Goal: Task Accomplishment & Management: Use online tool/utility

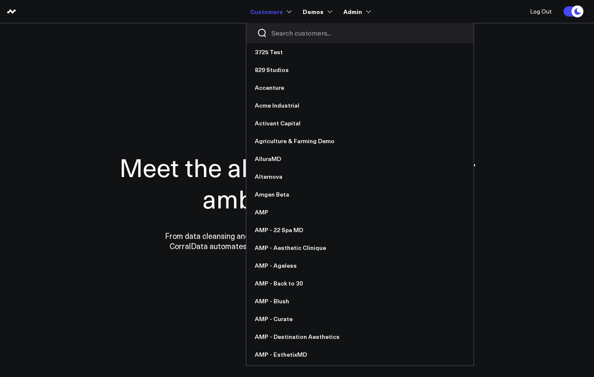
click at [282, 33] on input "Search customers input" at bounding box center [367, 32] width 192 height 9
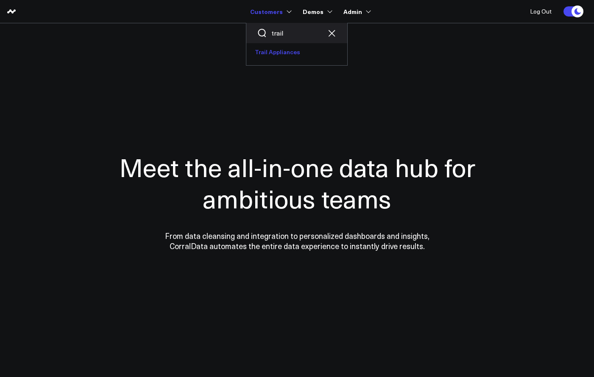
type input "trail"
click at [282, 51] on link "Trail Appliances" at bounding box center [296, 52] width 101 height 18
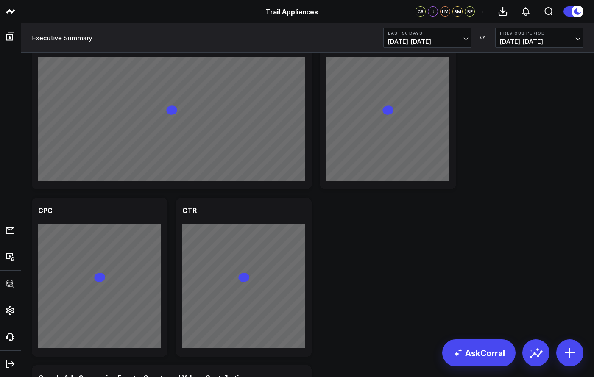
scroll to position [1337, 0]
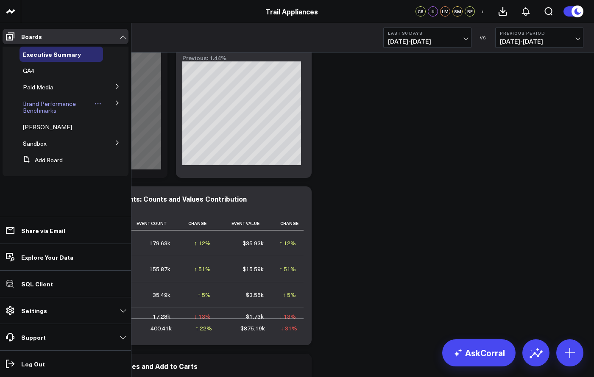
click at [57, 101] on span "Brand Performance Benchmarks" at bounding box center [49, 107] width 53 height 15
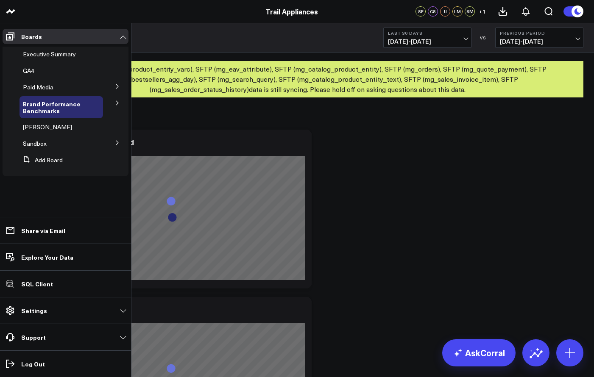
click at [120, 101] on button at bounding box center [117, 102] width 22 height 13
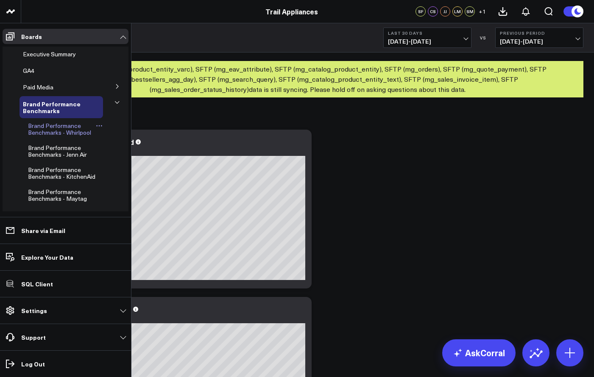
scroll to position [2, 0]
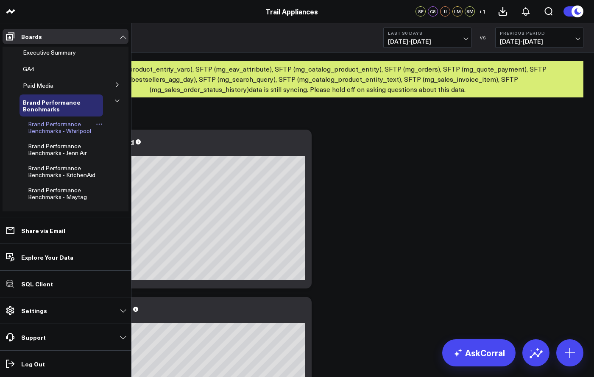
click at [74, 124] on span "Brand Performance Benchmarks - Whirlpool" at bounding box center [59, 127] width 63 height 15
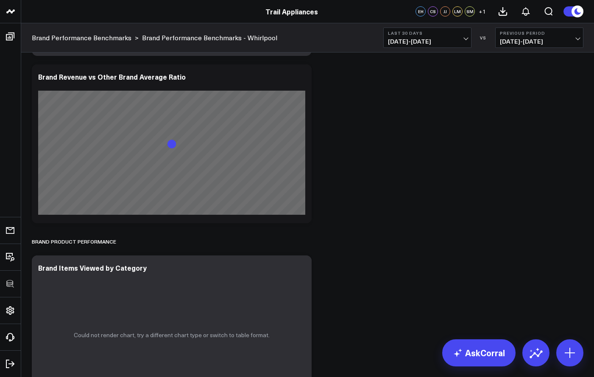
scroll to position [1397, 0]
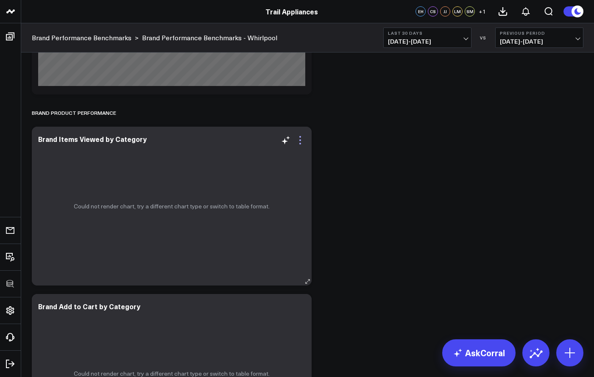
click at [303, 139] on icon at bounding box center [300, 140] width 10 height 10
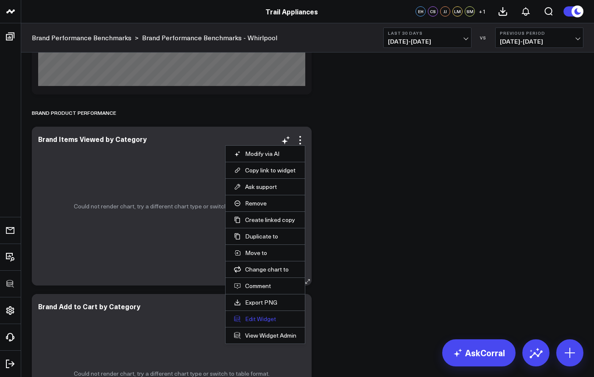
click at [274, 316] on button "Edit Widget" at bounding box center [265, 320] width 62 height 8
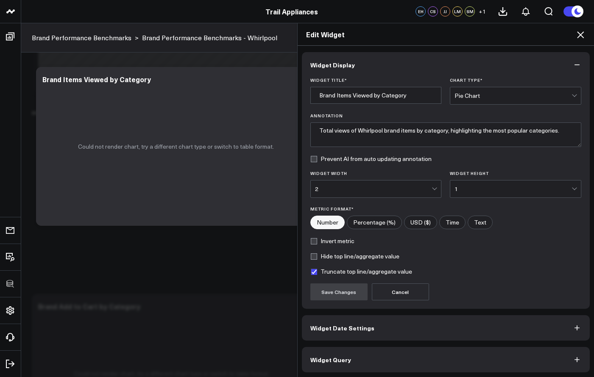
scroll to position [1, 0]
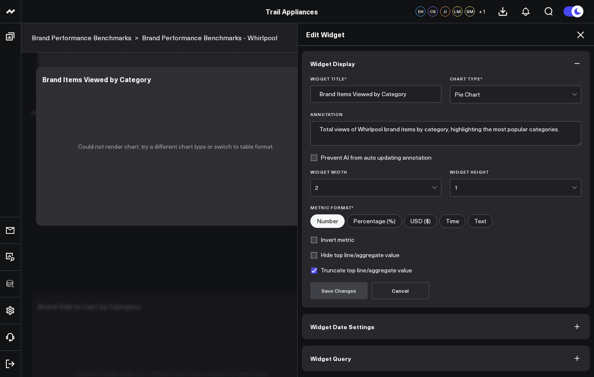
click at [376, 345] on div "Widget Display Widget Title * Brand Items Viewed by Category Chart Type * Pie C…" at bounding box center [446, 211] width 288 height 321
click at [380, 351] on button "Widget Query" at bounding box center [446, 358] width 288 height 25
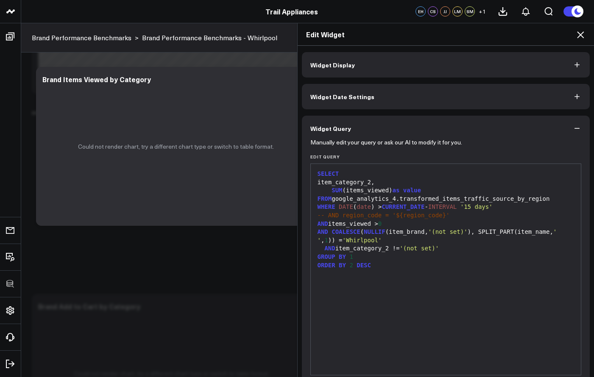
scroll to position [38, 0]
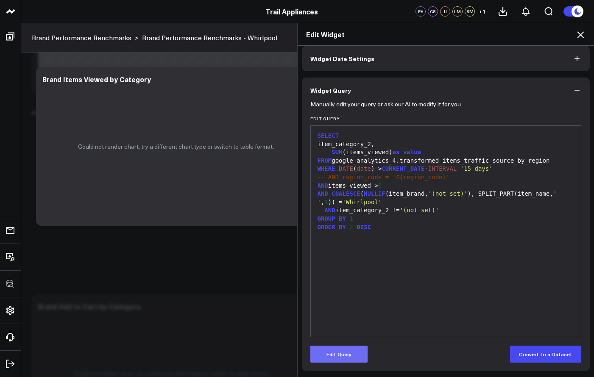
click at [335, 362] on button "Edit Query" at bounding box center [338, 354] width 57 height 17
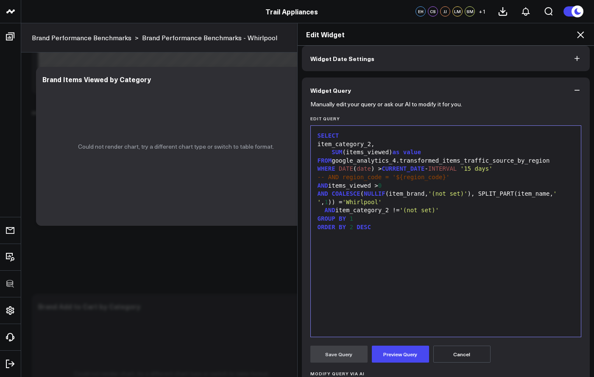
click at [561, 153] on div "SUM (items_viewed) as value" at bounding box center [446, 152] width 262 height 8
drag, startPoint x: 548, startPoint y: 158, endPoint x: 401, endPoint y: 159, distance: 147.6
click at [401, 159] on div "FROM google_analytics_4.transformed_items_traffic_source_by_region" at bounding box center [446, 161] width 262 height 8
click at [409, 357] on button "Preview Query" at bounding box center [400, 354] width 57 height 17
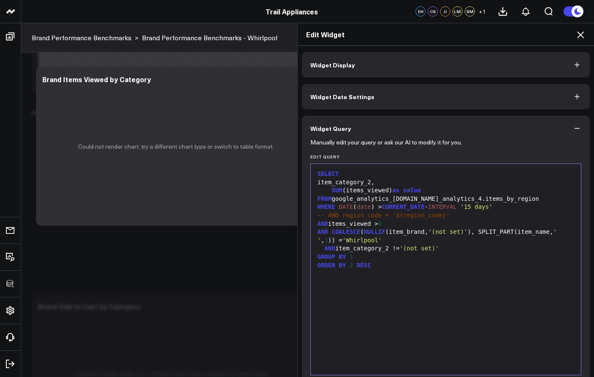
scroll to position [84, 0]
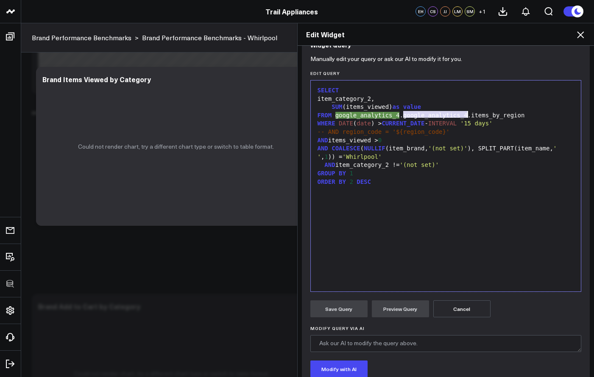
drag, startPoint x: 399, startPoint y: 115, endPoint x: 464, endPoint y: 112, distance: 65.0
click at [464, 112] on div "FROM google_analytics_4 .google_analytics_4.items_by_region" at bounding box center [446, 116] width 262 height 8
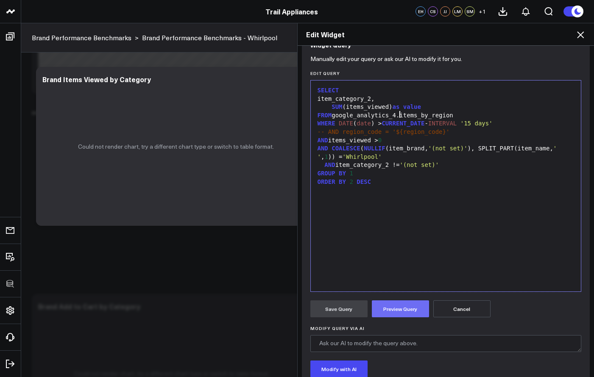
click at [400, 312] on button "Preview Query" at bounding box center [400, 309] width 57 height 17
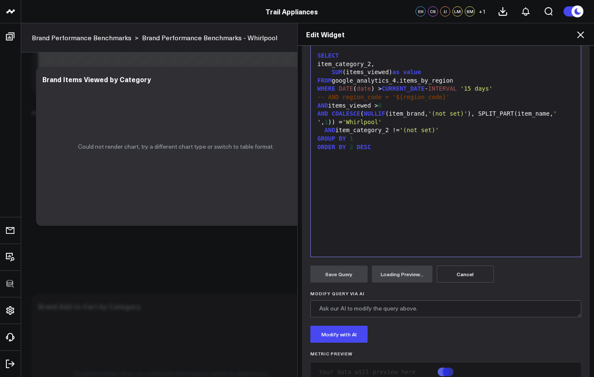
scroll to position [143, 0]
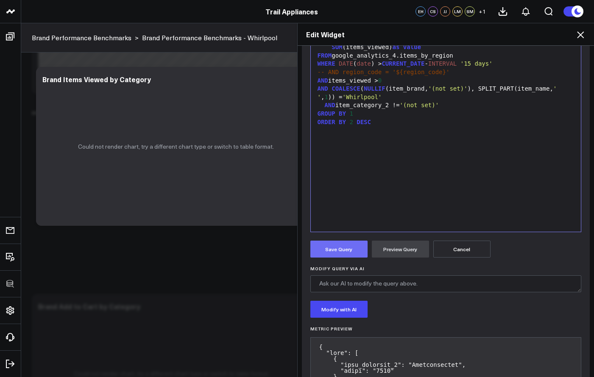
click at [347, 253] on button "Save Query" at bounding box center [338, 249] width 57 height 17
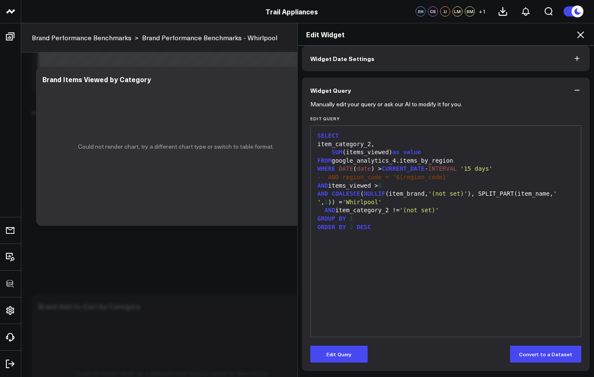
scroll to position [38, 0]
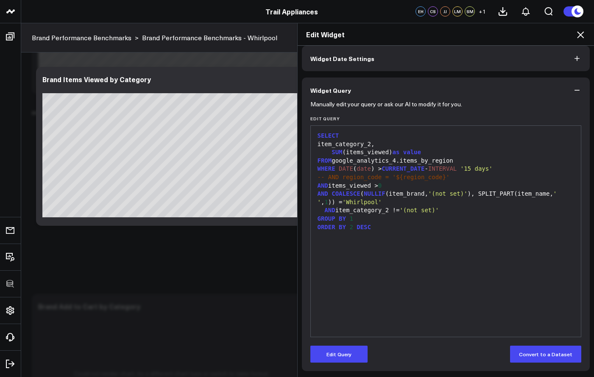
click at [578, 39] on icon at bounding box center [581, 35] width 10 height 10
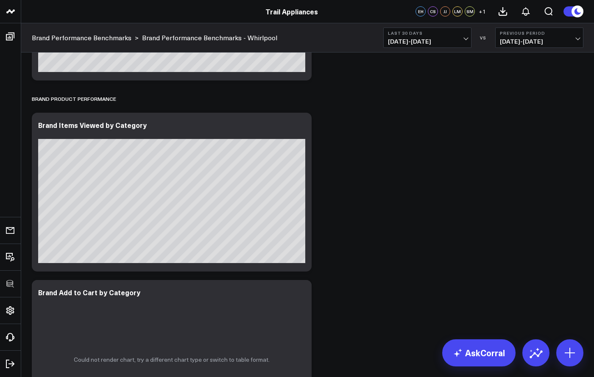
scroll to position [1613, 0]
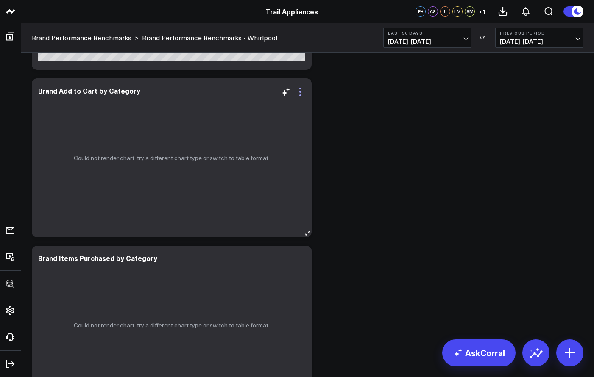
click at [303, 92] on icon at bounding box center [300, 92] width 10 height 10
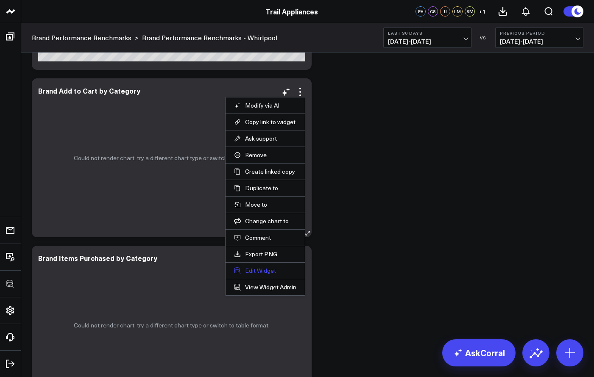
click at [266, 270] on button "Edit Widget" at bounding box center [265, 271] width 62 height 8
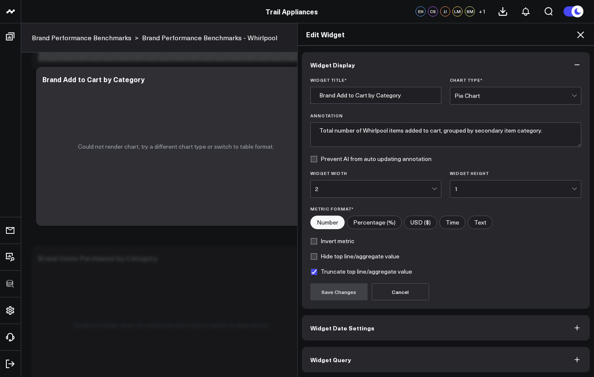
scroll to position [1, 0]
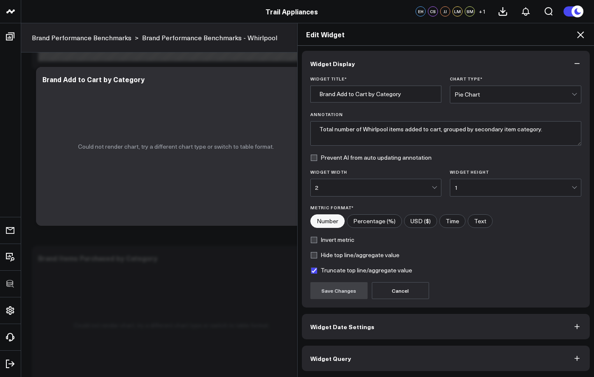
click at [434, 357] on button "Widget Query" at bounding box center [446, 358] width 288 height 25
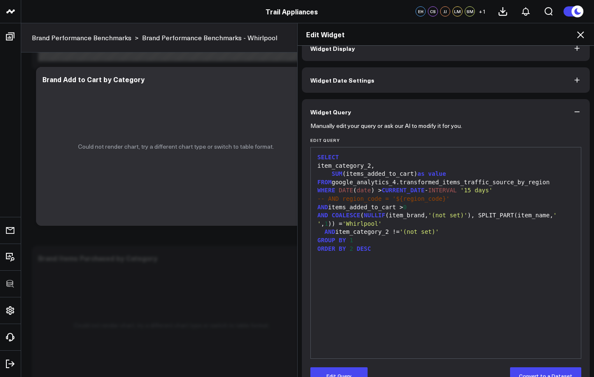
scroll to position [38, 0]
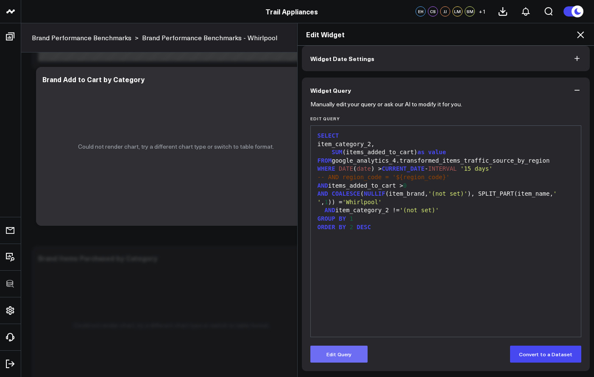
click at [347, 349] on button "Edit Query" at bounding box center [338, 354] width 57 height 17
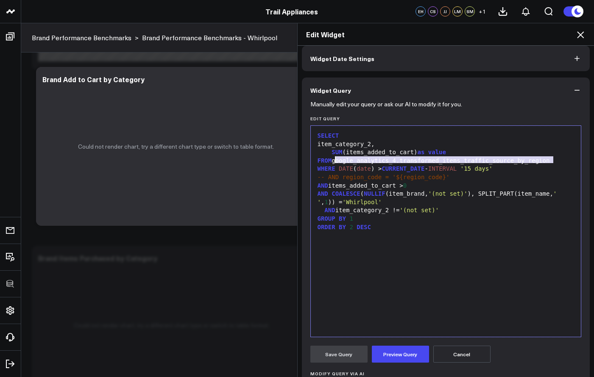
drag, startPoint x: 551, startPoint y: 159, endPoint x: 334, endPoint y: 160, distance: 217.6
click at [334, 160] on div "FROM google_analytics_4.transformed_items_traffic_source_by_region" at bounding box center [446, 161] width 262 height 8
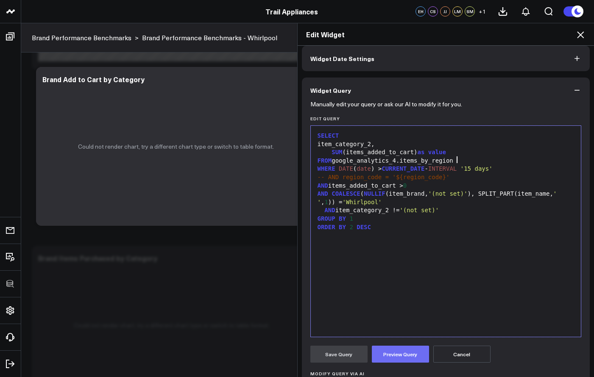
click at [397, 356] on button "Preview Query" at bounding box center [400, 354] width 57 height 17
click at [346, 354] on button "Save Query" at bounding box center [338, 354] width 57 height 17
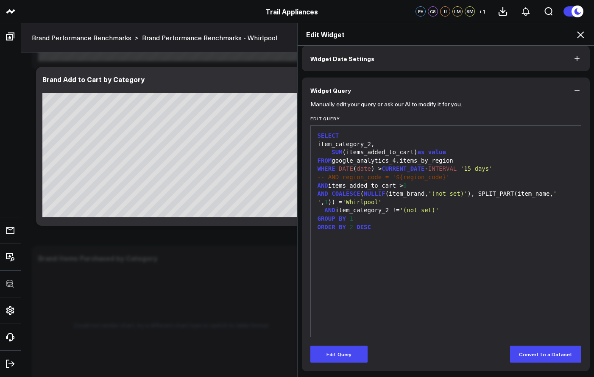
click at [580, 38] on icon at bounding box center [581, 35] width 10 height 10
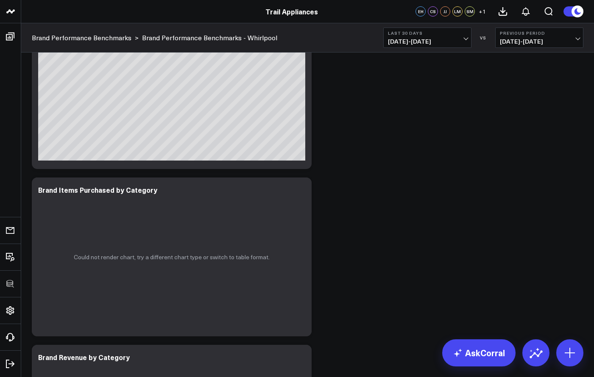
scroll to position [1750, 0]
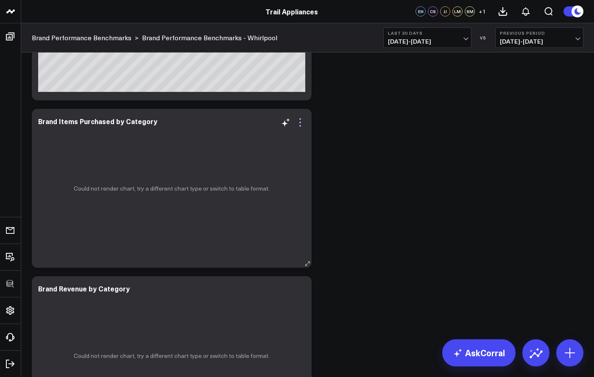
click at [299, 124] on icon at bounding box center [300, 122] width 10 height 10
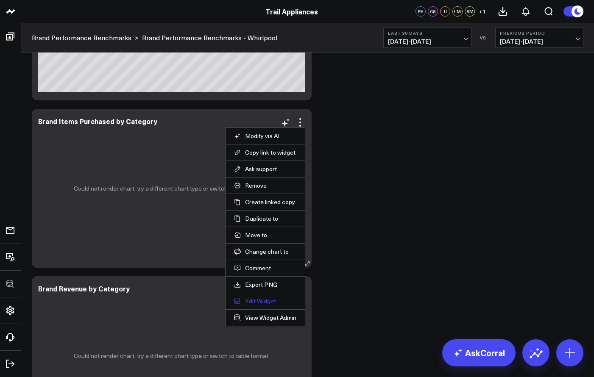
click at [261, 302] on button "Edit Widget" at bounding box center [265, 302] width 62 height 8
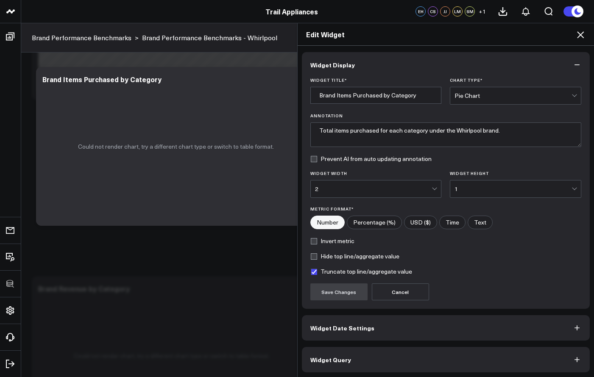
scroll to position [1, 0]
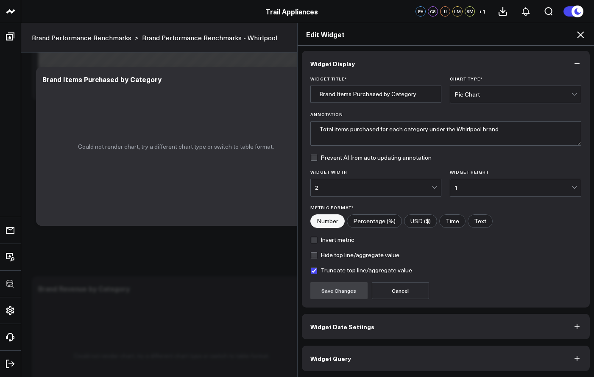
click at [367, 362] on button "Widget Query" at bounding box center [446, 358] width 288 height 25
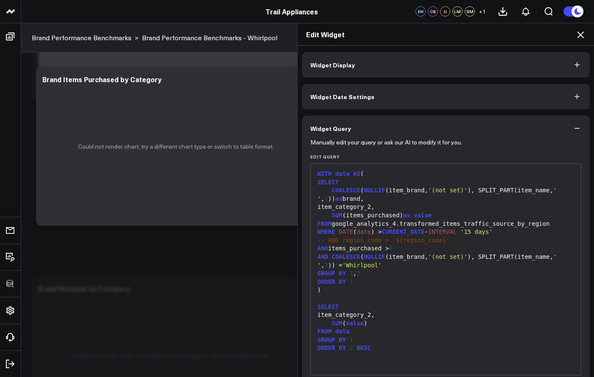
scroll to position [38, 0]
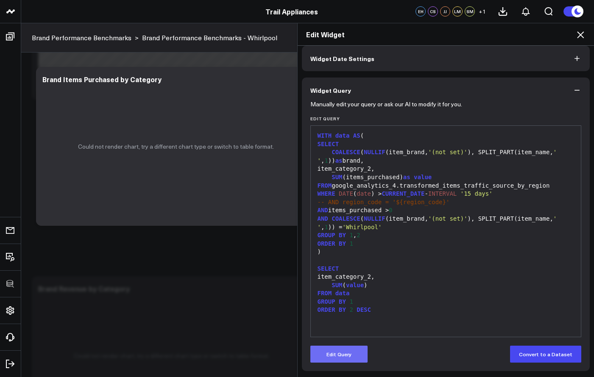
click at [334, 358] on button "Edit Query" at bounding box center [338, 354] width 57 height 17
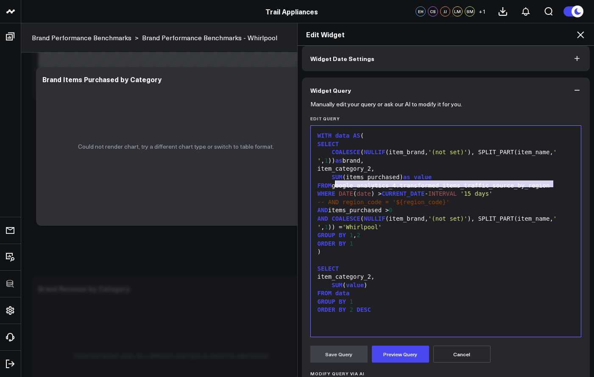
drag, startPoint x: 553, startPoint y: 184, endPoint x: 334, endPoint y: 183, distance: 219.3
click at [334, 183] on div "FROM google_analytics_4.transformed_items_traffic_source_by_region" at bounding box center [446, 186] width 262 height 8
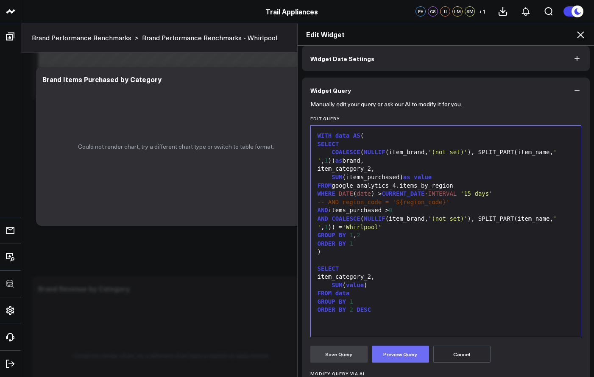
click at [390, 349] on button "Preview Query" at bounding box center [400, 354] width 57 height 17
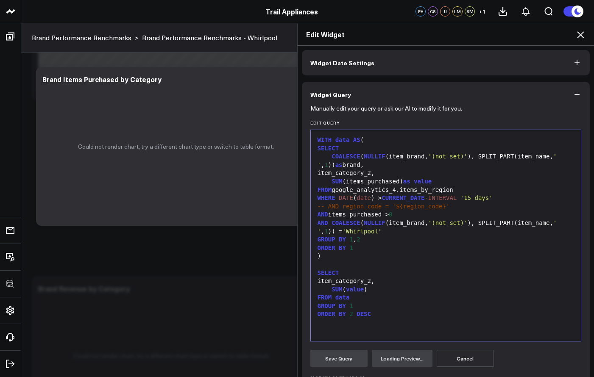
scroll to position [50, 0]
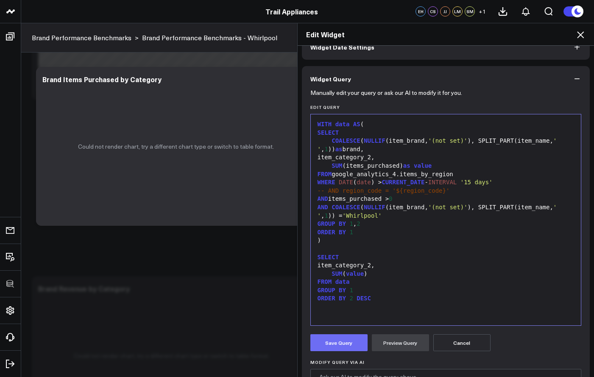
click at [343, 341] on button "Save Query" at bounding box center [338, 343] width 57 height 17
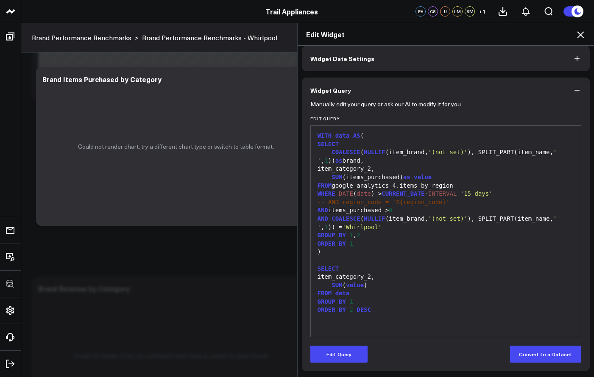
scroll to position [38, 0]
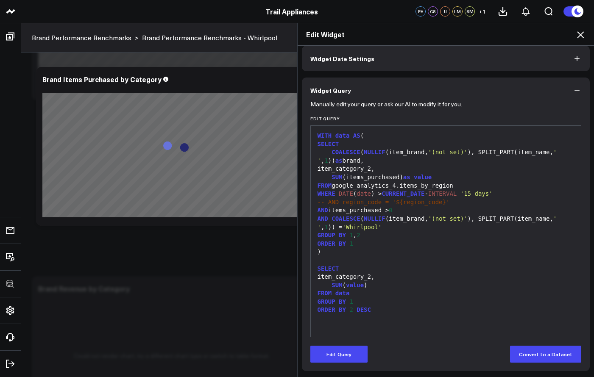
click at [583, 37] on icon at bounding box center [581, 35] width 10 height 10
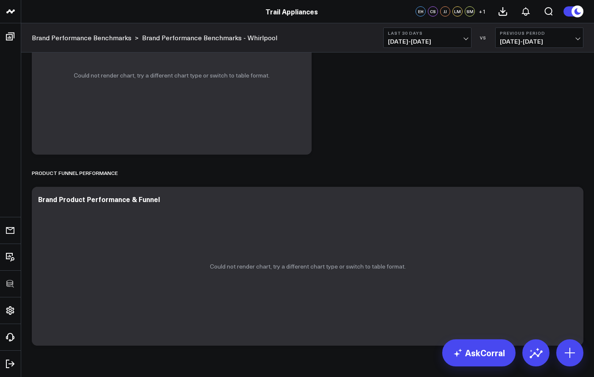
scroll to position [1963, 0]
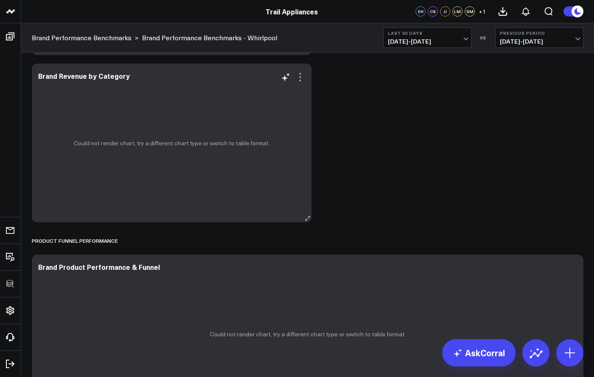
click at [299, 74] on icon at bounding box center [300, 77] width 10 height 10
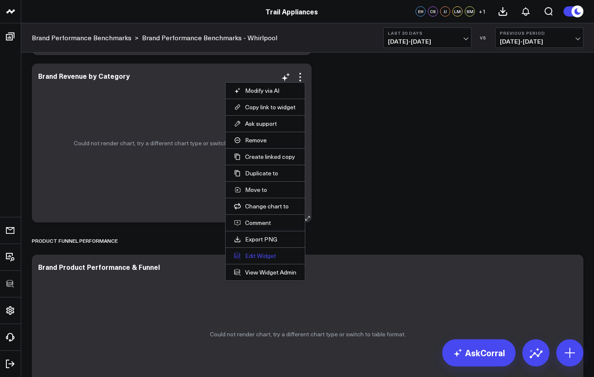
click at [257, 255] on button "Edit Widget" at bounding box center [265, 256] width 62 height 8
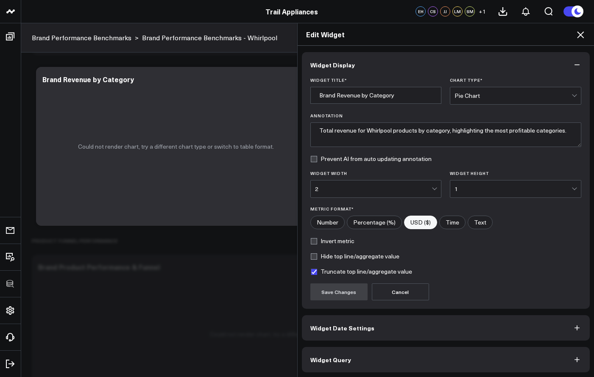
scroll to position [1, 0]
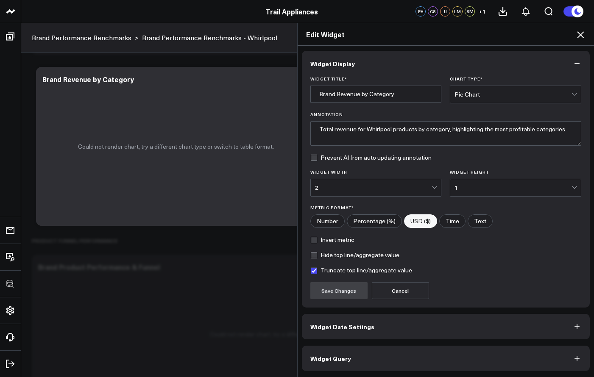
click at [385, 360] on button "Widget Query" at bounding box center [446, 358] width 288 height 25
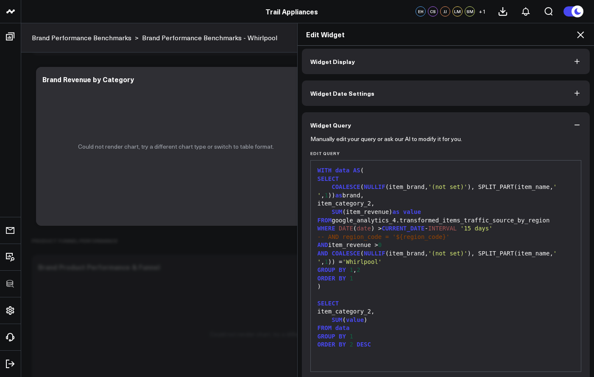
scroll to position [38, 0]
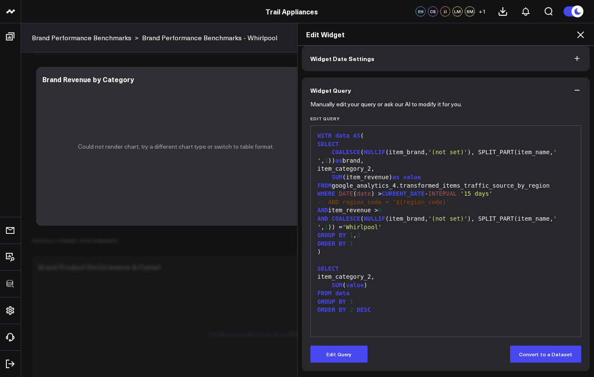
click at [343, 351] on button "Edit Query" at bounding box center [338, 354] width 57 height 17
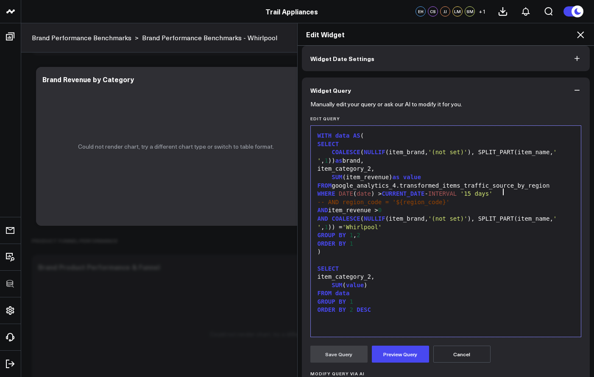
click at [554, 187] on div "WITH data AS ( SELECT COALESCE ( NULLIF (item_brand, '(not set)' ), SPLIT_PART(…" at bounding box center [446, 231] width 262 height 203
drag, startPoint x: 553, startPoint y: 183, endPoint x: 333, endPoint y: 185, distance: 219.3
click at [333, 185] on div "FROM google_analytics_4.transformed_items_traffic_source_by_region" at bounding box center [446, 186] width 262 height 8
click at [392, 359] on button "Preview Query" at bounding box center [400, 354] width 57 height 17
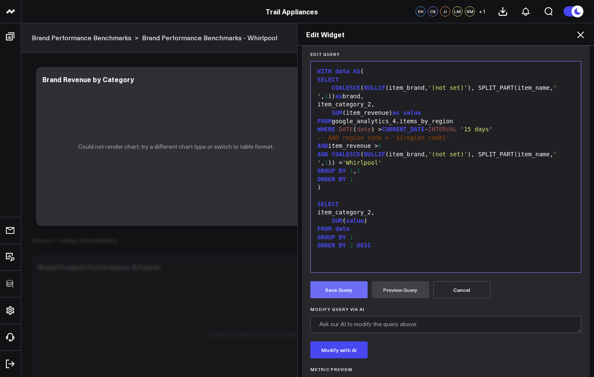
click at [345, 289] on button "Save Query" at bounding box center [338, 290] width 57 height 17
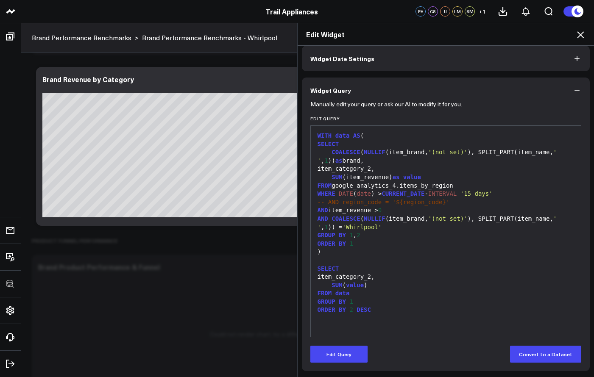
click at [582, 31] on icon at bounding box center [581, 35] width 10 height 10
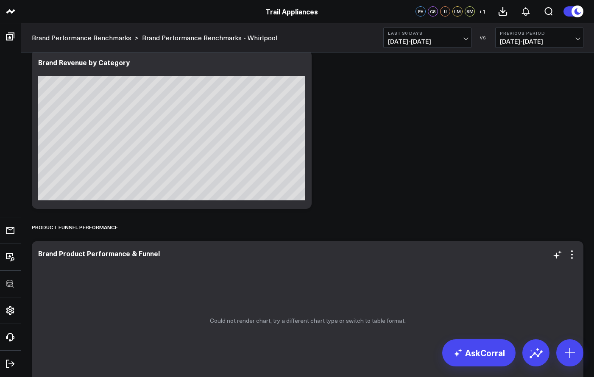
scroll to position [2013, 0]
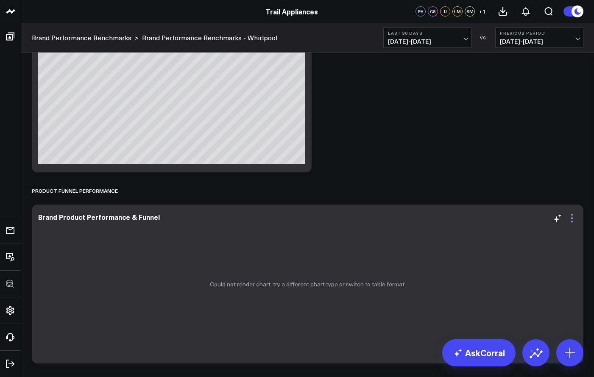
click at [573, 218] on icon at bounding box center [572, 219] width 2 height 2
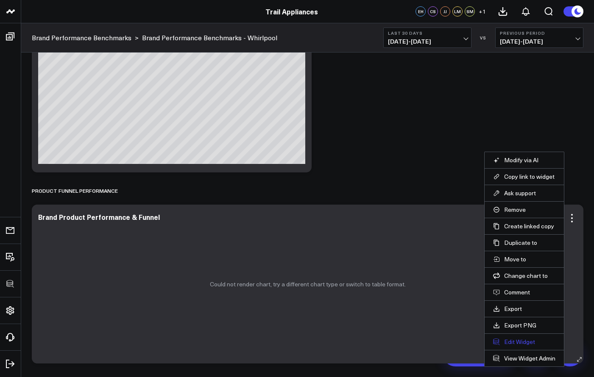
click at [500, 340] on button "Edit Widget" at bounding box center [524, 342] width 62 height 8
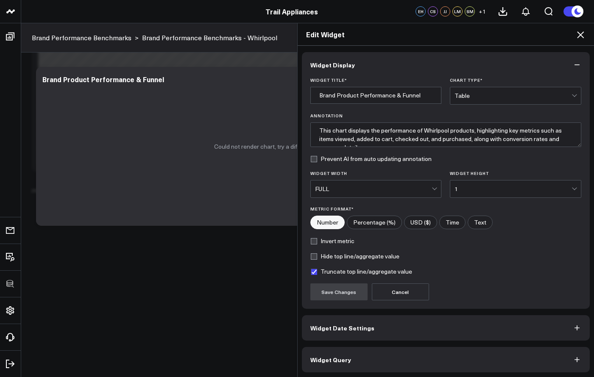
scroll to position [1, 0]
click at [428, 357] on button "Widget Query" at bounding box center [446, 358] width 288 height 25
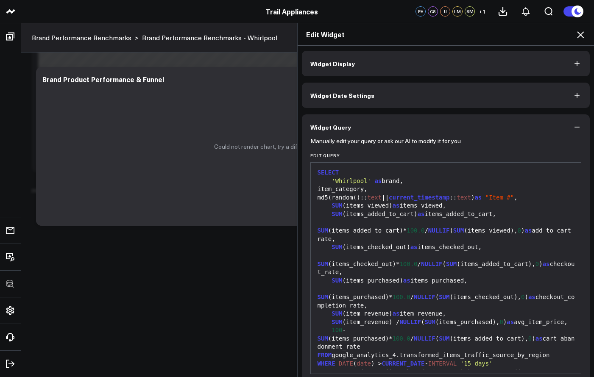
scroll to position [0, 0]
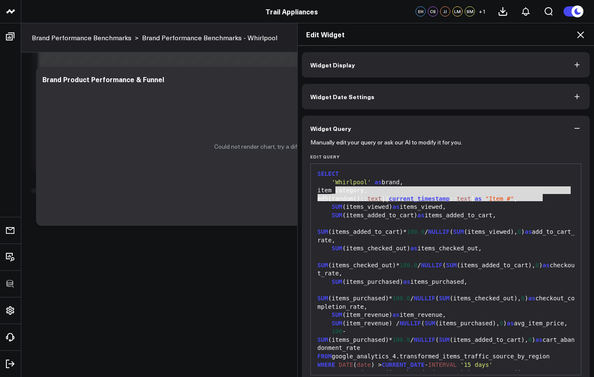
drag, startPoint x: 330, startPoint y: 191, endPoint x: 543, endPoint y: 199, distance: 213.0
click at [543, 199] on div "SELECT 'Whirlpool' as brand, item_category, md5(random():: text || current_time…" at bounding box center [446, 294] width 262 height 253
click at [514, 191] on div "item_category," at bounding box center [446, 191] width 262 height 8
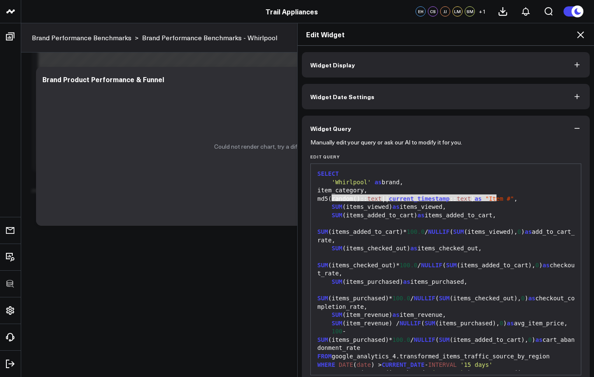
drag, startPoint x: 358, startPoint y: 198, endPoint x: 493, endPoint y: 199, distance: 134.9
click at [493, 199] on div "md5(random():: text || current_timestamp :: text ) as "Item #" ," at bounding box center [446, 199] width 262 height 8
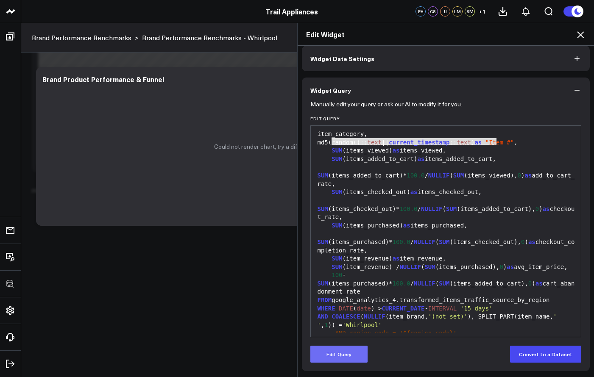
click at [347, 354] on button "Edit Query" at bounding box center [338, 354] width 57 height 17
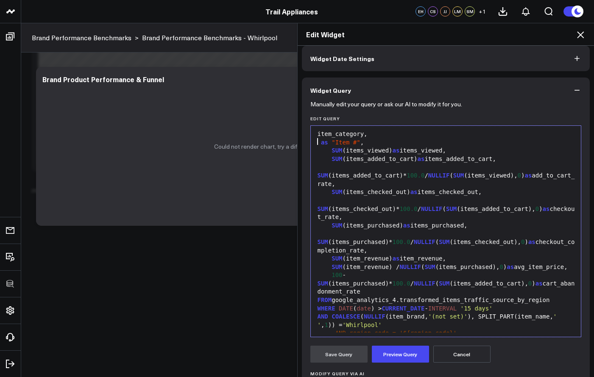
scroll to position [10, 0]
click at [427, 140] on div "item_category as "Item #" ," at bounding box center [446, 142] width 262 height 8
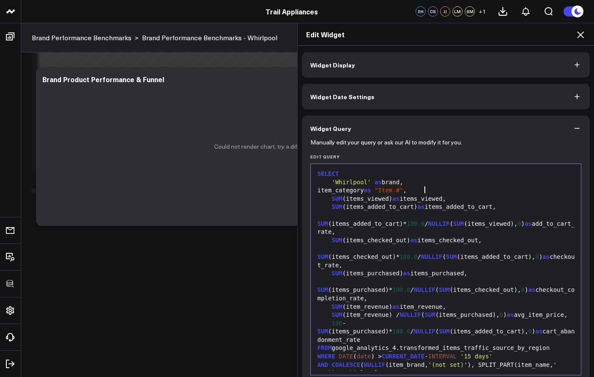
scroll to position [6, 0]
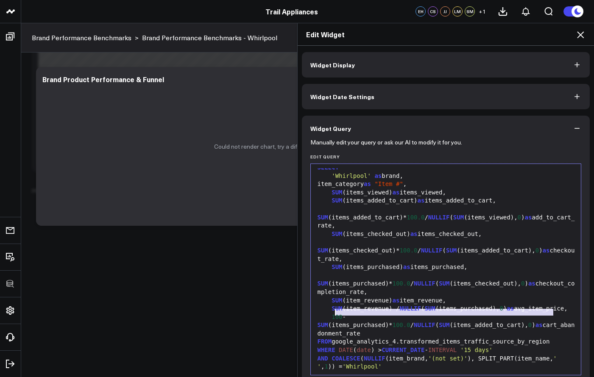
drag, startPoint x: 551, startPoint y: 313, endPoint x: 333, endPoint y: 313, distance: 217.6
click at [333, 338] on div "FROM google_analytics_4.transformed_items_traffic_source_by_region" at bounding box center [446, 342] width 262 height 8
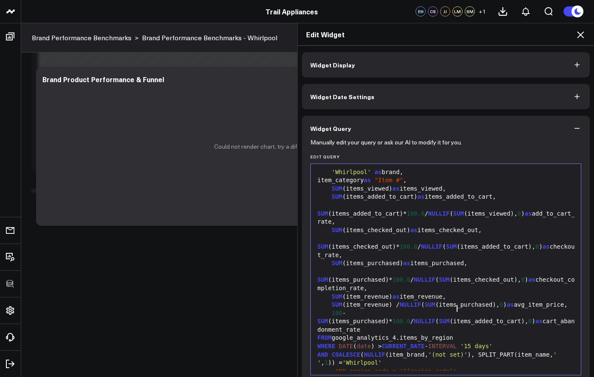
scroll to position [36, 0]
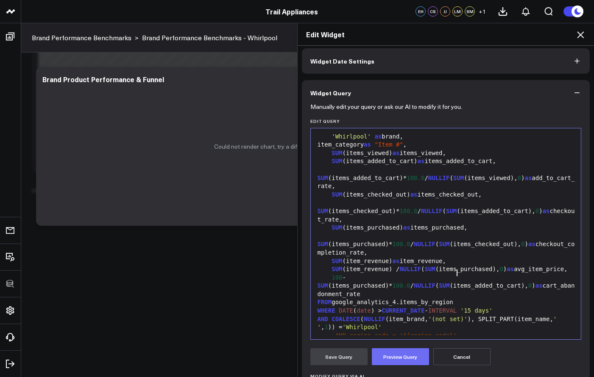
click at [386, 355] on button "Preview Query" at bounding box center [400, 357] width 57 height 17
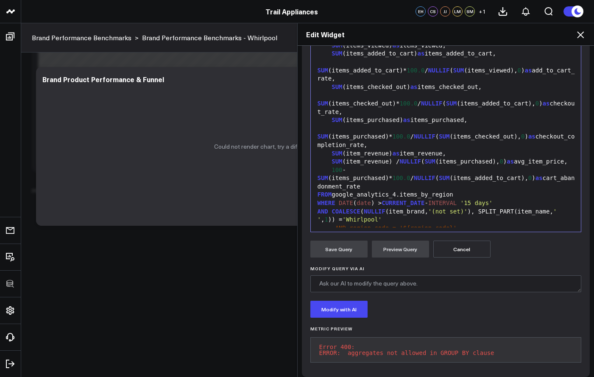
scroll to position [55, 0]
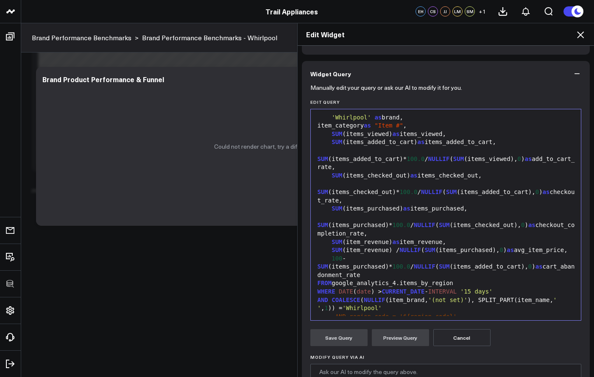
click at [383, 313] on span "-- AND region_code = '${region_code}'" at bounding box center [390, 316] width 132 height 7
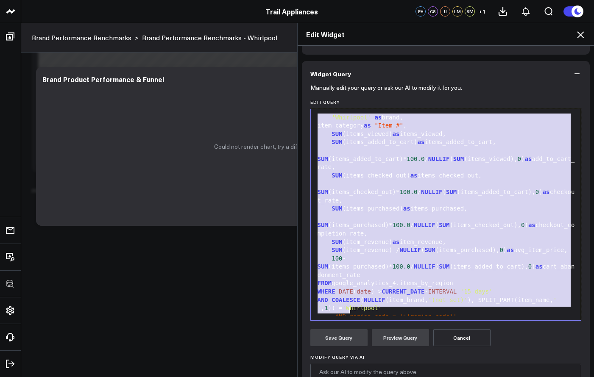
copy div "SELECT 'Whirlpool' as brand, item_category as "Item #" , SUM (items_viewed) as …"
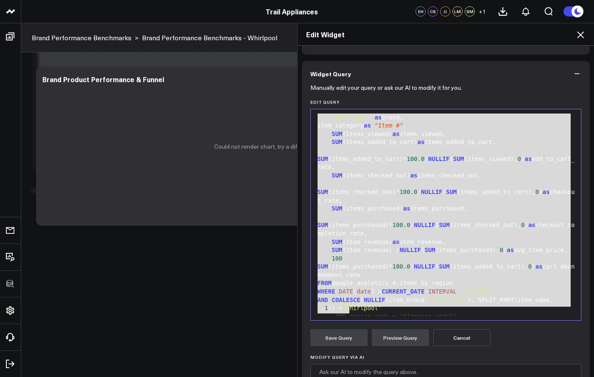
click at [537, 255] on div "100 - SUM (items_purchased)* 100.0 / NULLIF ( SUM (items_added_to_cart), 0 ) as…" at bounding box center [446, 267] width 262 height 25
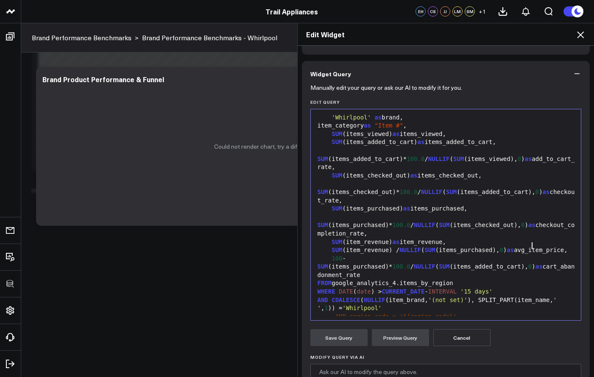
click at [376, 124] on div "item_category as "Item #" ," at bounding box center [446, 126] width 262 height 8
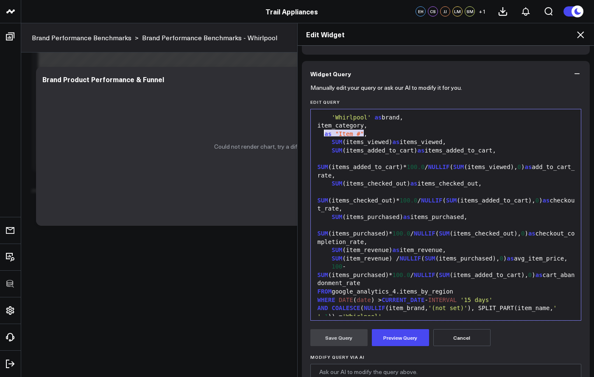
drag, startPoint x: 361, startPoint y: 133, endPoint x: 323, endPoint y: 134, distance: 38.6
click at [323, 134] on div "as "Item #" ," at bounding box center [446, 134] width 262 height 8
click at [240, 0] on header "3725 Test 829 Studios Accenture Acme Industrial Activant Capital Agriculture & …" at bounding box center [297, 11] width 594 height 23
click at [368, 180] on div "SUM (items_checked_out) as items_checked_out," at bounding box center [446, 184] width 262 height 8
drag, startPoint x: 323, startPoint y: 134, endPoint x: 360, endPoint y: 131, distance: 36.6
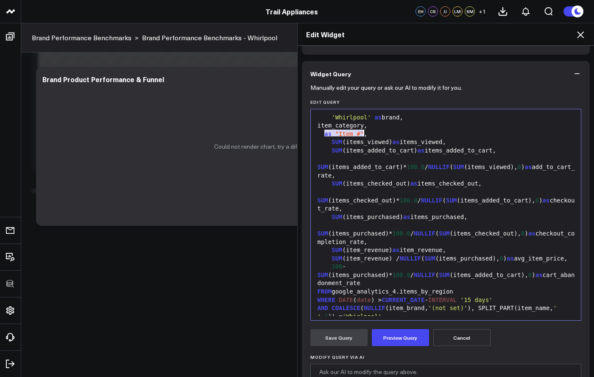
click at [360, 131] on div "as "Item #" ," at bounding box center [446, 134] width 262 height 8
click at [322, 134] on div "item_id," at bounding box center [446, 134] width 262 height 8
click at [373, 136] on div "item_id," at bounding box center [446, 134] width 262 height 8
click at [398, 336] on button "Preview Query" at bounding box center [400, 338] width 57 height 17
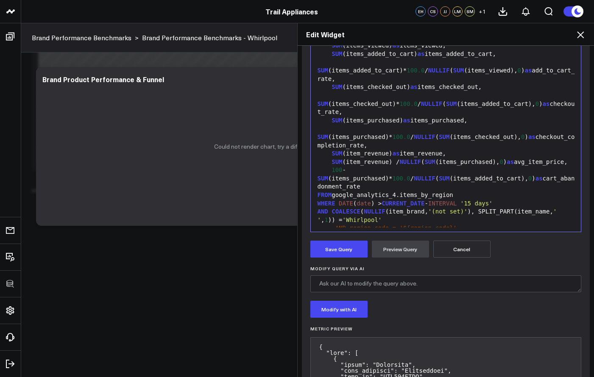
scroll to position [159, 0]
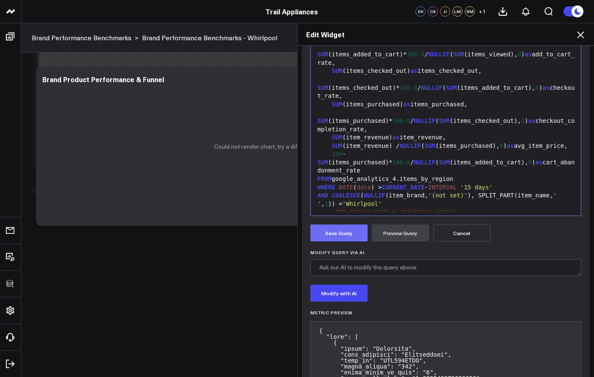
click at [352, 238] on button "Save Query" at bounding box center [338, 233] width 57 height 17
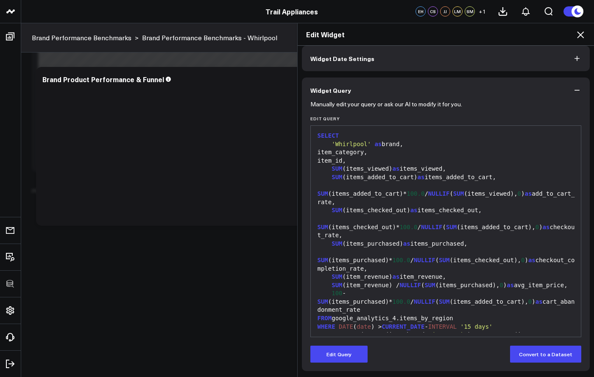
scroll to position [0, 0]
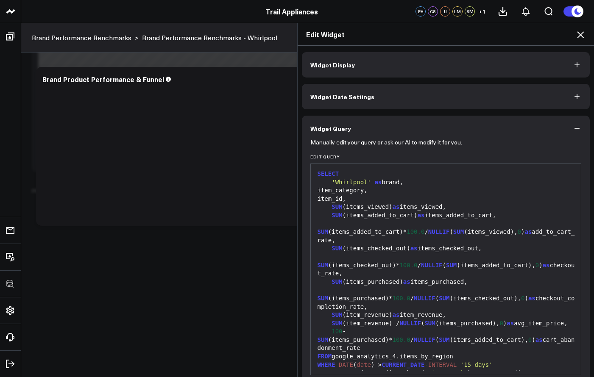
click at [574, 38] on h2 "Edit Widget" at bounding box center [446, 34] width 280 height 9
click at [578, 36] on icon at bounding box center [581, 35] width 10 height 10
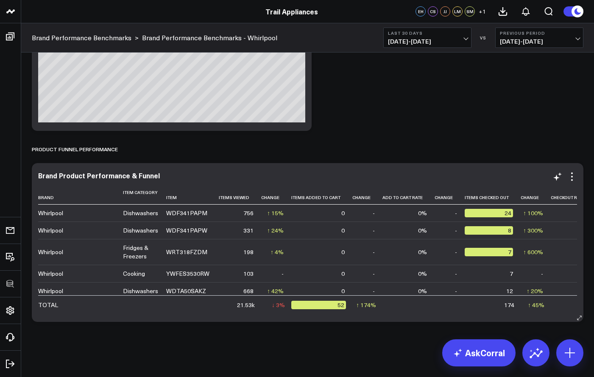
click at [576, 183] on div "Brand Product Performance & Funnel Brand Item Category Item Items Viewed Change…" at bounding box center [307, 243] width 539 height 142
click at [576, 180] on icon at bounding box center [572, 177] width 10 height 10
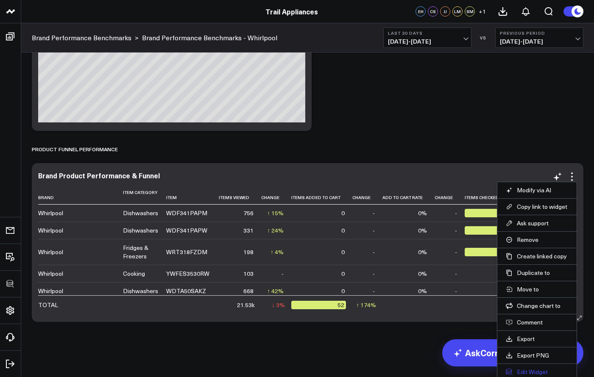
click at [526, 370] on button "Edit Widget" at bounding box center [537, 373] width 62 height 8
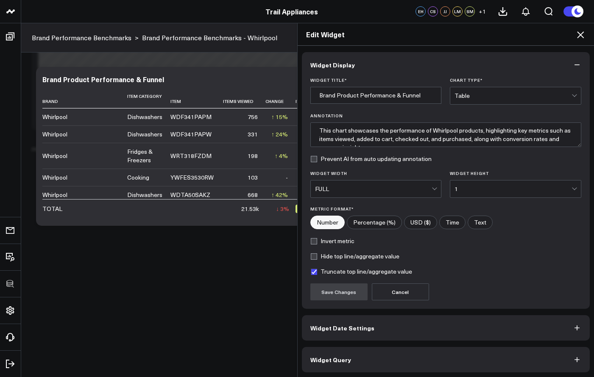
scroll to position [1, 0]
click at [425, 352] on button "Widget Query" at bounding box center [446, 358] width 288 height 25
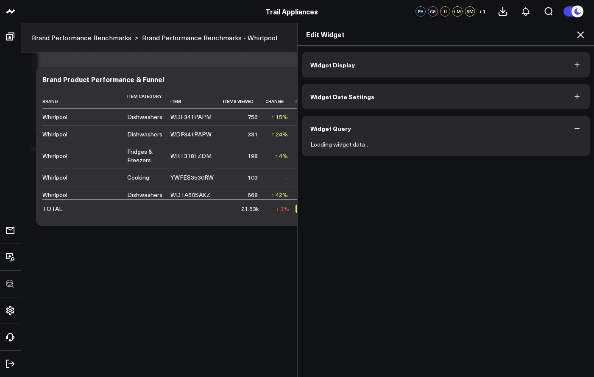
scroll to position [0, 0]
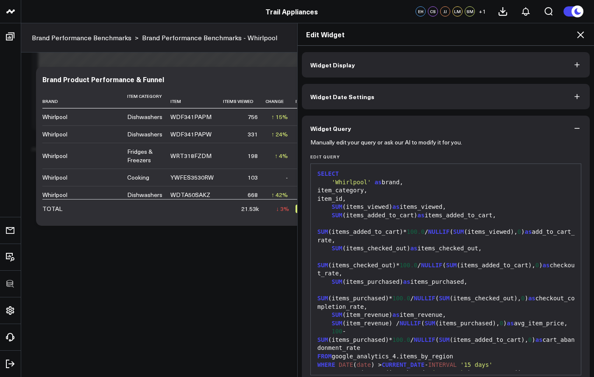
click at [371, 195] on div "item_id," at bounding box center [446, 199] width 262 height 8
click at [360, 197] on div "item_id," at bounding box center [446, 199] width 262 height 8
click at [356, 198] on div "item_id," at bounding box center [446, 199] width 262 height 8
click at [355, 198] on div "item_id," at bounding box center [446, 199] width 262 height 8
click at [357, 198] on div "item_id," at bounding box center [446, 199] width 262 height 8
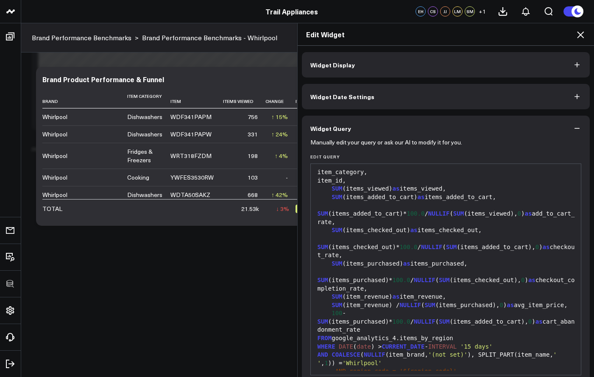
scroll to position [38, 0]
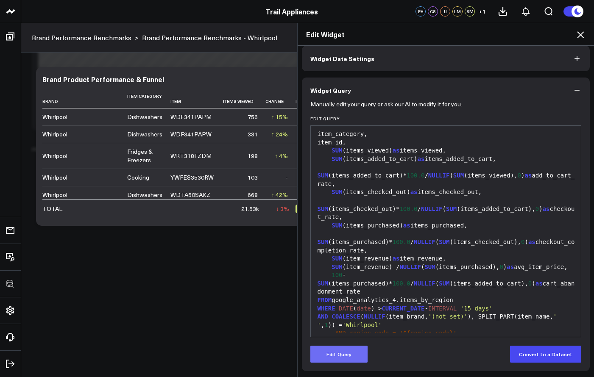
click at [350, 352] on button "Edit Query" at bounding box center [338, 354] width 57 height 17
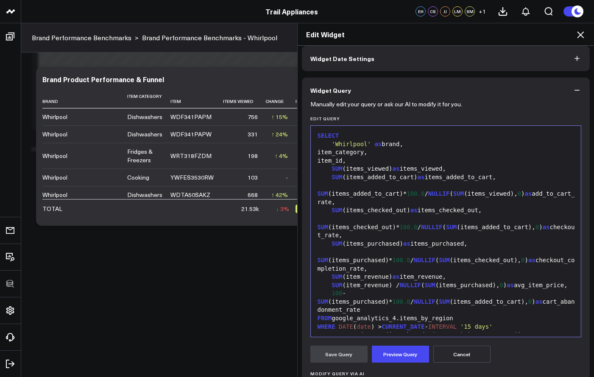
scroll to position [0, 0]
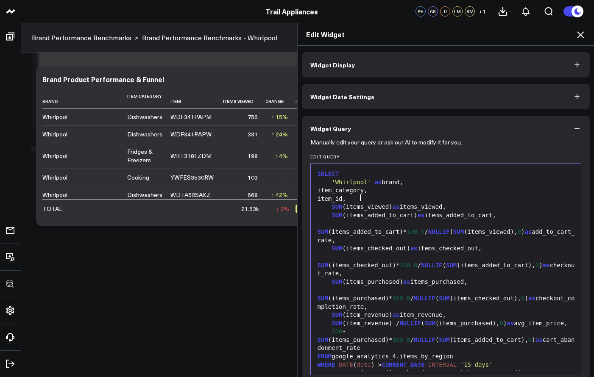
click at [355, 198] on div "item_id," at bounding box center [446, 199] width 262 height 8
click at [354, 199] on div "item_id," at bounding box center [446, 199] width 262 height 8
click at [374, 201] on div "item_id as it," at bounding box center [446, 199] width 262 height 8
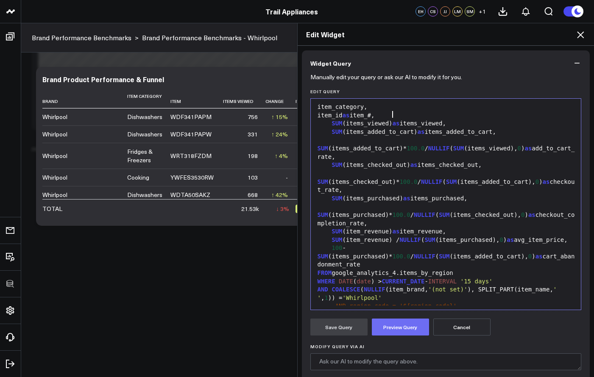
click at [387, 331] on button "Preview Query" at bounding box center [400, 327] width 57 height 17
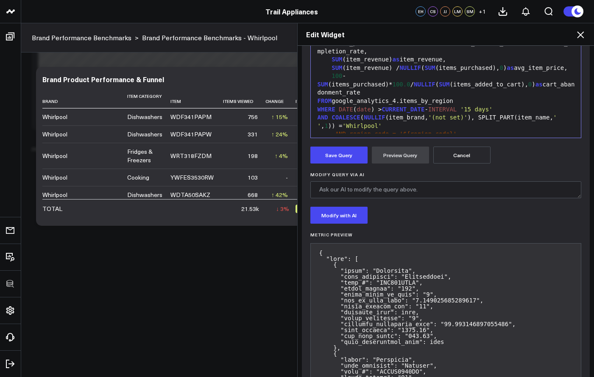
scroll to position [169, 0]
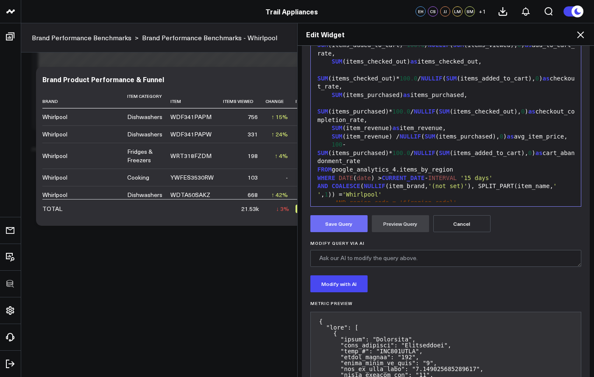
click at [340, 231] on button "Save Query" at bounding box center [338, 223] width 57 height 17
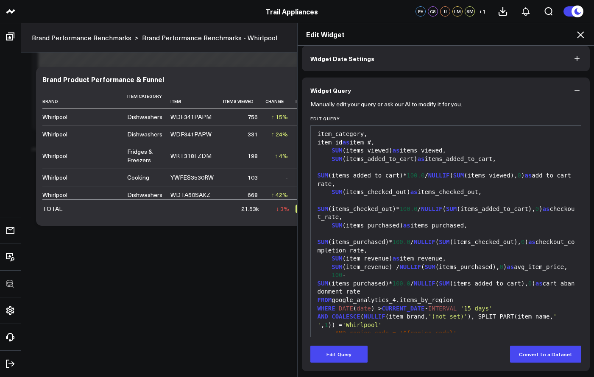
scroll to position [38, 0]
click at [375, 134] on div "item_category," at bounding box center [446, 134] width 262 height 8
click at [376, 136] on div "item_category," at bounding box center [446, 134] width 262 height 8
click at [387, 134] on div "item_category," at bounding box center [446, 134] width 262 height 8
click at [372, 136] on div "item_category," at bounding box center [446, 134] width 262 height 8
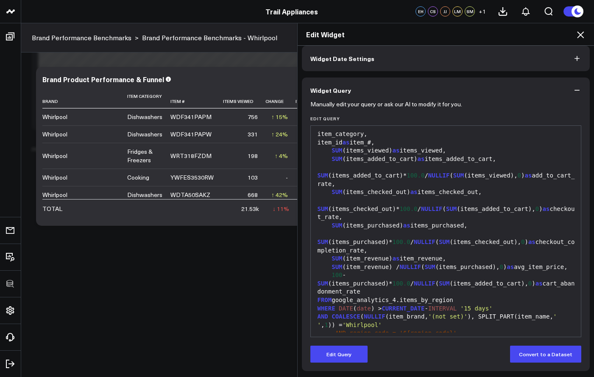
click at [376, 135] on div "item_category," at bounding box center [446, 134] width 262 height 8
click at [356, 348] on button "Edit Query" at bounding box center [338, 354] width 57 height 17
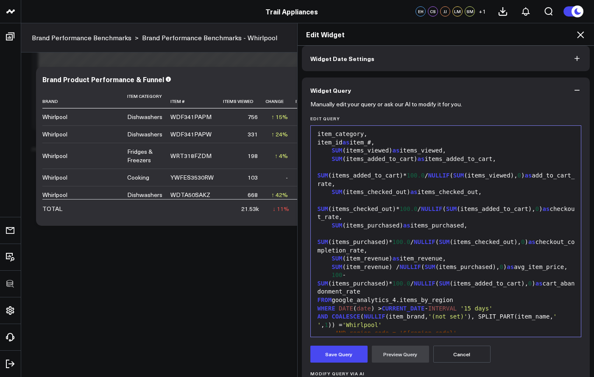
click at [375, 136] on div "item_category," at bounding box center [446, 134] width 262 height 8
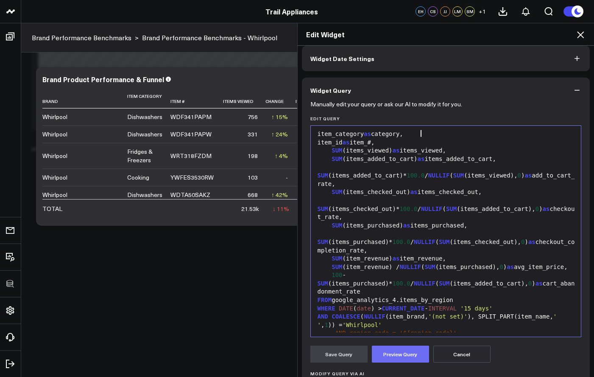
click at [391, 352] on button "Preview Query" at bounding box center [400, 354] width 57 height 17
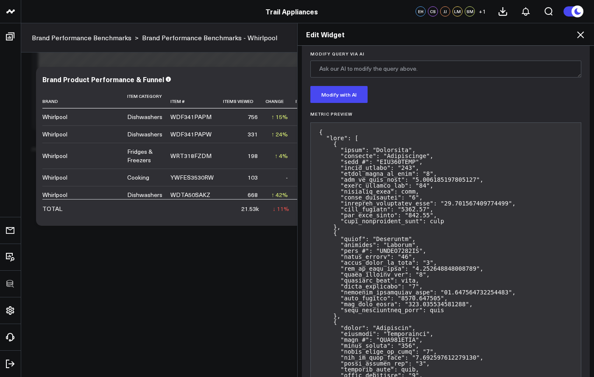
scroll to position [62, 0]
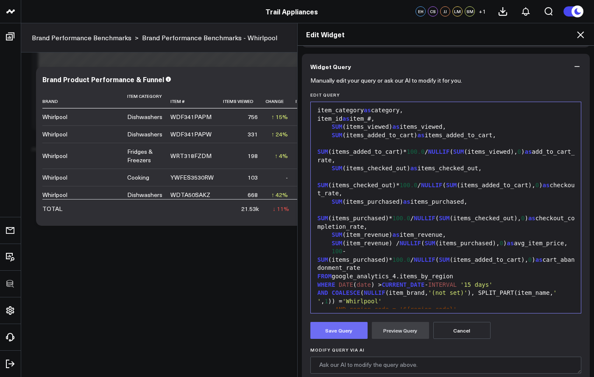
click at [342, 327] on button "Save Query" at bounding box center [338, 330] width 57 height 17
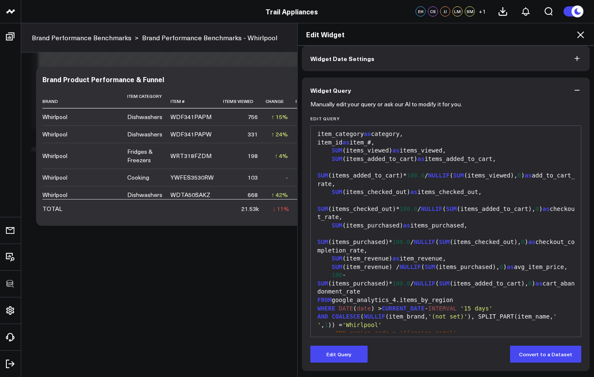
scroll to position [38, 0]
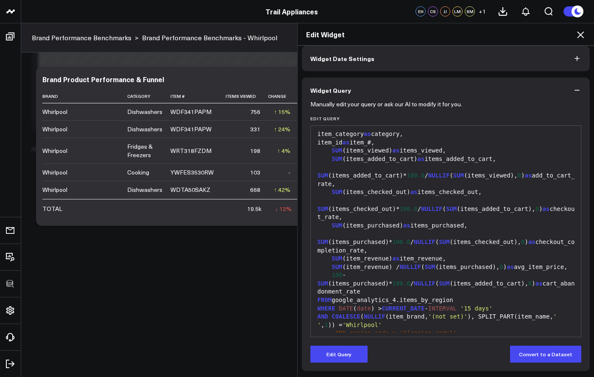
click at [584, 36] on icon at bounding box center [581, 35] width 10 height 10
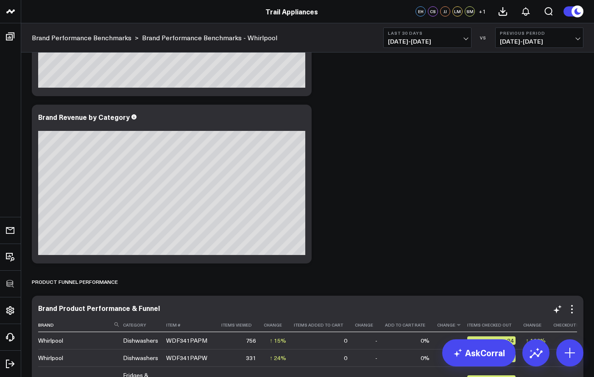
scroll to position [2054, 0]
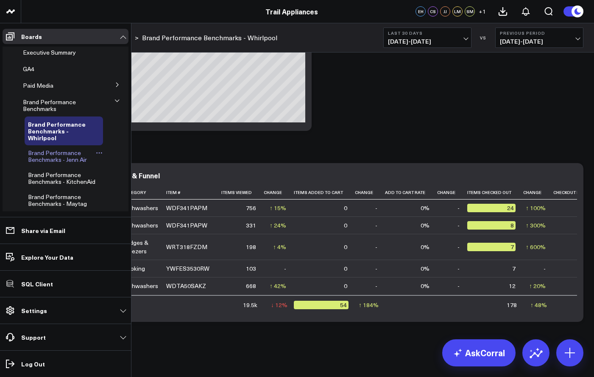
click at [65, 160] on span "Brand Performance Benchmarks - Jenn Air" at bounding box center [57, 156] width 59 height 15
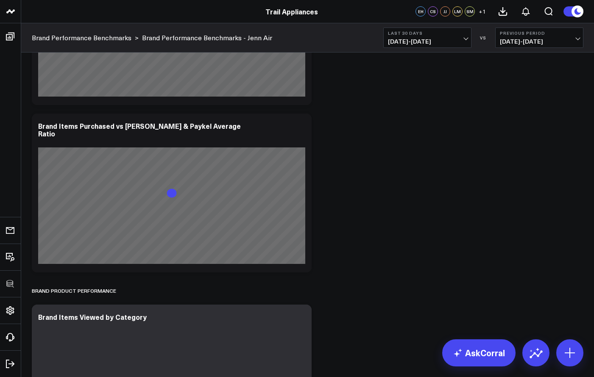
scroll to position [2101, 0]
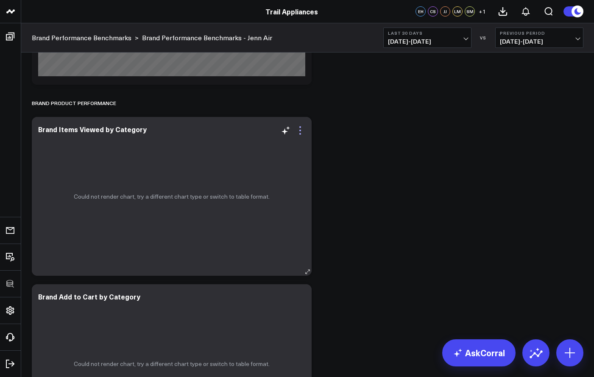
click at [301, 134] on icon at bounding box center [300, 131] width 10 height 10
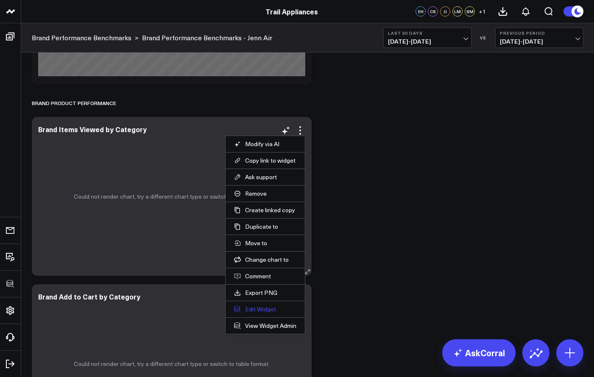
click at [267, 309] on button "Edit Widget" at bounding box center [265, 310] width 62 height 8
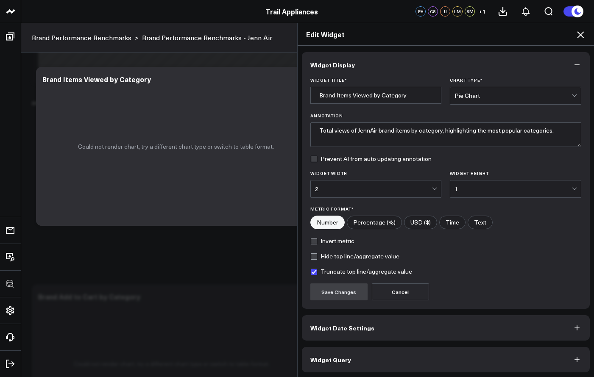
scroll to position [1, 0]
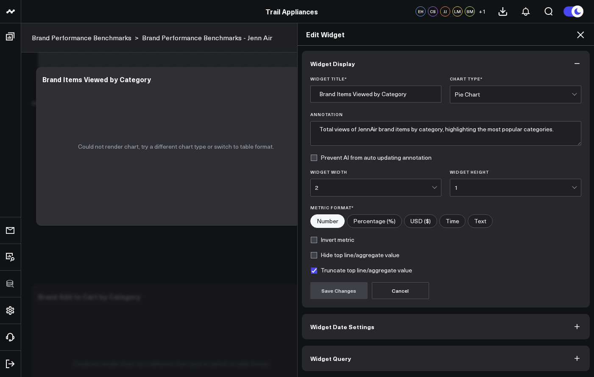
click at [361, 355] on button "Widget Query" at bounding box center [446, 358] width 288 height 25
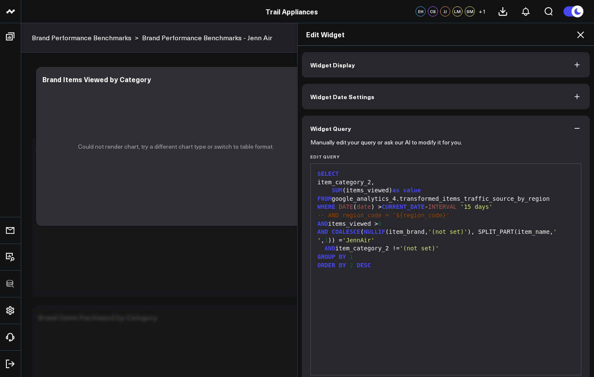
scroll to position [38, 0]
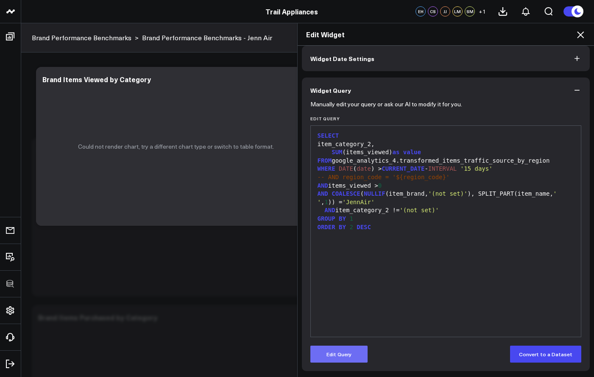
click at [350, 350] on button "Edit Query" at bounding box center [338, 354] width 57 height 17
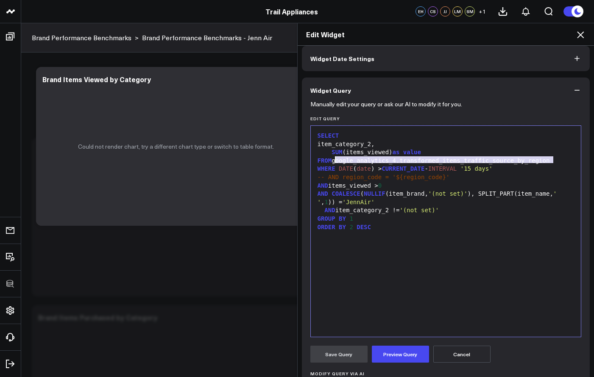
drag, startPoint x: 553, startPoint y: 161, endPoint x: 334, endPoint y: 161, distance: 219.3
click at [334, 161] on div "FROM google_analytics_4.transformed_items_traffic_source_by_region" at bounding box center [446, 161] width 262 height 8
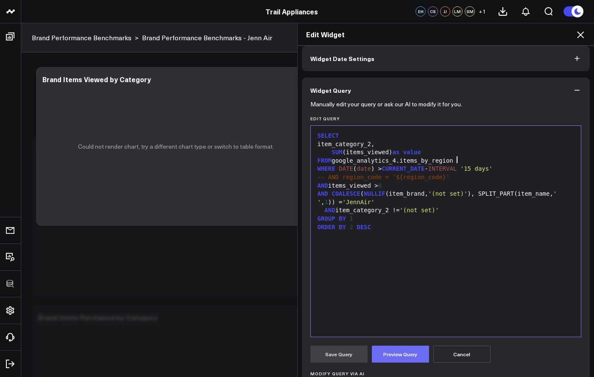
click at [380, 350] on button "Preview Query" at bounding box center [400, 354] width 57 height 17
click at [341, 352] on button "Save Query" at bounding box center [338, 354] width 57 height 17
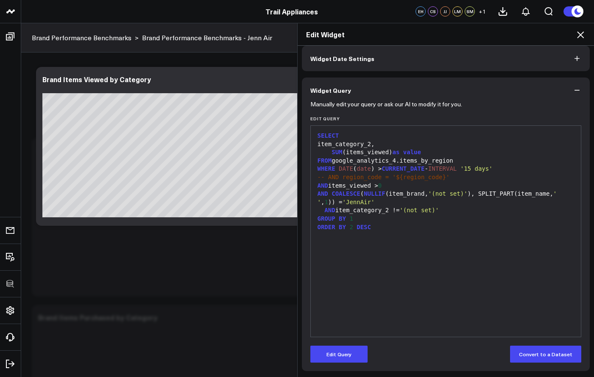
click at [585, 33] on icon at bounding box center [581, 35] width 10 height 10
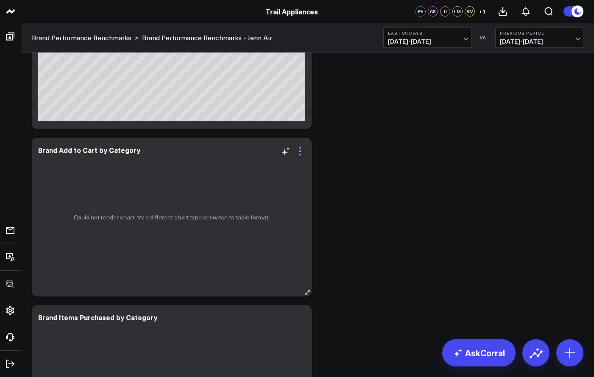
click at [301, 155] on icon at bounding box center [300, 155] width 2 height 2
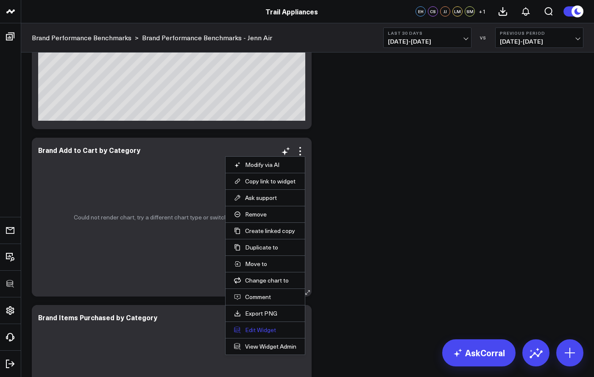
click at [273, 333] on button "Edit Widget" at bounding box center [265, 331] width 62 height 8
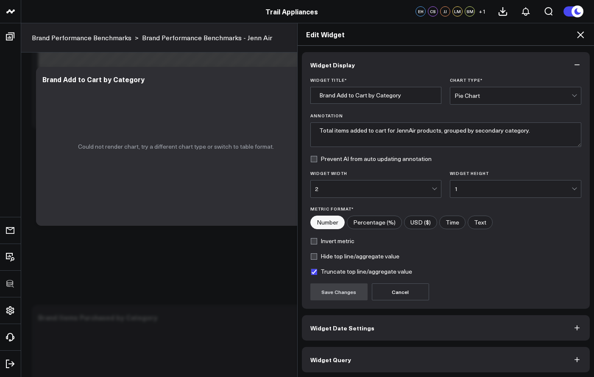
scroll to position [1, 0]
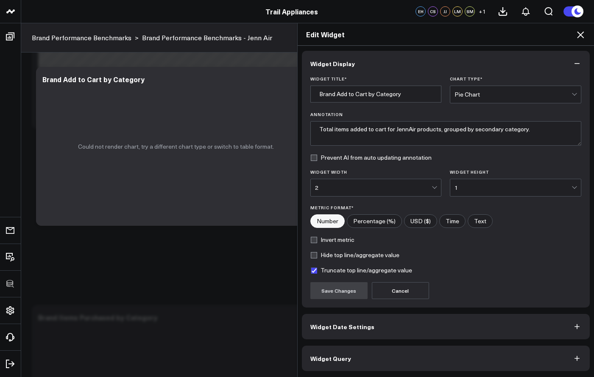
click at [408, 363] on button "Widget Query" at bounding box center [446, 358] width 288 height 25
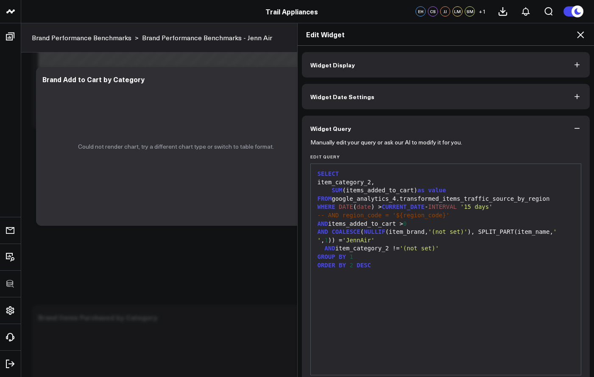
scroll to position [38, 0]
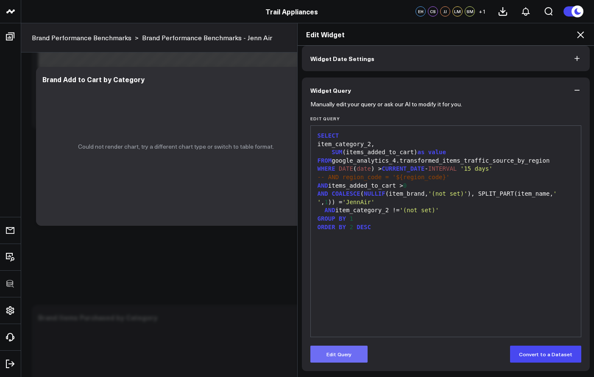
click at [334, 352] on button "Edit Query" at bounding box center [338, 354] width 57 height 17
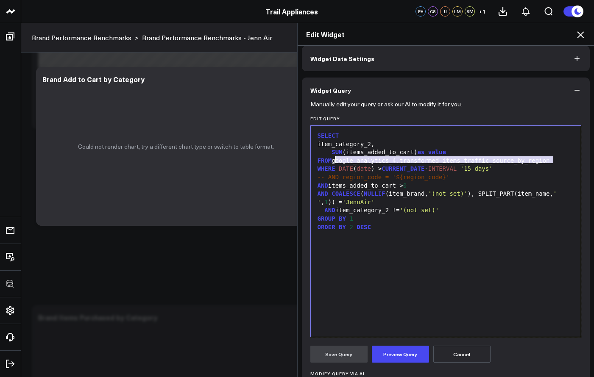
drag, startPoint x: 551, startPoint y: 161, endPoint x: 334, endPoint y: 161, distance: 217.6
click at [334, 161] on div "FROM google_analytics_4.transformed_items_traffic_source_by_region" at bounding box center [446, 161] width 262 height 8
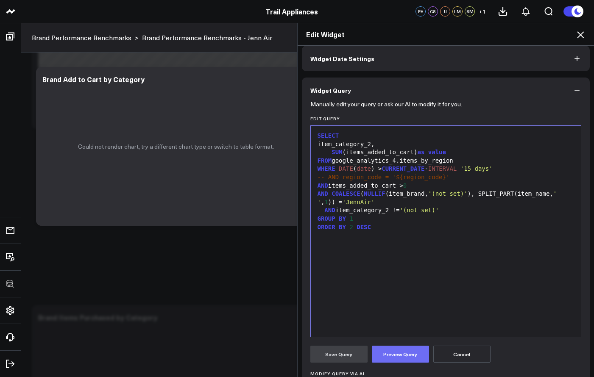
click at [387, 348] on button "Preview Query" at bounding box center [400, 354] width 57 height 17
click at [344, 353] on button "Save Query" at bounding box center [338, 354] width 57 height 17
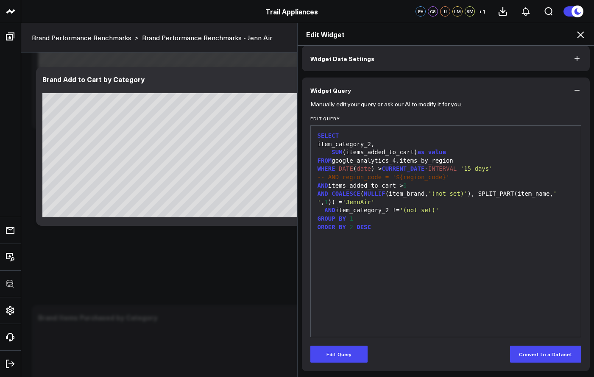
click at [578, 32] on icon at bounding box center [580, 34] width 7 height 7
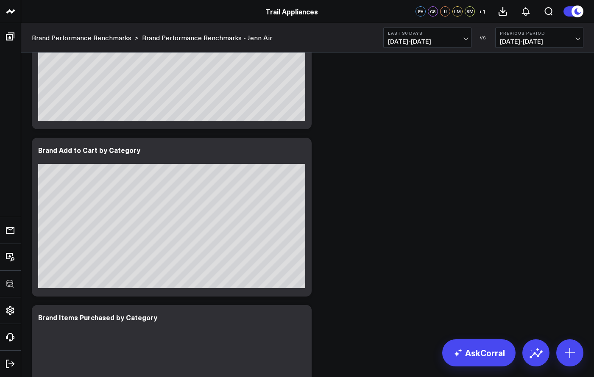
scroll to position [2400, 0]
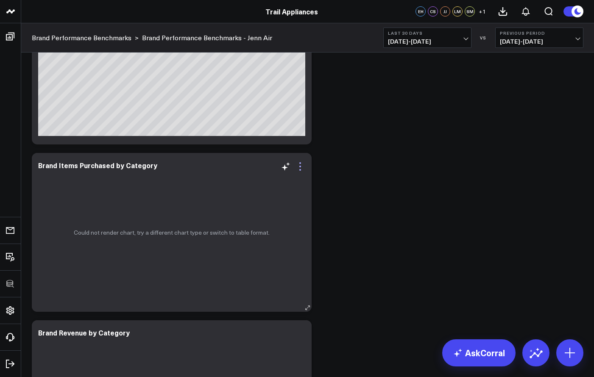
click at [302, 168] on icon at bounding box center [300, 167] width 10 height 10
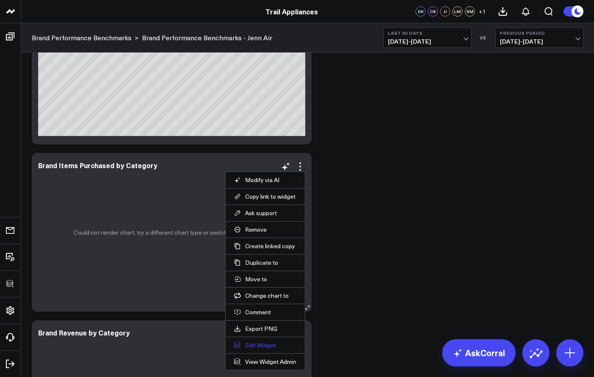
click at [262, 346] on button "Edit Widget" at bounding box center [265, 346] width 62 height 8
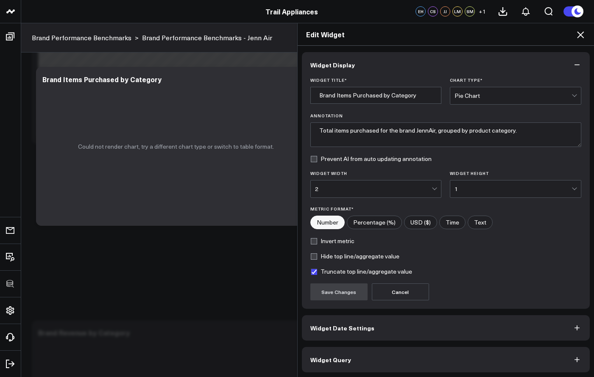
scroll to position [1, 0]
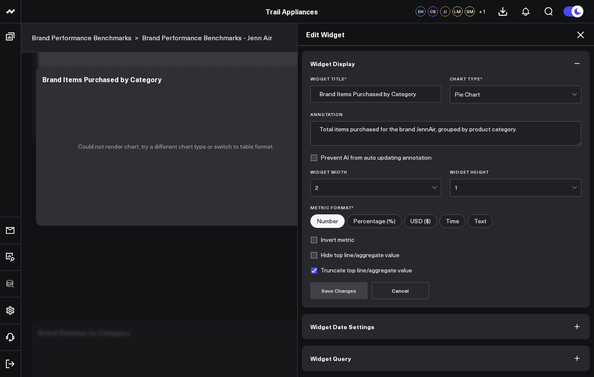
click at [357, 356] on button "Widget Query" at bounding box center [446, 358] width 288 height 25
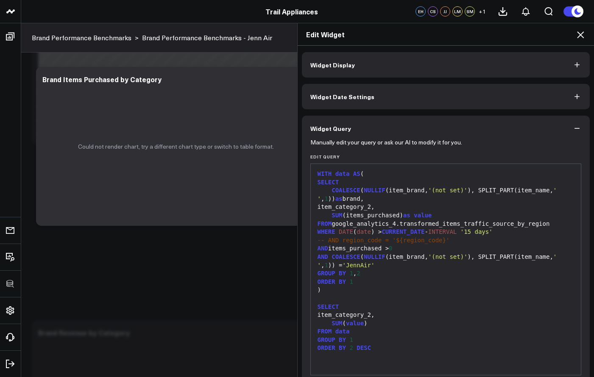
scroll to position [38, 0]
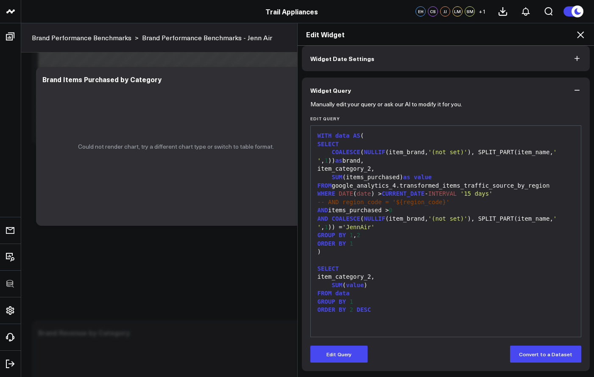
click at [360, 344] on form "Manually edit your query or ask our AI to modify it for you. Edit Query 99 1 2 …" at bounding box center [445, 233] width 271 height 260
click at [360, 345] on form "Manually edit your query or ask our AI to modify it for you. Edit Query 99 1 2 …" at bounding box center [445, 233] width 271 height 260
click at [360, 347] on button "Edit Query" at bounding box center [338, 354] width 57 height 17
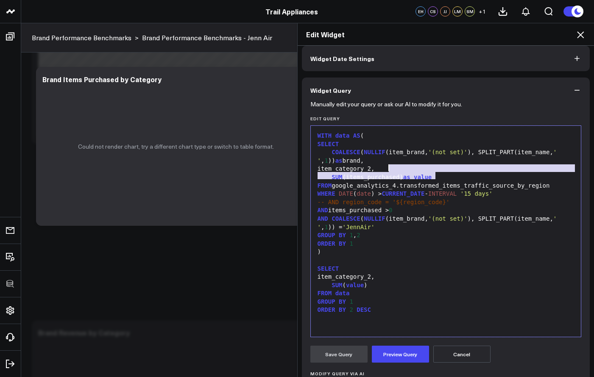
drag, startPoint x: 529, startPoint y: 172, endPoint x: 503, endPoint y: 171, distance: 26.7
click at [529, 172] on div "WITH data AS ( SELECT COALESCE ( NULLIF (item_brand, '(not set)' ), SPLIT_PART(…" at bounding box center [446, 231] width 262 height 203
click at [464, 173] on div "SUM (items_purchased) as value" at bounding box center [446, 177] width 262 height 8
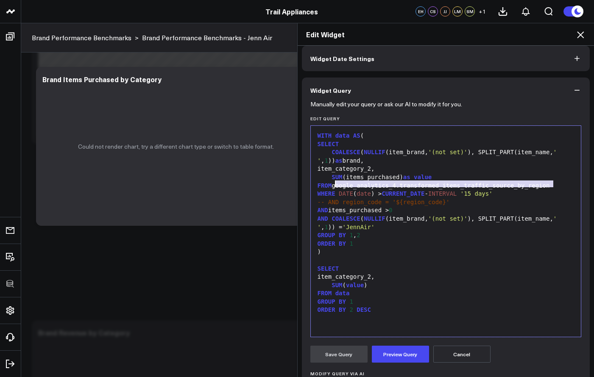
drag, startPoint x: 555, startPoint y: 184, endPoint x: 333, endPoint y: 185, distance: 222.7
click at [333, 185] on div "FROM google_analytics_4.transformed_items_traffic_source_by_region" at bounding box center [446, 186] width 262 height 8
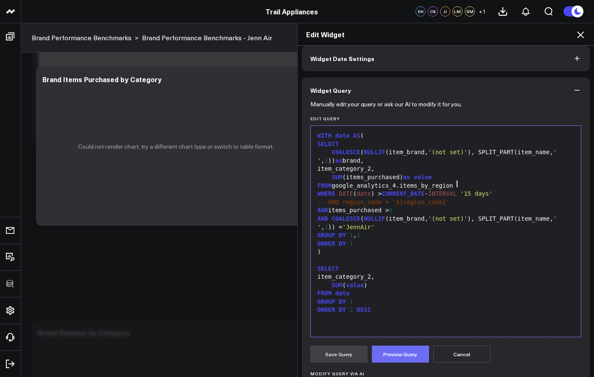
click at [387, 352] on button "Preview Query" at bounding box center [400, 354] width 57 height 17
click at [333, 355] on button "Save Query" at bounding box center [338, 354] width 57 height 17
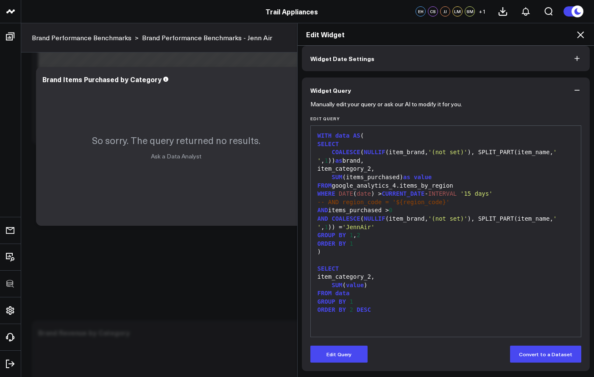
click at [579, 38] on icon at bounding box center [581, 35] width 10 height 10
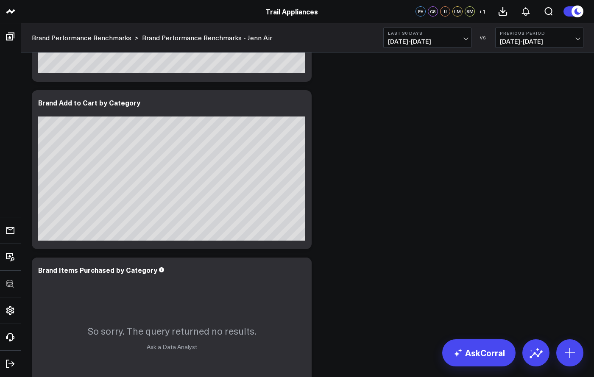
scroll to position [2364, 0]
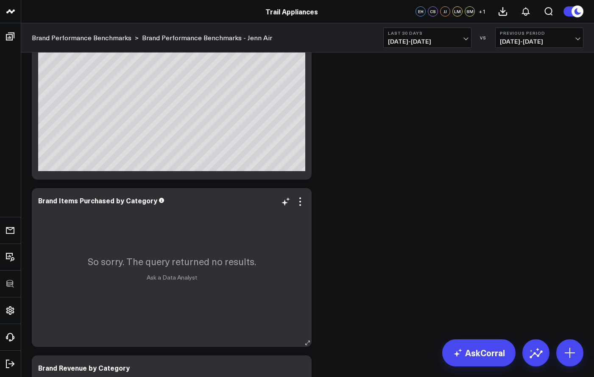
click at [301, 208] on div "So sorry. The query returned no results. Ask a Data Analyst" at bounding box center [172, 267] width 280 height 159
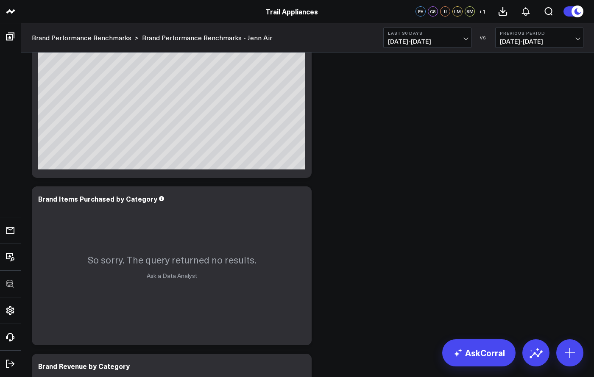
scroll to position [2527, 0]
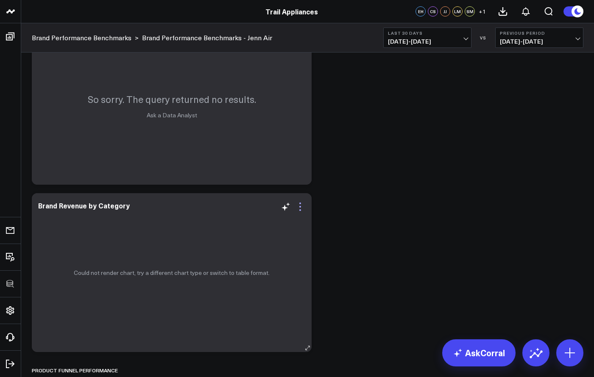
click at [300, 207] on icon at bounding box center [300, 207] width 2 height 2
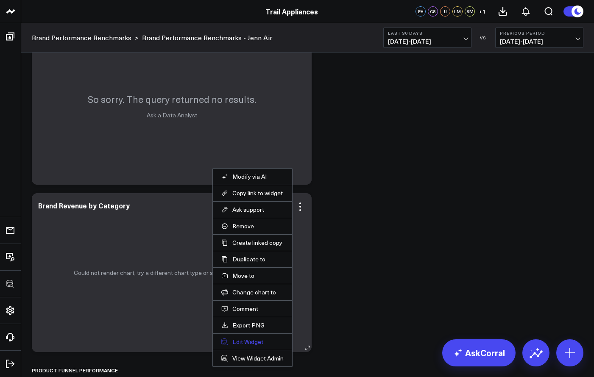
click at [259, 341] on button "Edit Widget" at bounding box center [252, 342] width 62 height 8
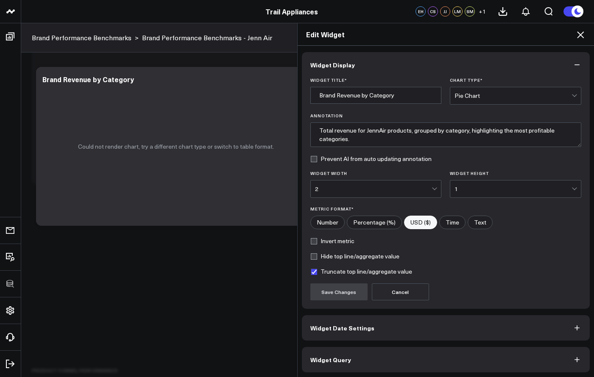
scroll to position [1, 0]
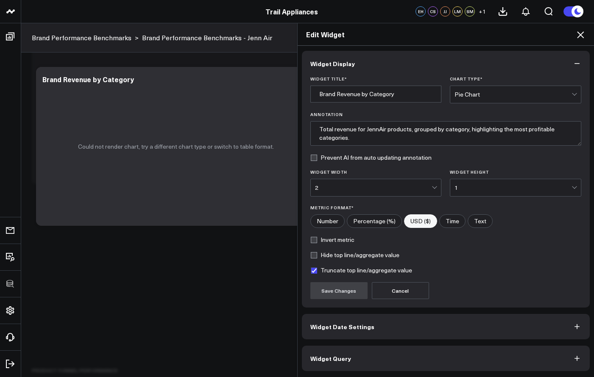
click at [412, 353] on button "Widget Query" at bounding box center [446, 358] width 288 height 25
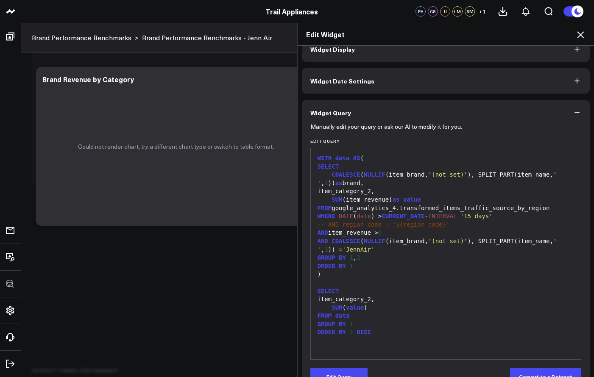
scroll to position [38, 0]
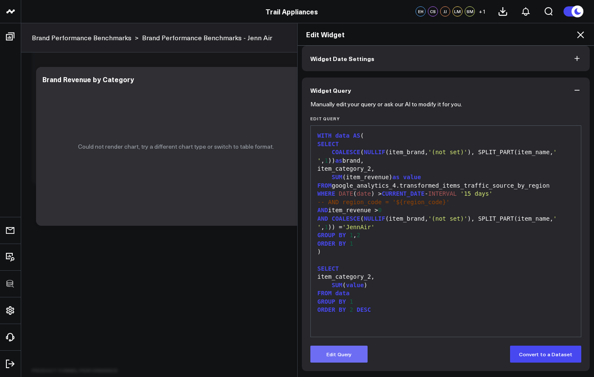
click at [344, 357] on button "Edit Query" at bounding box center [338, 354] width 57 height 17
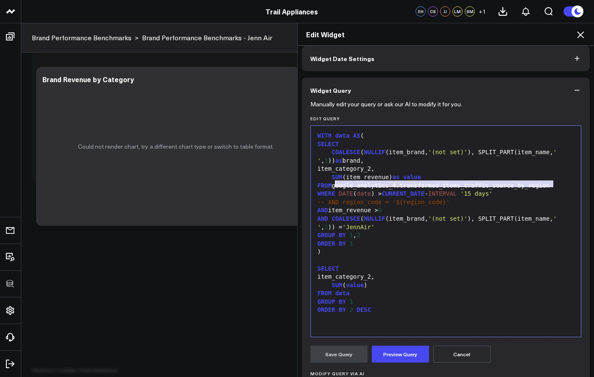
drag, startPoint x: 553, startPoint y: 183, endPoint x: 333, endPoint y: 187, distance: 220.2
click at [333, 187] on div "FROM google_analytics_4.transformed_items_traffic_source_by_region" at bounding box center [446, 186] width 262 height 8
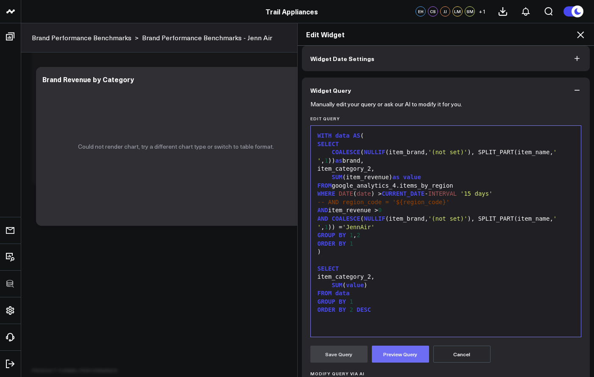
click at [396, 358] on button "Preview Query" at bounding box center [400, 354] width 57 height 17
click at [352, 354] on button "Save Query" at bounding box center [338, 354] width 57 height 17
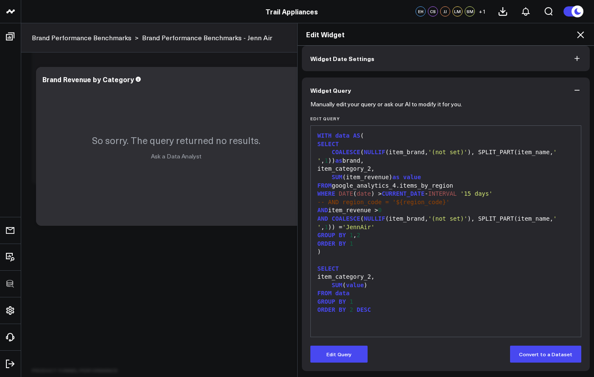
click at [583, 40] on div "Edit Widget" at bounding box center [446, 34] width 297 height 22
click at [582, 37] on icon at bounding box center [581, 35] width 10 height 10
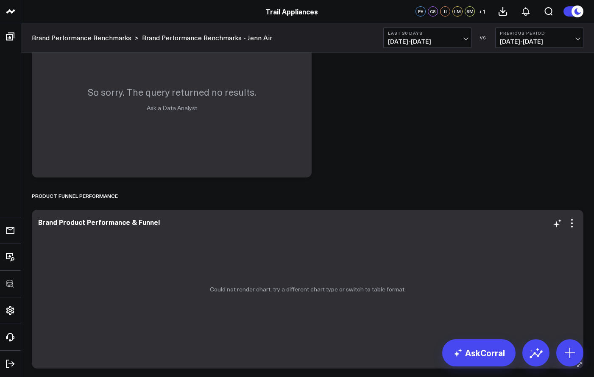
scroll to position [2748, 0]
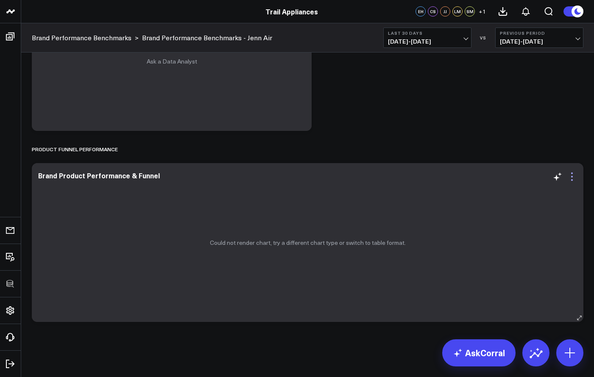
click at [576, 176] on icon at bounding box center [572, 177] width 10 height 10
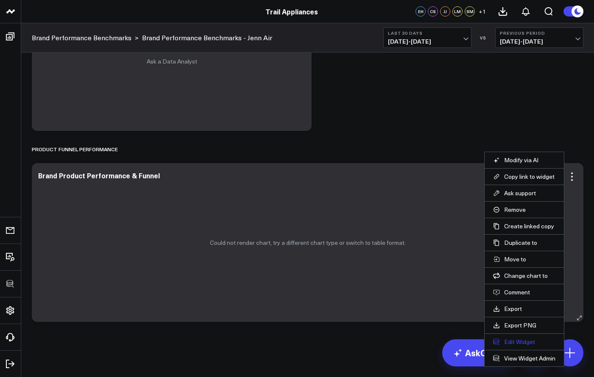
click at [517, 339] on button "Edit Widget" at bounding box center [524, 342] width 62 height 8
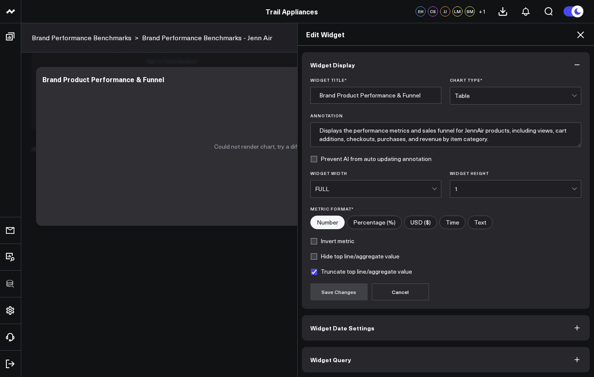
scroll to position [1, 0]
click at [455, 351] on button "Widget Query" at bounding box center [446, 358] width 288 height 25
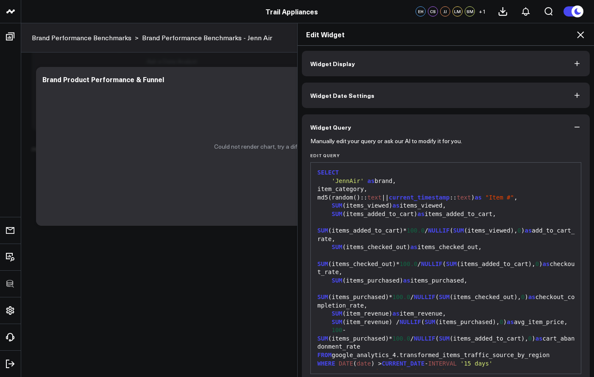
scroll to position [0, 0]
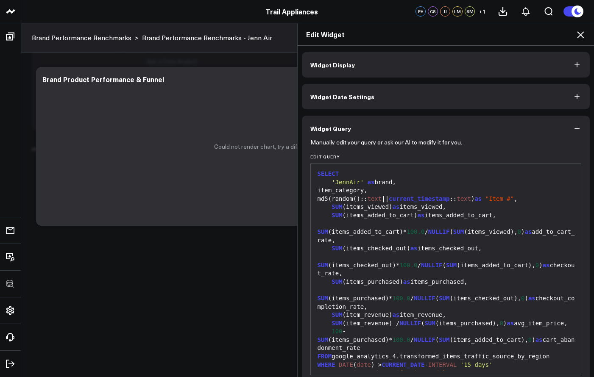
click at [377, 192] on div "item_category," at bounding box center [446, 191] width 262 height 8
click at [376, 192] on div "item_category," at bounding box center [446, 191] width 262 height 8
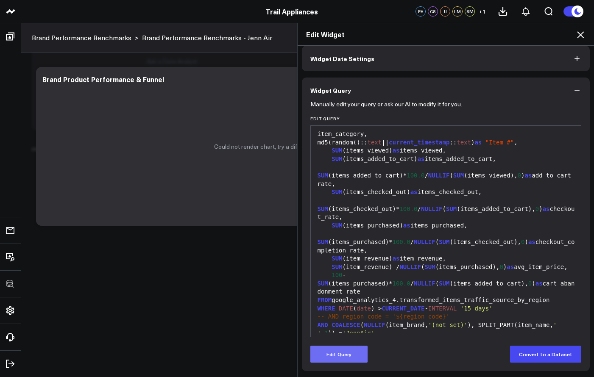
click at [341, 357] on button "Edit Query" at bounding box center [338, 354] width 57 height 17
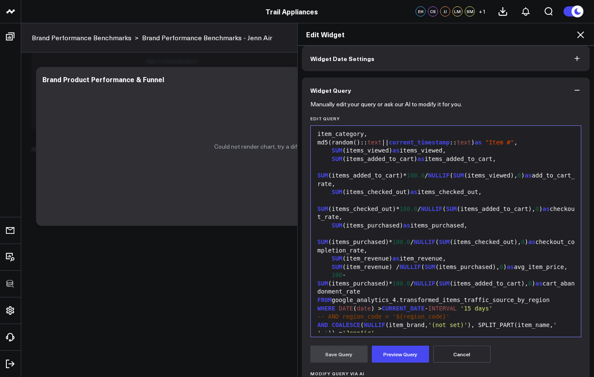
scroll to position [0, 0]
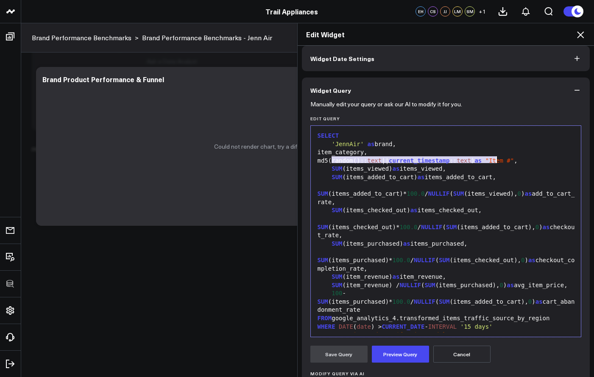
drag, startPoint x: 330, startPoint y: 159, endPoint x: 493, endPoint y: 161, distance: 162.9
click at [493, 161] on div "md5(random():: text || current_timestamp :: text ) as "Item #" ," at bounding box center [446, 161] width 262 height 8
click at [375, 152] on div "item_category," at bounding box center [446, 152] width 262 height 8
drag, startPoint x: 372, startPoint y: 160, endPoint x: 394, endPoint y: 160, distance: 22.1
click at [382, 160] on span ""Item #"" at bounding box center [367, 160] width 28 height 7
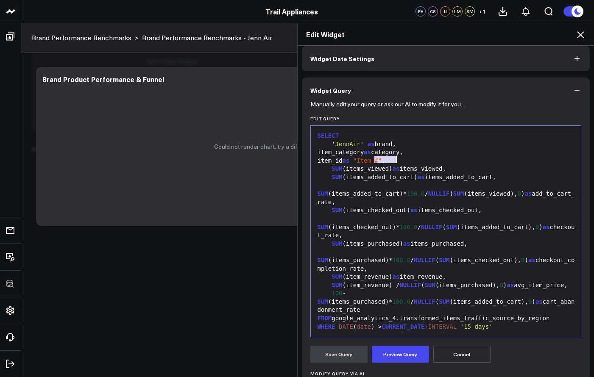
click at [397, 159] on div "item_id as "Item #" ," at bounding box center [446, 161] width 262 height 8
drag, startPoint x: 371, startPoint y: 160, endPoint x: 396, endPoint y: 160, distance: 25.0
click at [382, 160] on span ""Item #"" at bounding box center [367, 160] width 28 height 7
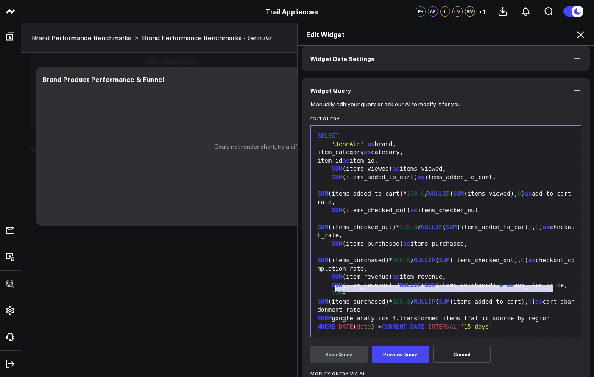
drag, startPoint x: 553, startPoint y: 290, endPoint x: 333, endPoint y: 293, distance: 220.1
click at [333, 315] on div "FROM google_analytics_4.transformed_items_traffic_source_by_region" at bounding box center [446, 319] width 262 height 8
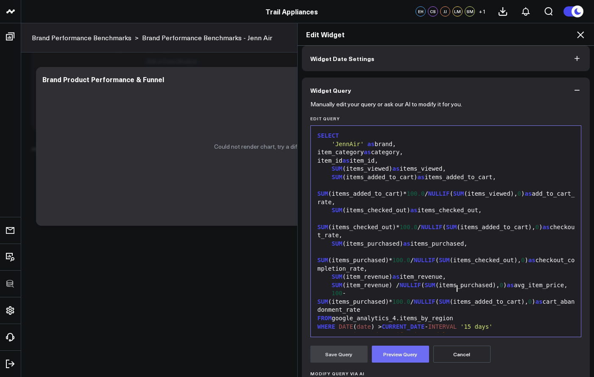
click at [396, 354] on button "Preview Query" at bounding box center [400, 354] width 57 height 17
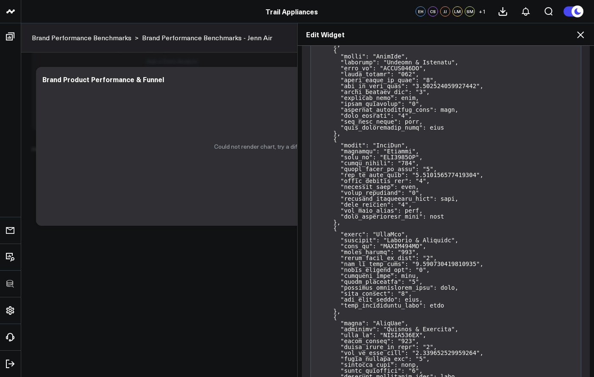
scroll to position [113, 0]
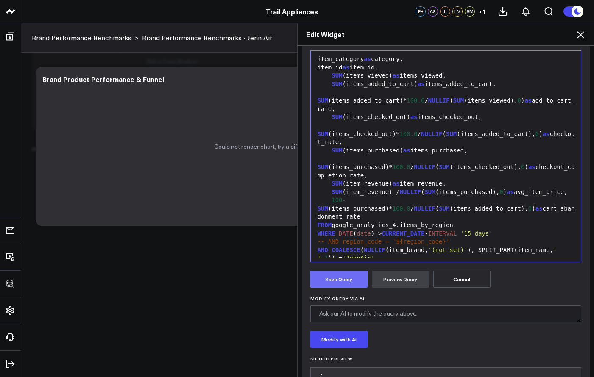
click at [333, 274] on button "Save Query" at bounding box center [338, 279] width 57 height 17
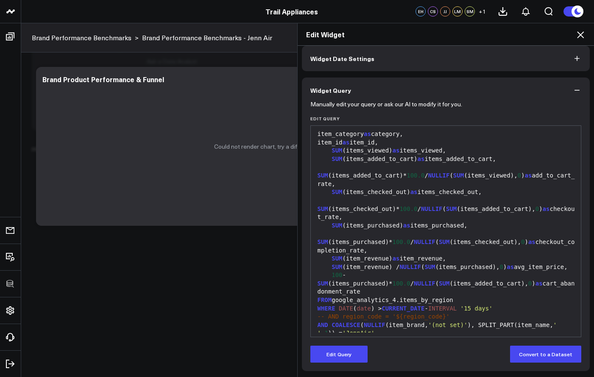
scroll to position [38, 0]
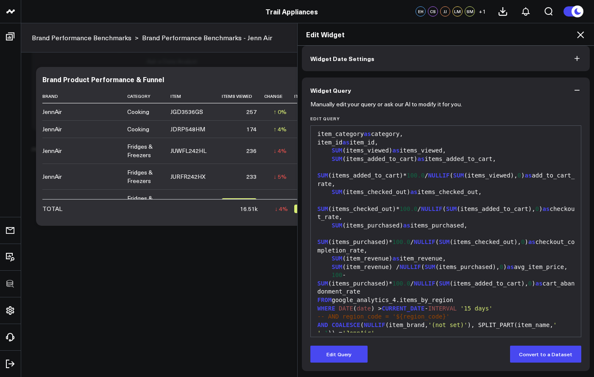
click at [579, 36] on icon at bounding box center [581, 35] width 10 height 10
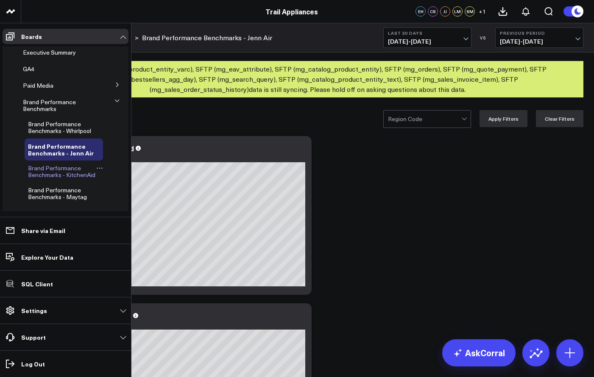
click at [56, 175] on span "Brand Performance Benchmarks - KitchenAid" at bounding box center [61, 171] width 67 height 15
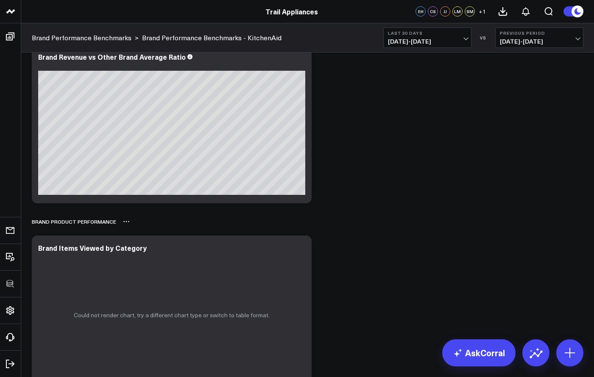
scroll to position [1331, 0]
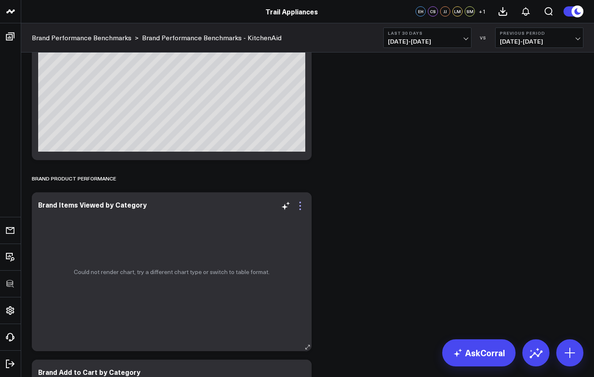
click at [301, 207] on icon at bounding box center [300, 206] width 10 height 10
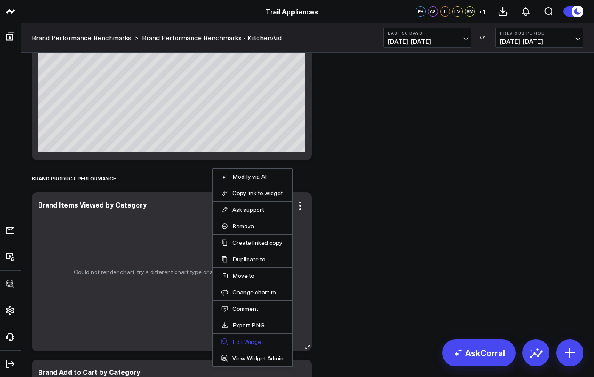
click at [248, 340] on button "Edit Widget" at bounding box center [252, 342] width 62 height 8
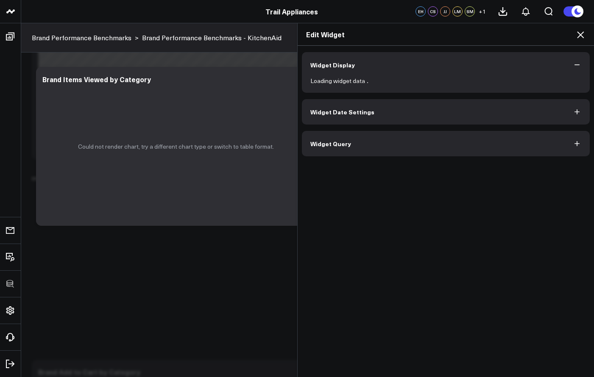
scroll to position [1, 0]
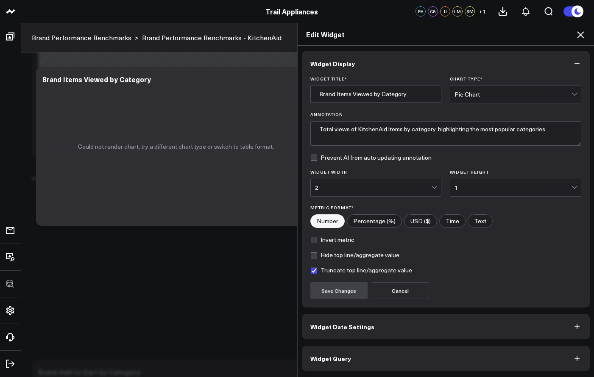
click at [394, 360] on button "Widget Query" at bounding box center [446, 358] width 288 height 25
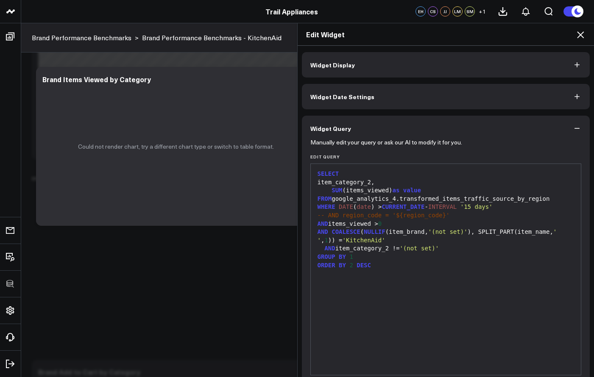
scroll to position [38, 0]
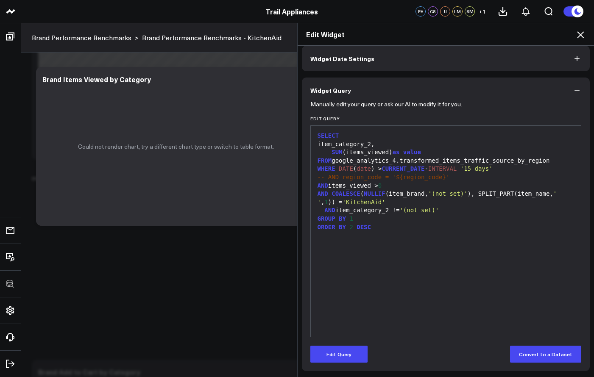
click at [444, 174] on div "-- AND region_code = '${region_code}'" at bounding box center [446, 177] width 262 height 8
drag, startPoint x: 402, startPoint y: 161, endPoint x: 543, endPoint y: 161, distance: 141.7
click at [543, 161] on div "FROM google_analytics_4.transformed_items_traffic_source_by_region" at bounding box center [446, 161] width 262 height 8
click at [553, 161] on div "FROM google_analytics_4.transformed_items_traffic_source_by_region" at bounding box center [446, 161] width 262 height 8
drag, startPoint x: 550, startPoint y: 162, endPoint x: 545, endPoint y: 161, distance: 6.0
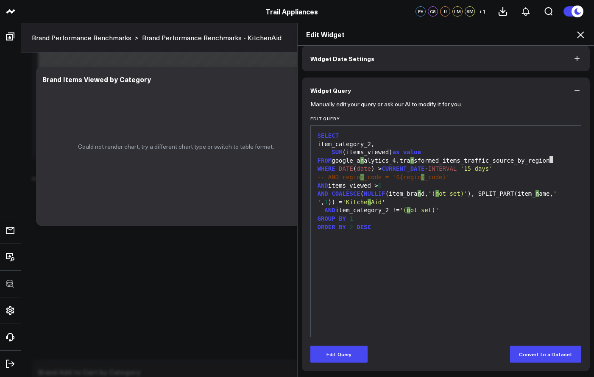
click at [546, 161] on div "FROM google_a n alytics_4.tra n sformed_items_traffic_source_by_region" at bounding box center [446, 161] width 262 height 8
click at [356, 349] on button "Edit Query" at bounding box center [338, 354] width 57 height 17
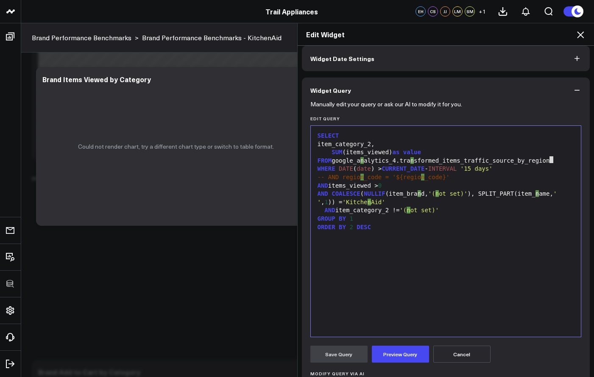
drag, startPoint x: 557, startPoint y: 166, endPoint x: 551, endPoint y: 159, distance: 9.0
click at [557, 166] on div "WHERE DATE ( date ) > CURRENT_DATE - INTERVAL '15 days'" at bounding box center [446, 169] width 262 height 8
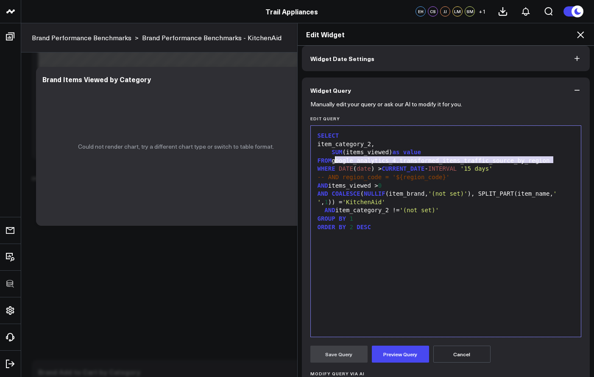
drag, startPoint x: 551, startPoint y: 159, endPoint x: 334, endPoint y: 162, distance: 217.2
click at [334, 162] on div "FROM google_analytics_4.transformed_items_traffic_source_by_region" at bounding box center [446, 161] width 262 height 8
click at [550, 161] on div "FROM google_analytics_4.transformed_items_traffic_source_by_region" at bounding box center [446, 161] width 262 height 8
drag, startPoint x: 553, startPoint y: 160, endPoint x: 334, endPoint y: 162, distance: 218.9
click at [334, 162] on div "FROM google_analytics_4.transformed_items_traffic_source_by_region" at bounding box center [446, 161] width 262 height 8
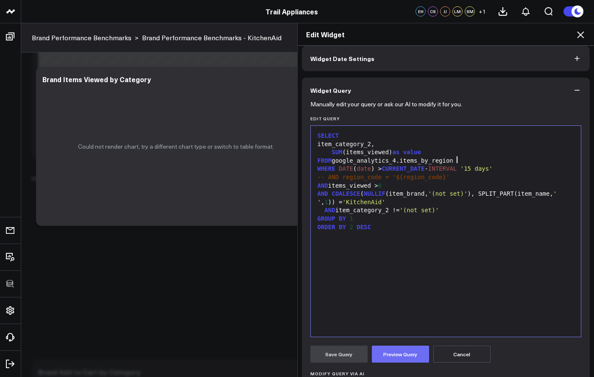
click at [413, 355] on button "Preview Query" at bounding box center [400, 354] width 57 height 17
click at [356, 348] on button "Save Query" at bounding box center [338, 354] width 57 height 17
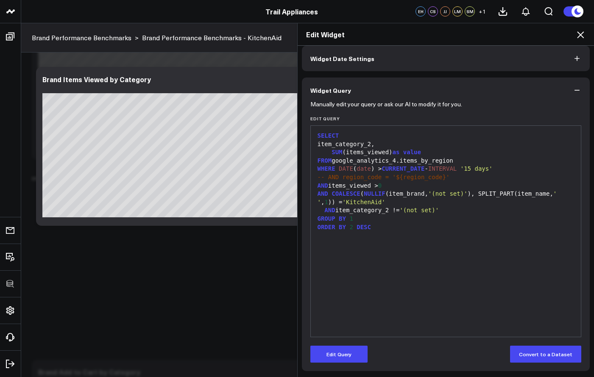
click at [586, 37] on div "Edit Widget" at bounding box center [446, 34] width 297 height 22
click at [585, 37] on icon at bounding box center [581, 35] width 10 height 10
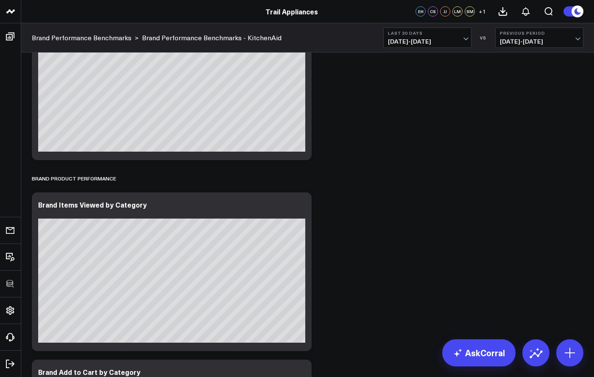
scroll to position [1489, 0]
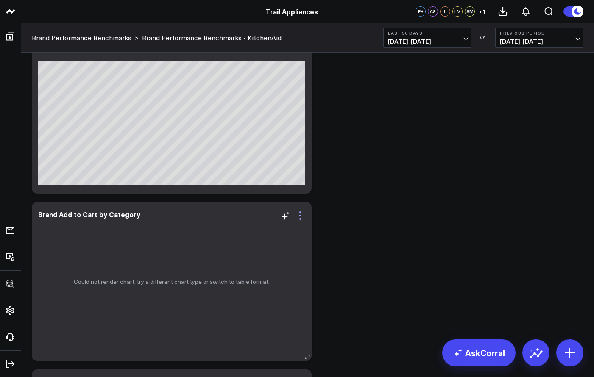
click at [301, 220] on icon at bounding box center [300, 216] width 10 height 10
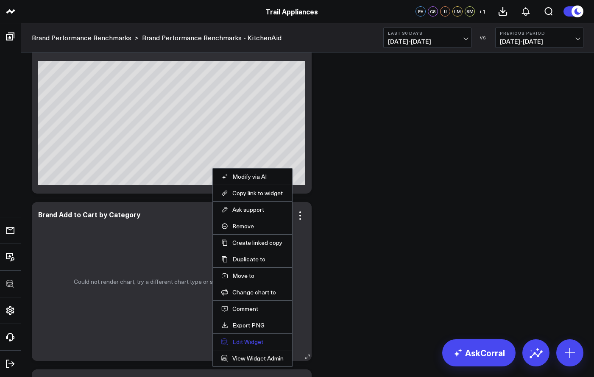
click at [241, 344] on button "Edit Widget" at bounding box center [252, 342] width 62 height 8
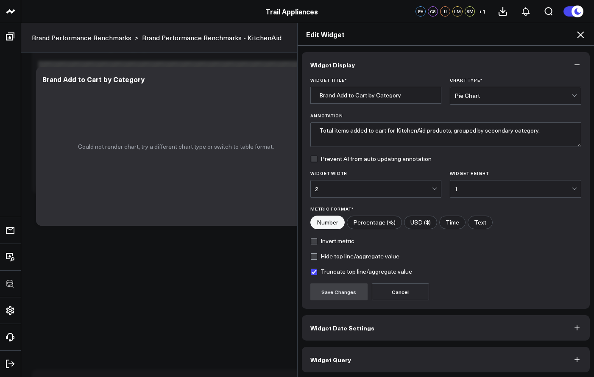
scroll to position [1, 0]
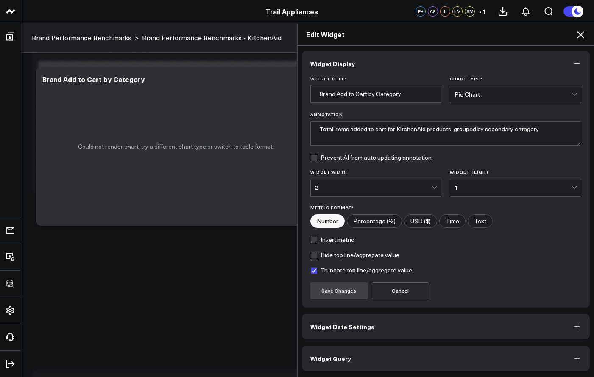
click at [377, 348] on button "Widget Query" at bounding box center [446, 358] width 288 height 25
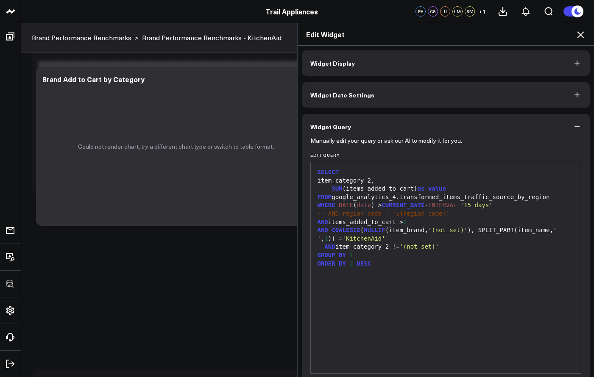
scroll to position [38, 0]
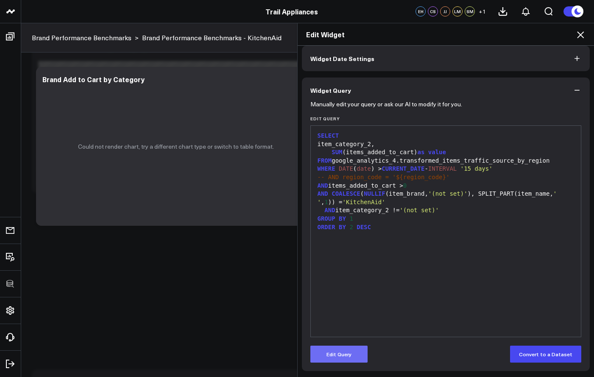
click at [360, 350] on button "Edit Query" at bounding box center [338, 354] width 57 height 17
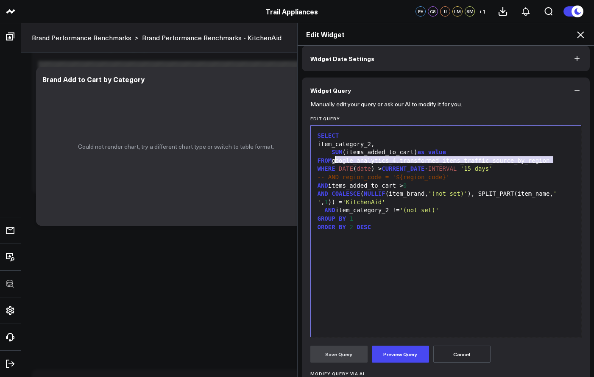
drag, startPoint x: 553, startPoint y: 159, endPoint x: 333, endPoint y: 162, distance: 221.0
click at [333, 162] on div "FROM google_analytics_4.transformed_items_traffic_source_by_region" at bounding box center [446, 161] width 262 height 8
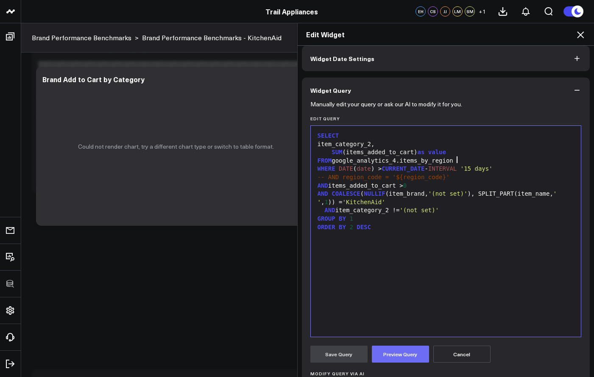
click at [398, 353] on button "Preview Query" at bounding box center [400, 354] width 57 height 17
click at [345, 353] on button "Save Query" at bounding box center [338, 354] width 57 height 17
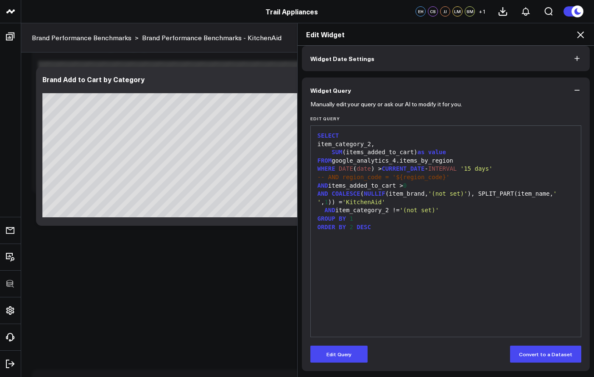
click at [580, 35] on icon at bounding box center [581, 35] width 10 height 10
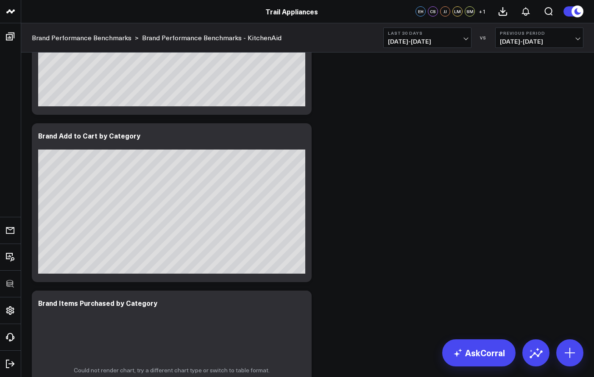
scroll to position [1730, 0]
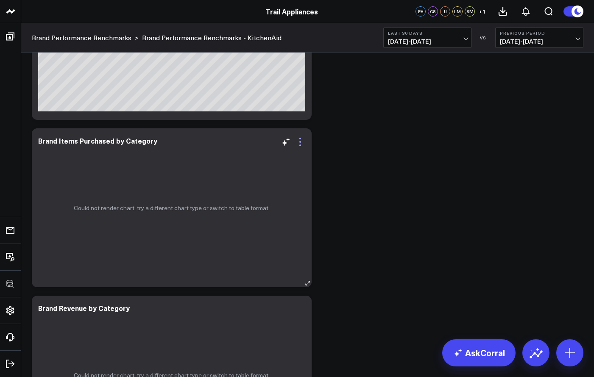
click at [303, 143] on icon at bounding box center [300, 142] width 10 height 10
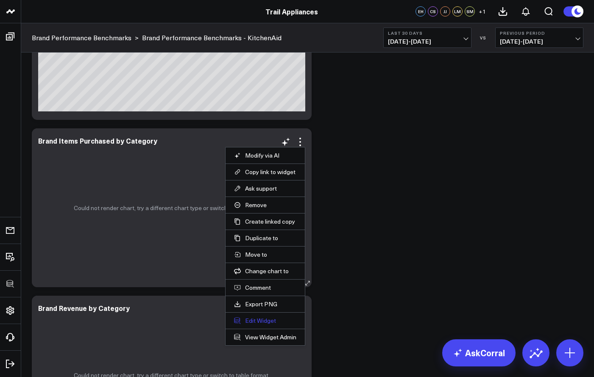
click at [258, 322] on button "Edit Widget" at bounding box center [265, 321] width 62 height 8
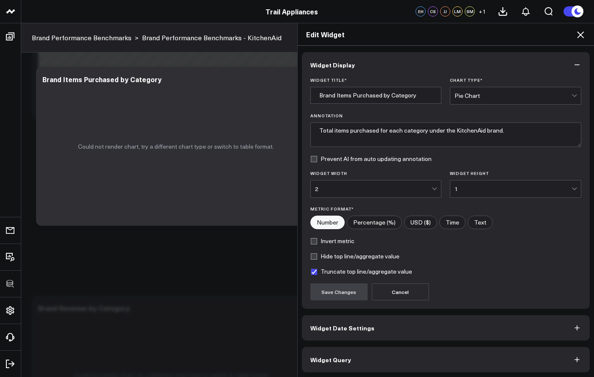
scroll to position [1, 0]
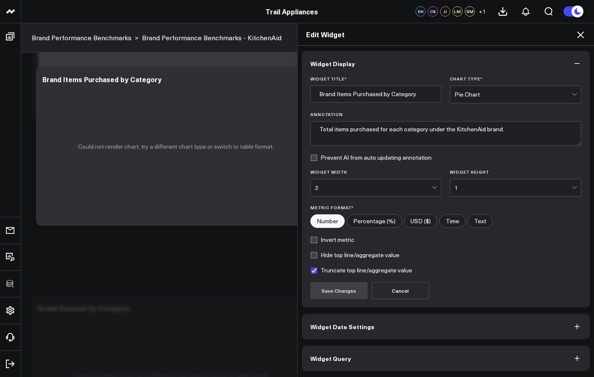
click at [348, 359] on button "Widget Query" at bounding box center [446, 358] width 288 height 25
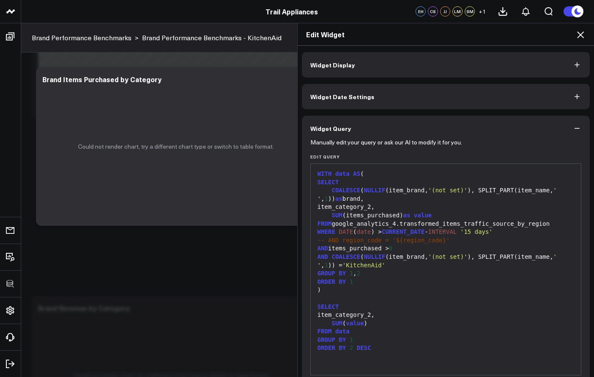
scroll to position [38, 0]
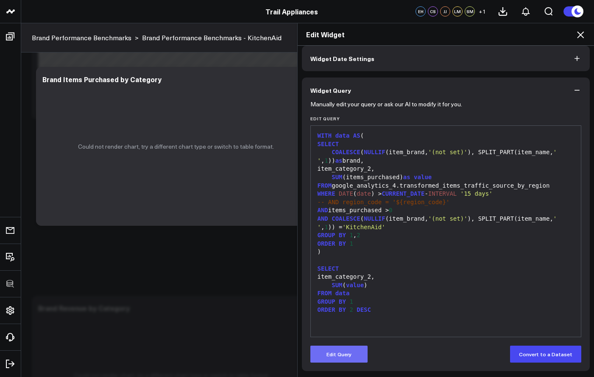
click at [337, 360] on button "Edit Query" at bounding box center [338, 354] width 57 height 17
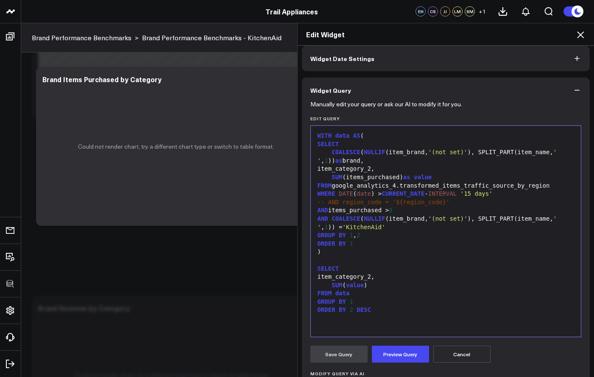
click at [455, 168] on div "item_category_2," at bounding box center [446, 169] width 262 height 8
drag, startPoint x: 553, startPoint y: 183, endPoint x: 334, endPoint y: 188, distance: 218.9
click at [334, 188] on div "FROM google_analytics_4.transformed_items_traffic_source_by_region" at bounding box center [446, 186] width 262 height 8
click at [393, 360] on button "Preview Query" at bounding box center [400, 354] width 57 height 17
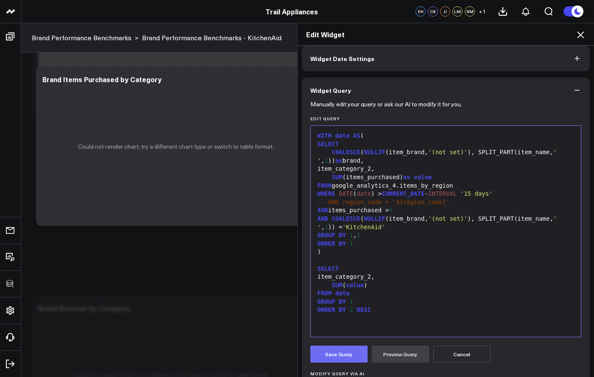
click at [340, 357] on button "Save Query" at bounding box center [338, 354] width 57 height 17
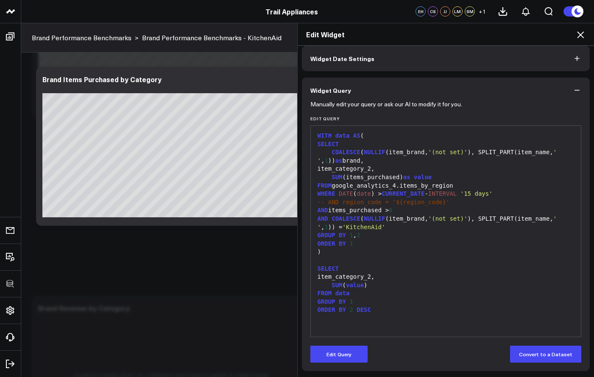
click at [583, 32] on icon at bounding box center [581, 35] width 10 height 10
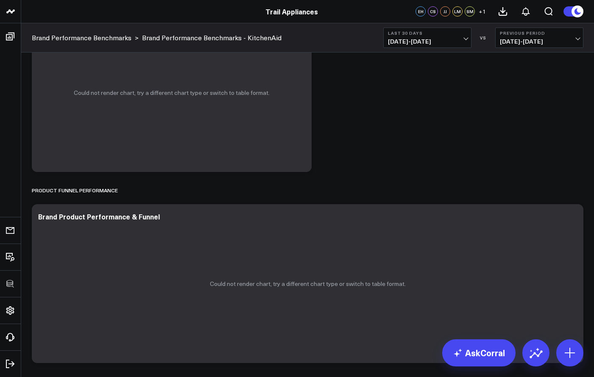
scroll to position [1829, 0]
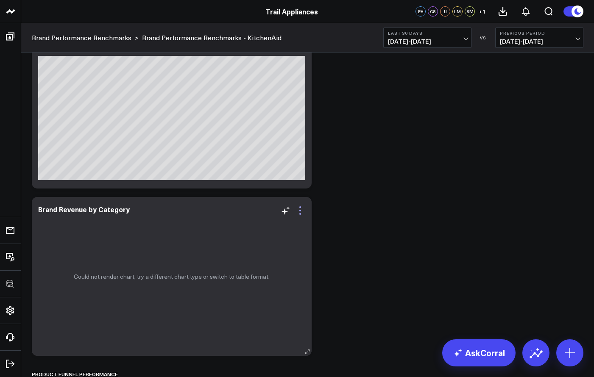
click at [302, 210] on icon at bounding box center [300, 211] width 10 height 10
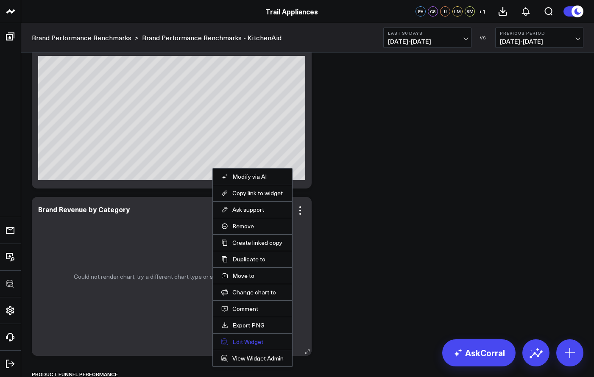
click at [252, 341] on button "Edit Widget" at bounding box center [252, 342] width 62 height 8
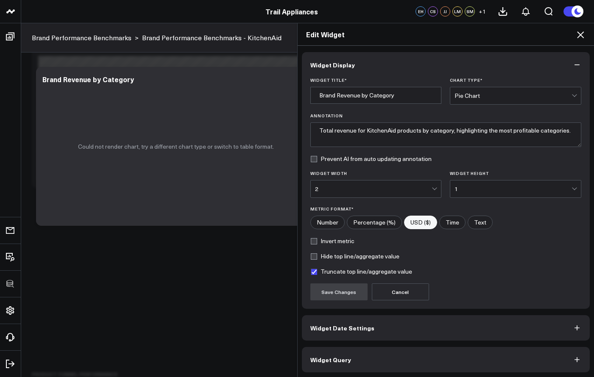
scroll to position [1, 0]
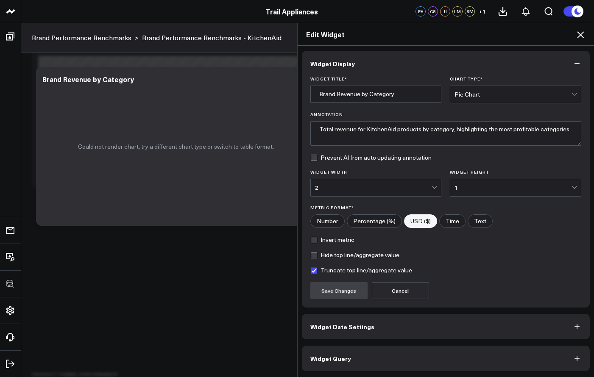
click at [383, 352] on button "Widget Query" at bounding box center [446, 358] width 288 height 25
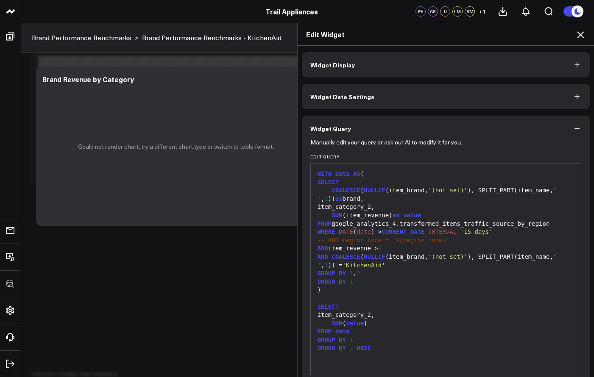
scroll to position [38, 0]
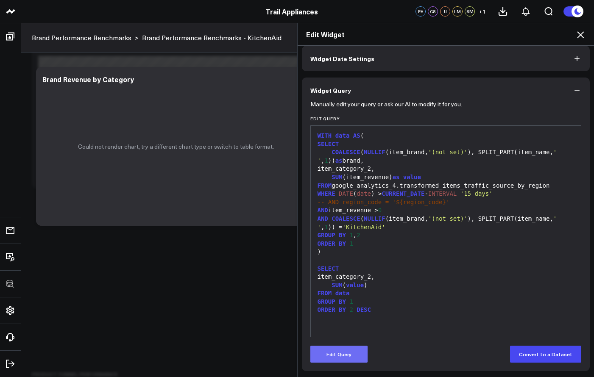
click at [346, 359] on button "Edit Query" at bounding box center [338, 354] width 57 height 17
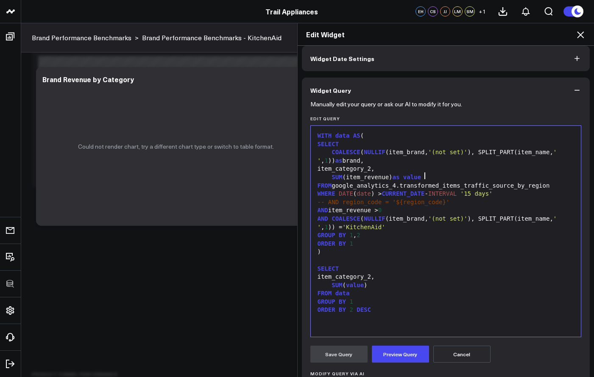
click at [558, 173] on div "SUM (item_revenue) as value" at bounding box center [446, 177] width 262 height 8
drag, startPoint x: 553, startPoint y: 185, endPoint x: 332, endPoint y: 187, distance: 221.4
click at [331, 187] on div "FROM google_analytics_4.transformed_items_traffic_source_by_region" at bounding box center [446, 186] width 262 height 8
click at [390, 349] on button "Preview Query" at bounding box center [400, 354] width 57 height 17
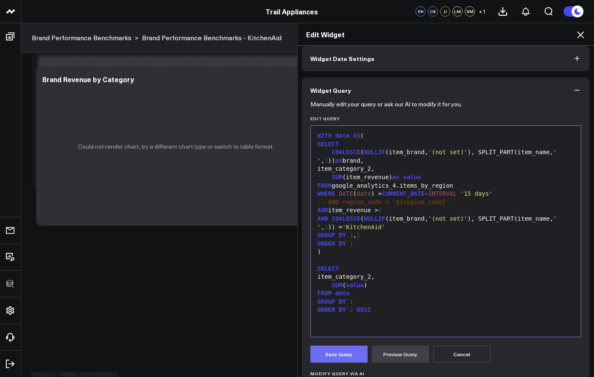
click at [346, 351] on button "Save Query" at bounding box center [338, 354] width 57 height 17
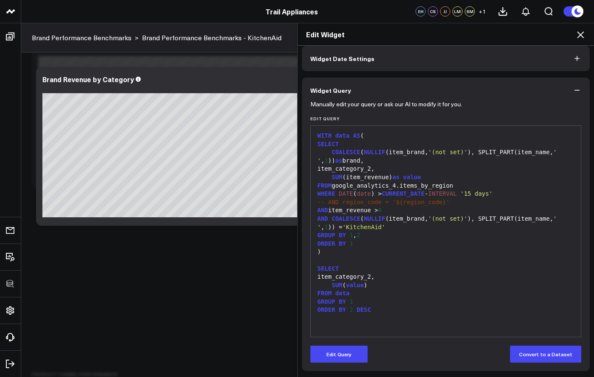
click at [581, 31] on icon at bounding box center [581, 35] width 10 height 10
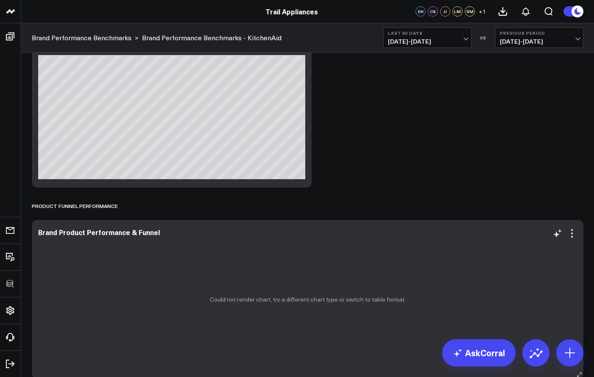
scroll to position [2054, 0]
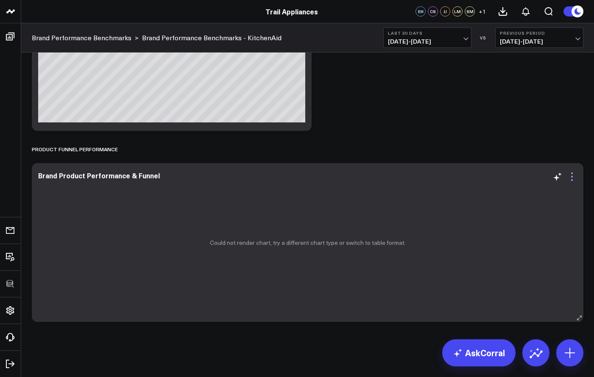
click at [574, 174] on icon at bounding box center [572, 177] width 10 height 10
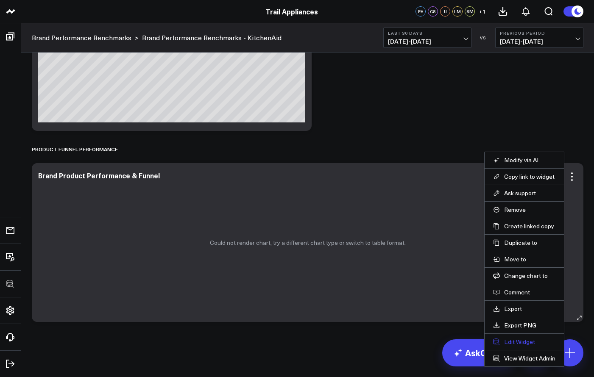
click at [520, 343] on button "Edit Widget" at bounding box center [524, 342] width 62 height 8
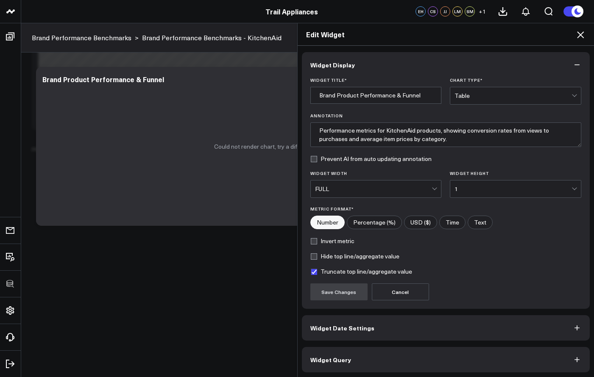
scroll to position [1, 0]
click at [452, 348] on button "Widget Query" at bounding box center [446, 358] width 288 height 25
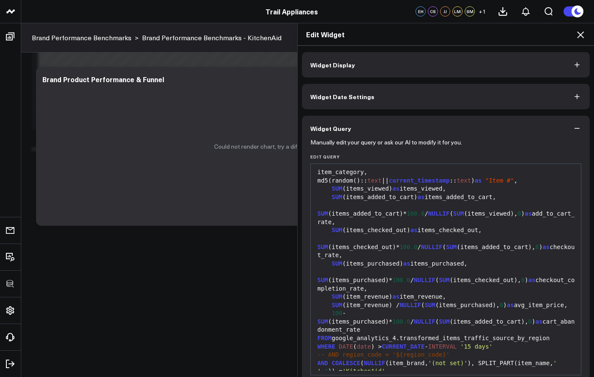
scroll to position [38, 0]
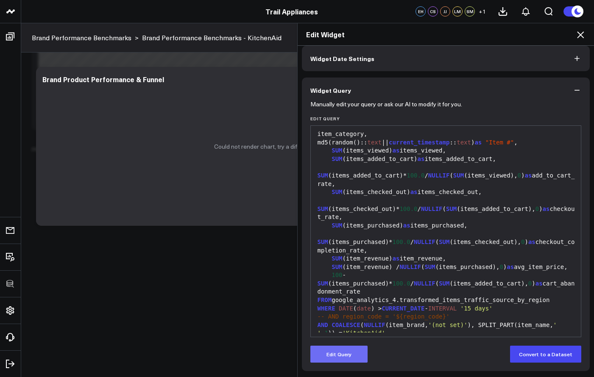
click at [363, 353] on button "Edit Query" at bounding box center [338, 354] width 57 height 17
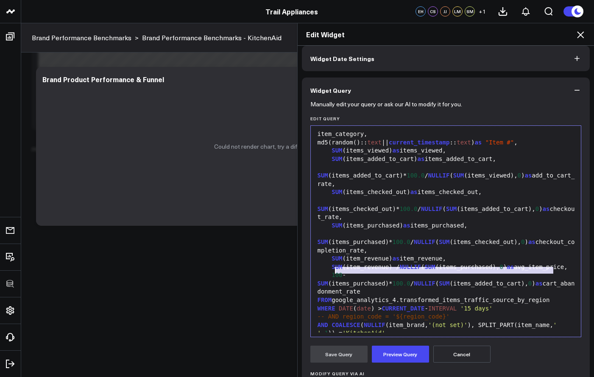
drag, startPoint x: 551, startPoint y: 269, endPoint x: 332, endPoint y: 274, distance: 219.3
click at [332, 296] on div "FROM google_analytics_4.transformed_items_traffic_source_by_region" at bounding box center [446, 300] width 262 height 8
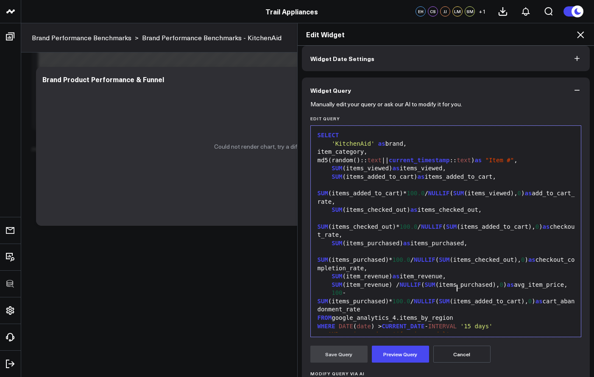
scroll to position [0, 0]
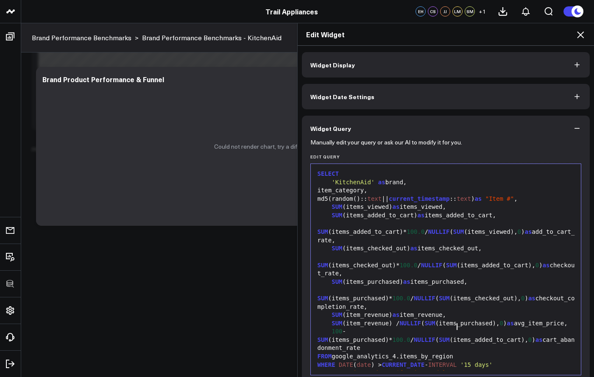
click at [383, 191] on div "item_category," at bounding box center [446, 191] width 262 height 8
drag, startPoint x: 336, startPoint y: 198, endPoint x: 361, endPoint y: 197, distance: 25.5
click at [361, 197] on div "md5(random():: text || current_timestamp :: text ) as "Item #" ," at bounding box center [446, 199] width 262 height 8
drag, startPoint x: 329, startPoint y: 199, endPoint x: 534, endPoint y: 201, distance: 205.7
click at [534, 201] on div "md5(random():: text || current_timestamp :: text ) as "Item #" ," at bounding box center [446, 199] width 262 height 8
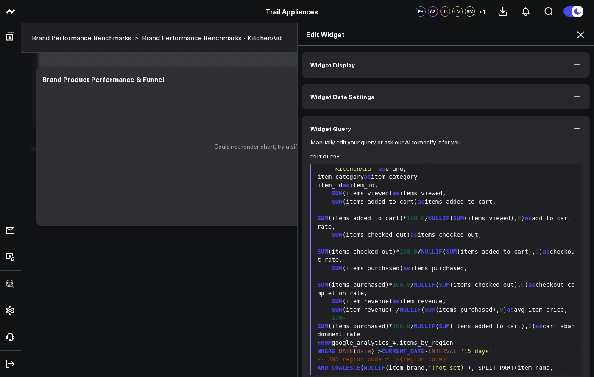
scroll to position [18, 0]
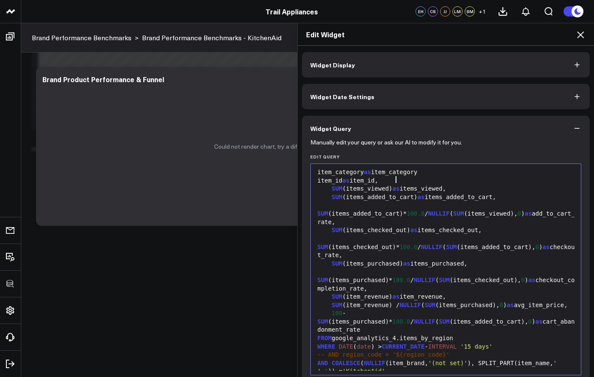
click at [439, 169] on div "item_category as item_category" at bounding box center [446, 172] width 262 height 8
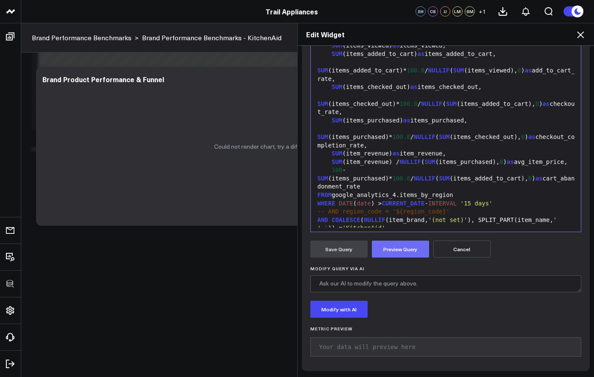
click at [408, 254] on button "Preview Query" at bounding box center [400, 249] width 57 height 17
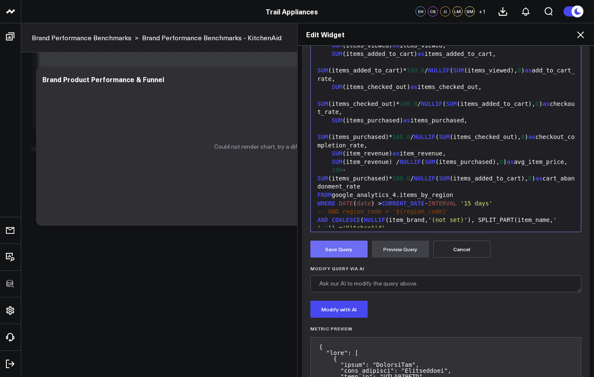
click at [337, 257] on button "Save Query" at bounding box center [338, 249] width 57 height 17
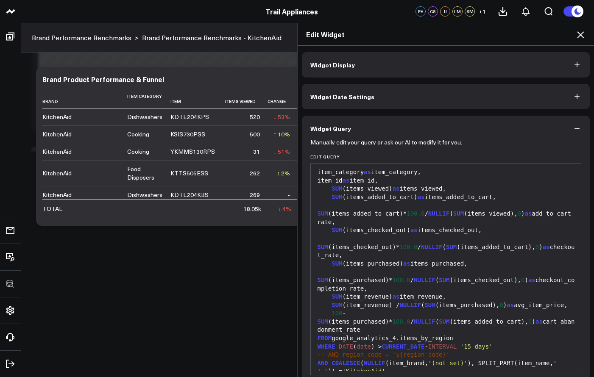
scroll to position [38, 0]
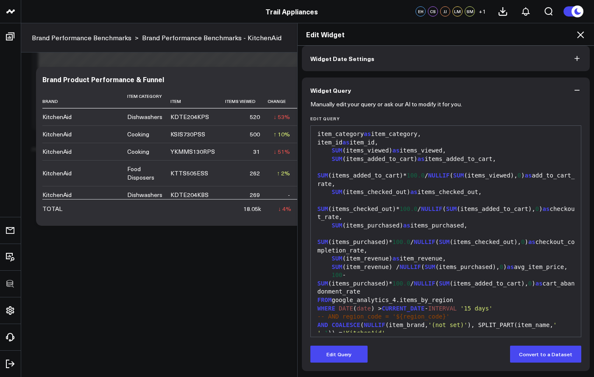
click at [581, 35] on icon at bounding box center [580, 34] width 7 height 7
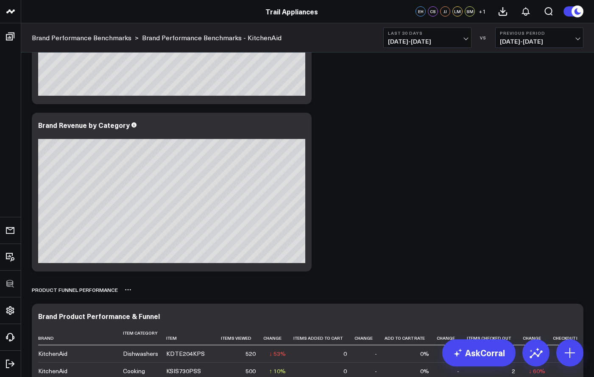
scroll to position [2054, 0]
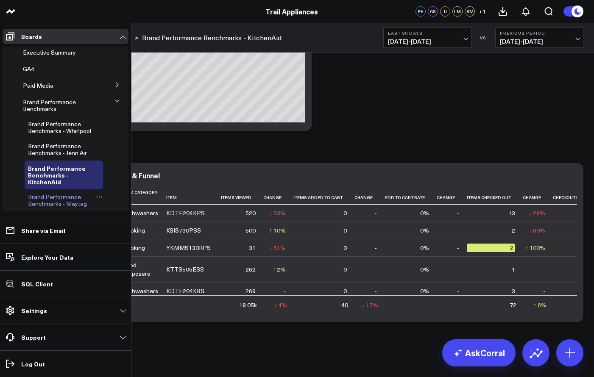
click at [50, 202] on span "Brand Performance Benchmarks - Maytag" at bounding box center [57, 200] width 59 height 15
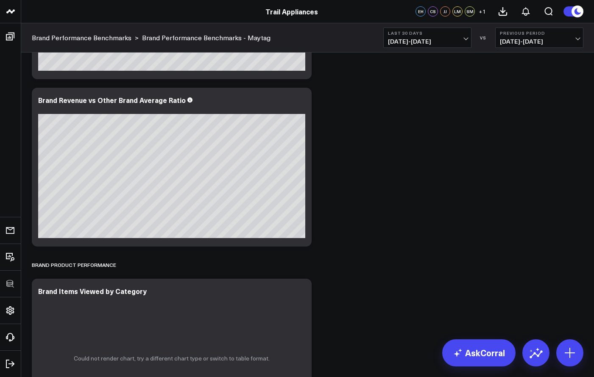
scroll to position [1415, 0]
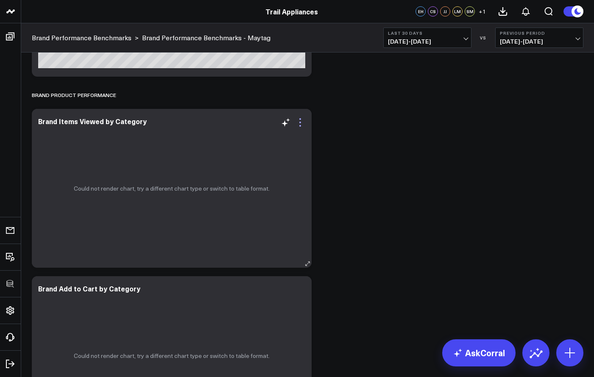
click at [299, 126] on icon at bounding box center [300, 122] width 10 height 10
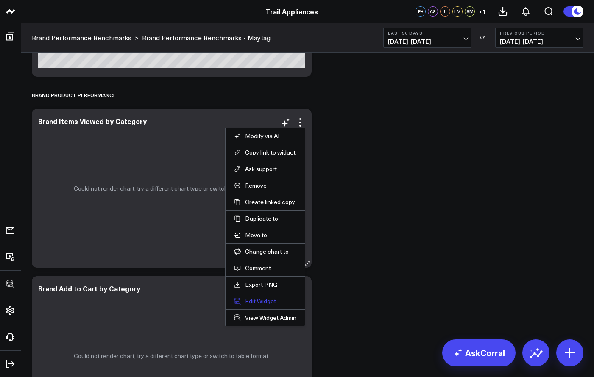
click at [277, 298] on button "Edit Widget" at bounding box center [265, 302] width 62 height 8
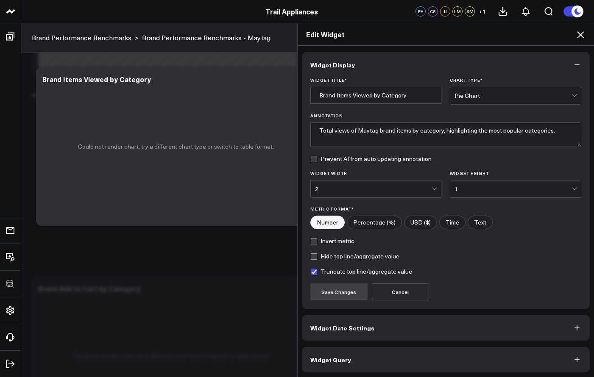
scroll to position [1, 0]
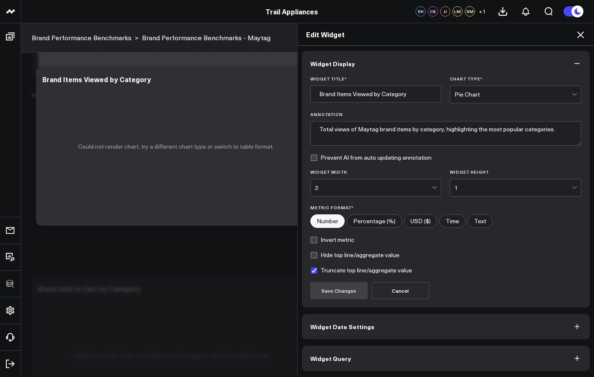
click at [385, 355] on button "Widget Query" at bounding box center [446, 358] width 288 height 25
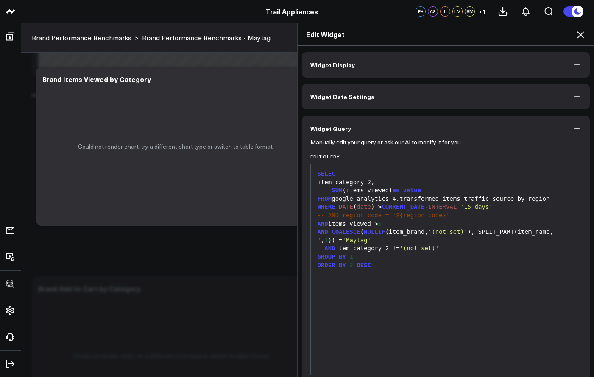
scroll to position [17, 0]
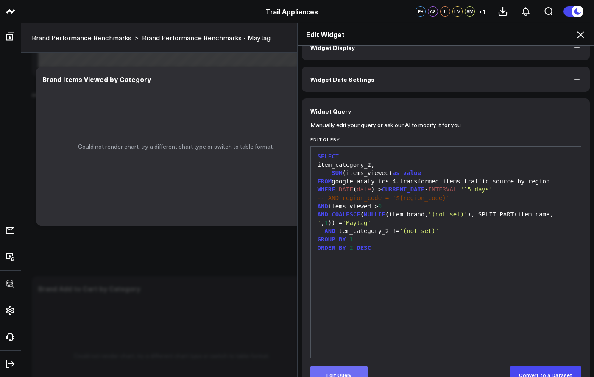
click at [342, 373] on button "Edit Query" at bounding box center [338, 375] width 57 height 17
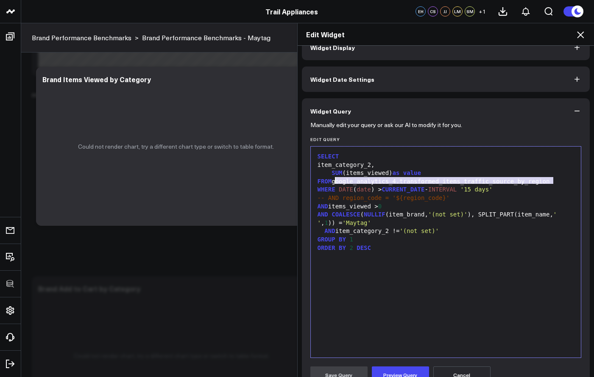
drag, startPoint x: 551, startPoint y: 182, endPoint x: 334, endPoint y: 182, distance: 217.1
click at [334, 182] on div "FROM google_analytics_4.transformed_items_traffic_source_by_region" at bounding box center [446, 182] width 262 height 8
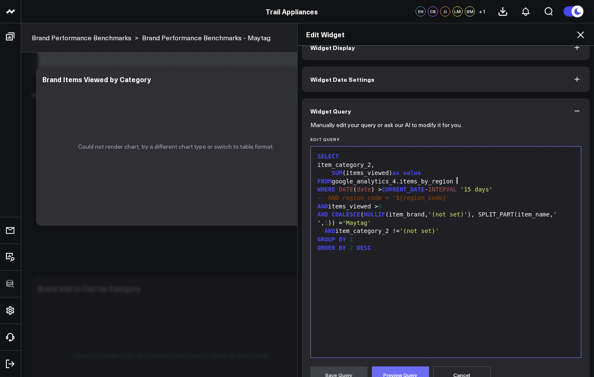
click at [400, 373] on button "Preview Query" at bounding box center [400, 375] width 57 height 17
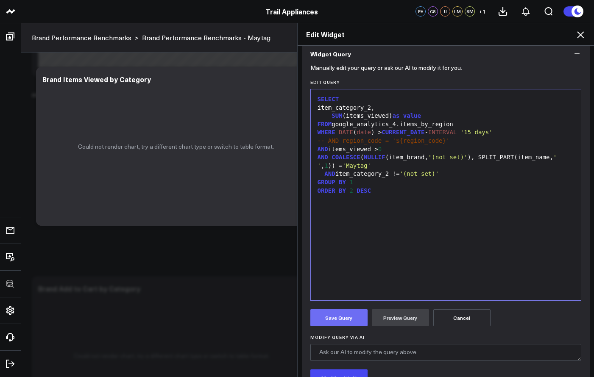
click at [351, 317] on button "Save Query" at bounding box center [338, 318] width 57 height 17
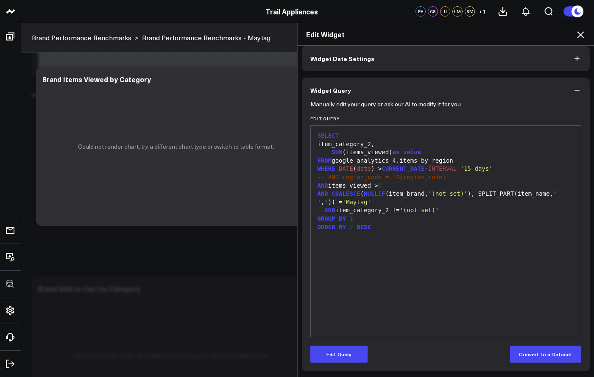
scroll to position [38, 0]
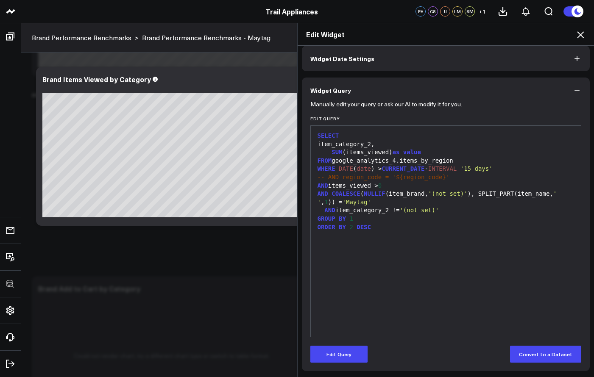
click at [583, 31] on icon at bounding box center [581, 35] width 10 height 10
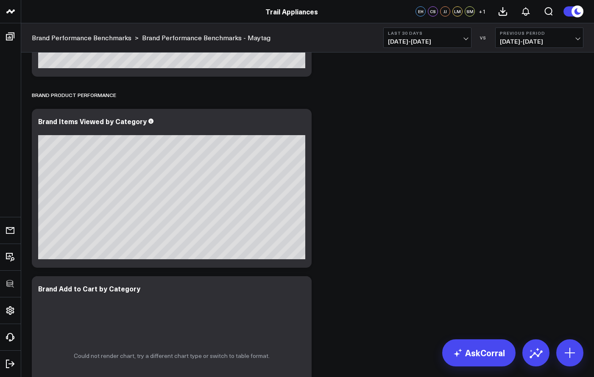
scroll to position [1587, 0]
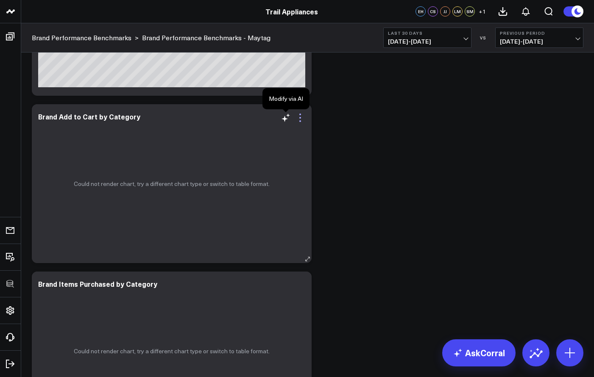
click at [299, 117] on icon at bounding box center [300, 118] width 10 height 10
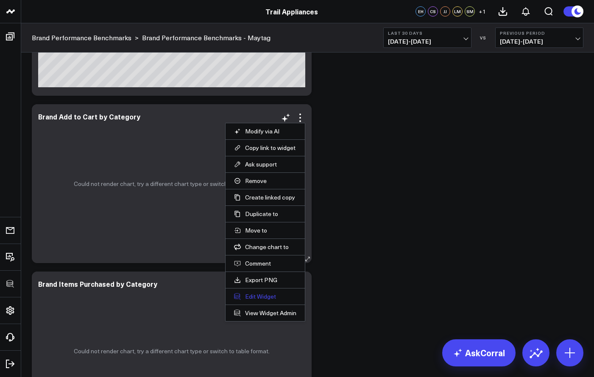
click at [254, 293] on button "Edit Widget" at bounding box center [265, 297] width 62 height 8
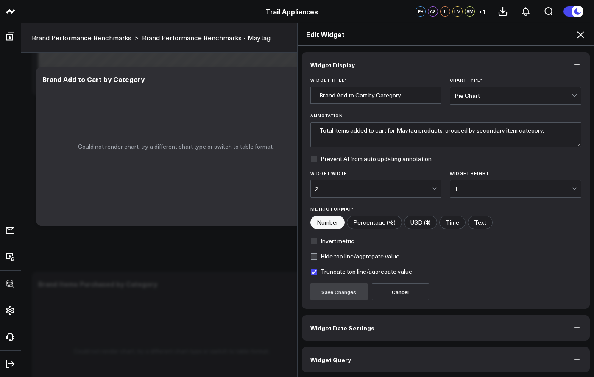
scroll to position [1, 0]
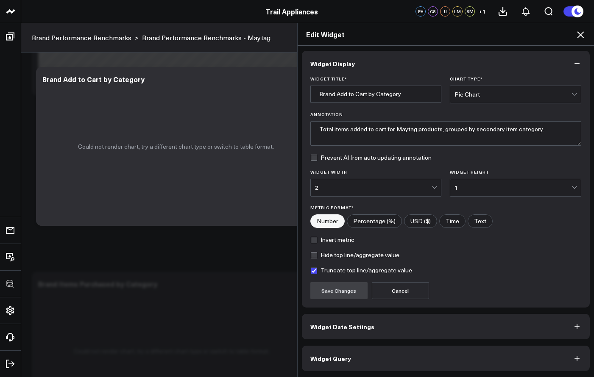
click at [354, 366] on button "Widget Query" at bounding box center [446, 358] width 288 height 25
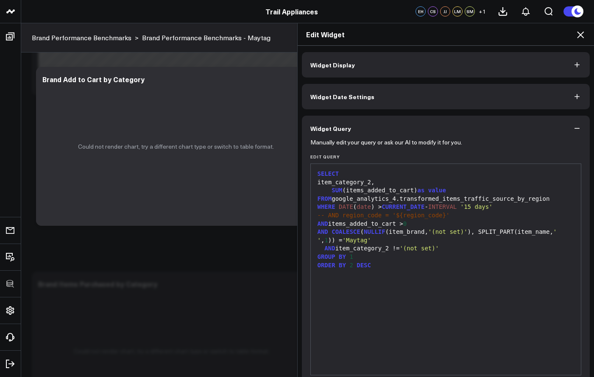
scroll to position [38, 0]
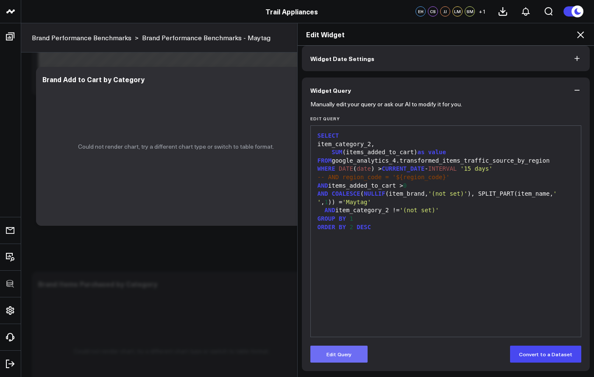
click at [342, 356] on button "Edit Query" at bounding box center [338, 354] width 57 height 17
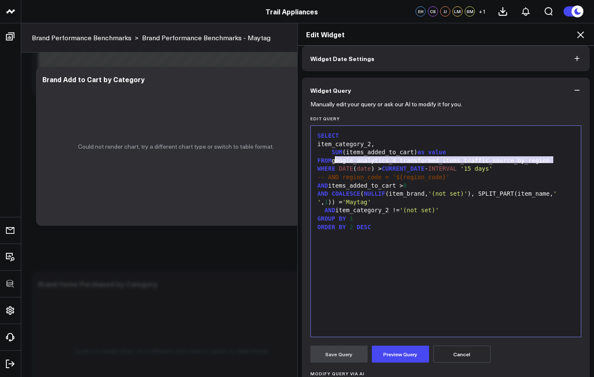
drag, startPoint x: 549, startPoint y: 160, endPoint x: 333, endPoint y: 158, distance: 216.7
click at [333, 158] on div "FROM google_analytics_4.transformed_items_traffic_source_by_region" at bounding box center [446, 161] width 262 height 8
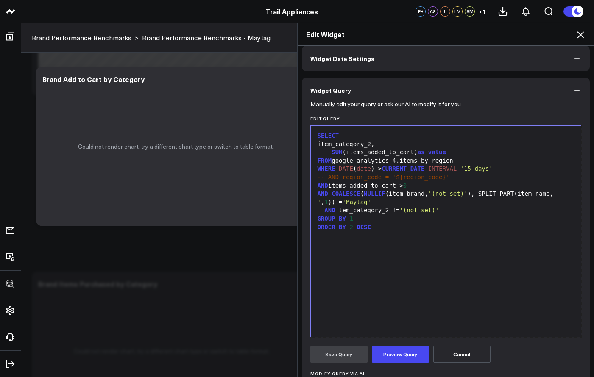
click at [388, 341] on form "Manually edit your query or ask our AI to modify it for you. Edit Query 99 1 2 …" at bounding box center [445, 285] width 271 height 365
click at [390, 347] on button "Preview Query" at bounding box center [400, 354] width 57 height 17
click at [352, 356] on button "Save Query" at bounding box center [338, 354] width 57 height 17
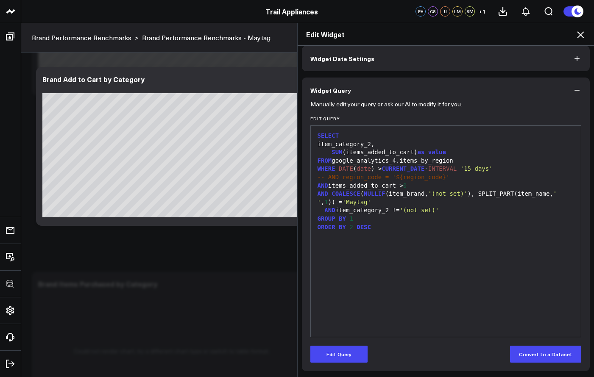
click at [578, 38] on icon at bounding box center [580, 34] width 7 height 7
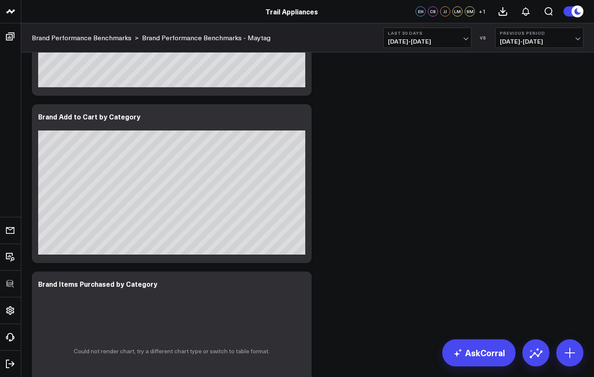
scroll to position [1664, 0]
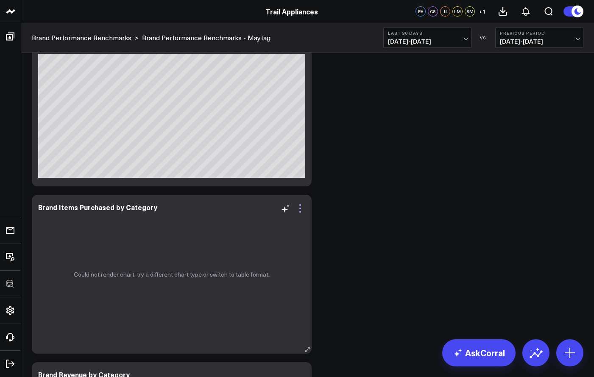
click at [298, 205] on icon at bounding box center [300, 209] width 10 height 10
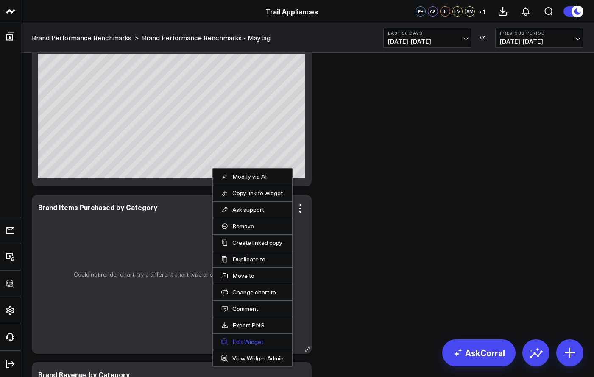
click at [240, 341] on button "Edit Widget" at bounding box center [252, 342] width 62 height 8
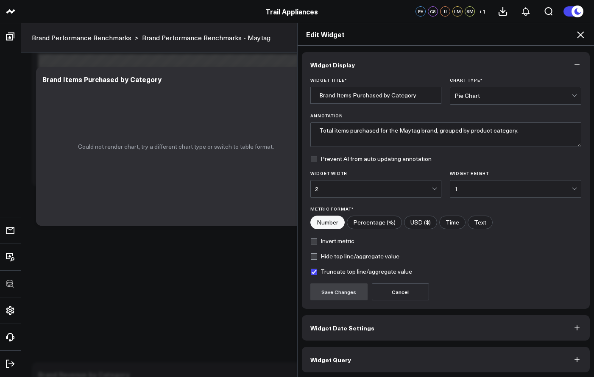
scroll to position [1, 0]
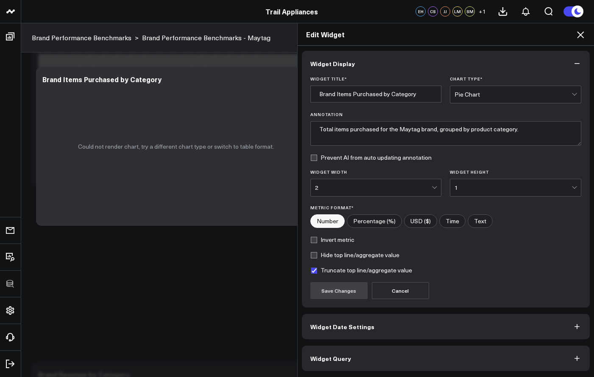
click at [379, 362] on button "Widget Query" at bounding box center [446, 358] width 288 height 25
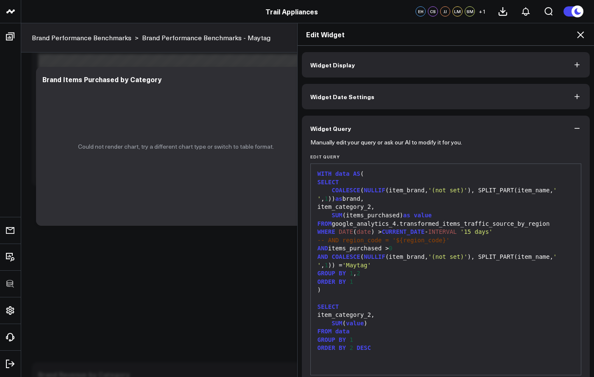
scroll to position [38, 0]
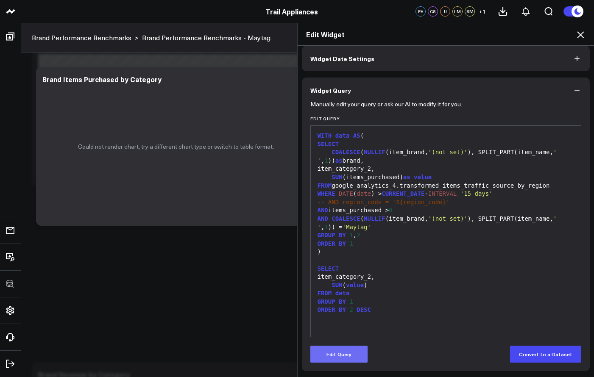
click at [351, 349] on button "Edit Query" at bounding box center [338, 354] width 57 height 17
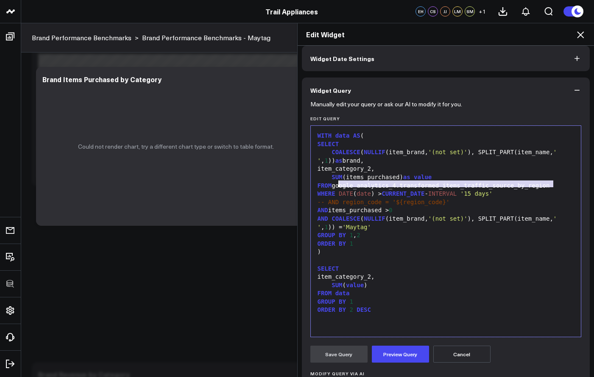
drag, startPoint x: 552, startPoint y: 184, endPoint x: 333, endPoint y: 186, distance: 219.3
click at [333, 186] on div "FROM google_analytics_4.transformed_items_traffic_source_by_region" at bounding box center [446, 186] width 262 height 8
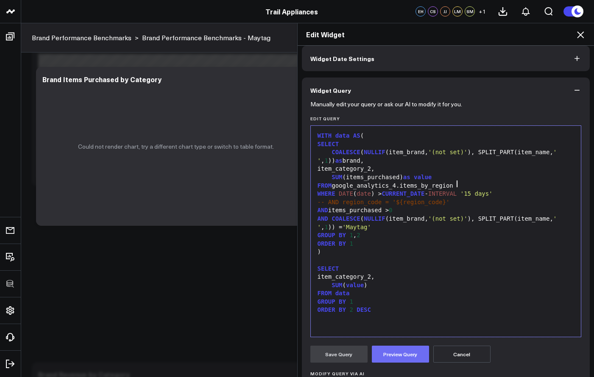
click at [385, 357] on button "Preview Query" at bounding box center [400, 354] width 57 height 17
click at [338, 358] on button "Save Query" at bounding box center [338, 354] width 57 height 17
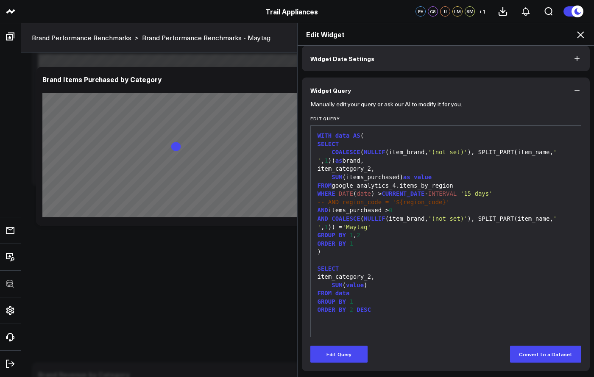
click at [579, 33] on icon at bounding box center [581, 35] width 10 height 10
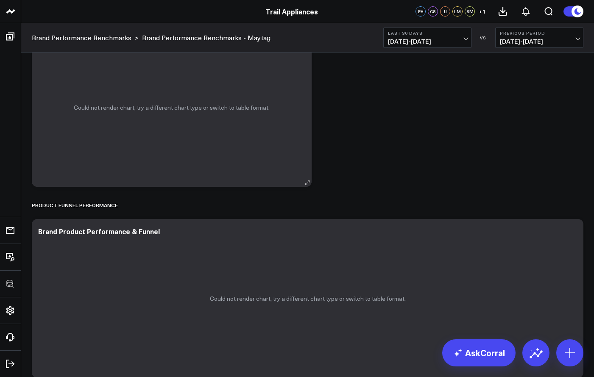
scroll to position [1923, 0]
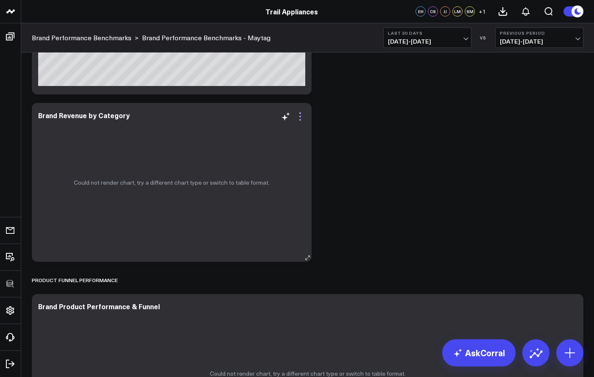
click at [300, 116] on icon at bounding box center [300, 117] width 2 height 2
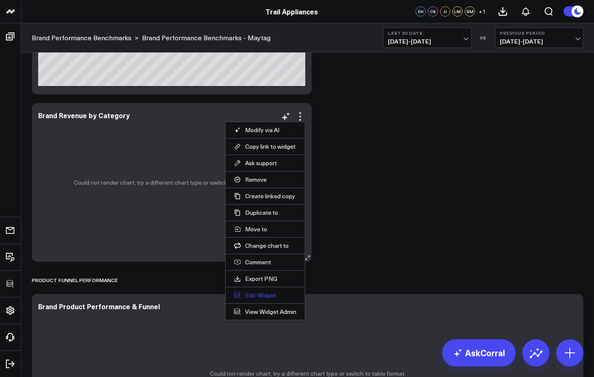
click at [266, 296] on button "Edit Widget" at bounding box center [265, 296] width 62 height 8
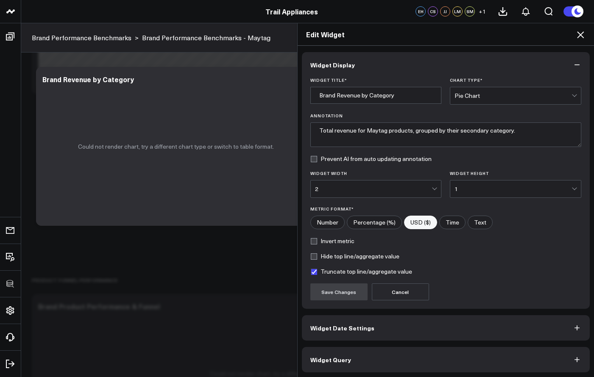
scroll to position [1, 0]
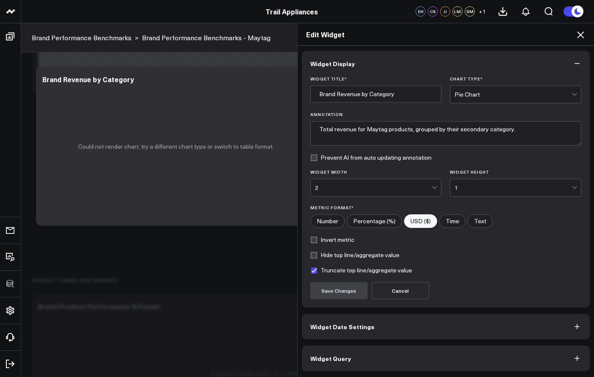
click at [375, 354] on button "Widget Query" at bounding box center [446, 358] width 288 height 25
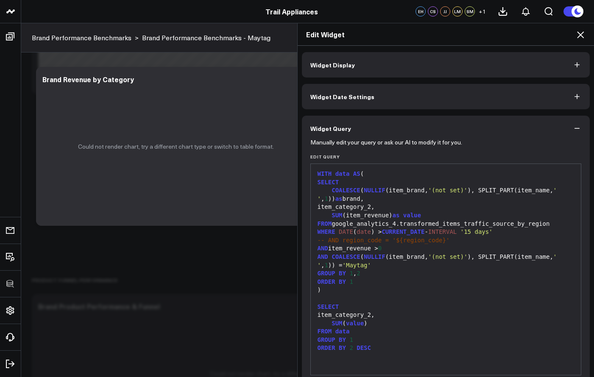
scroll to position [38, 0]
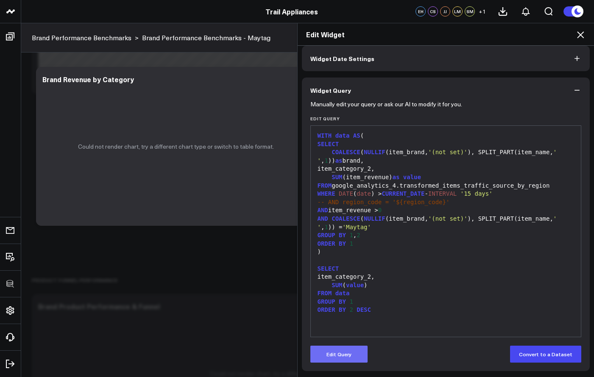
click at [353, 350] on button "Edit Query" at bounding box center [338, 354] width 57 height 17
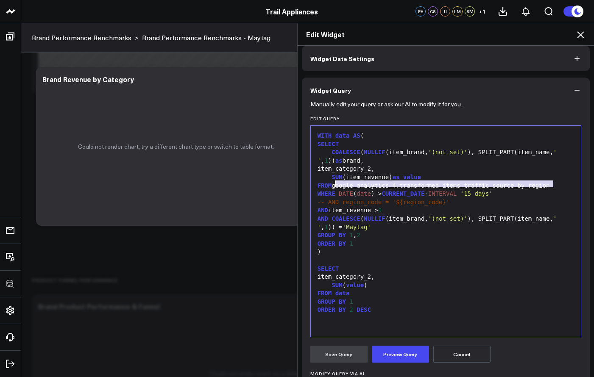
drag, startPoint x: 553, startPoint y: 183, endPoint x: 333, endPoint y: 187, distance: 220.6
click at [333, 187] on div "FROM google_analytics_4.transformed_items_traffic_source_by_region" at bounding box center [446, 186] width 262 height 8
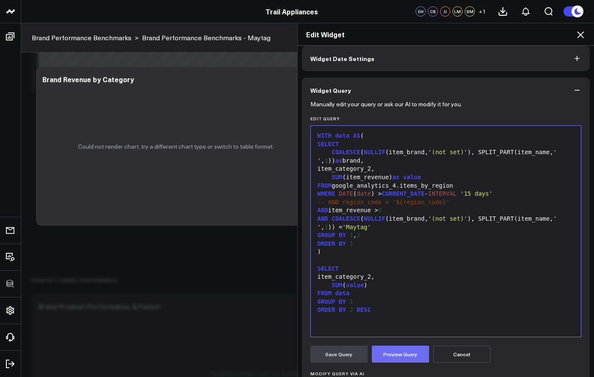
click at [412, 355] on button "Preview Query" at bounding box center [400, 354] width 57 height 17
click at [357, 349] on button "Save Query" at bounding box center [338, 354] width 57 height 17
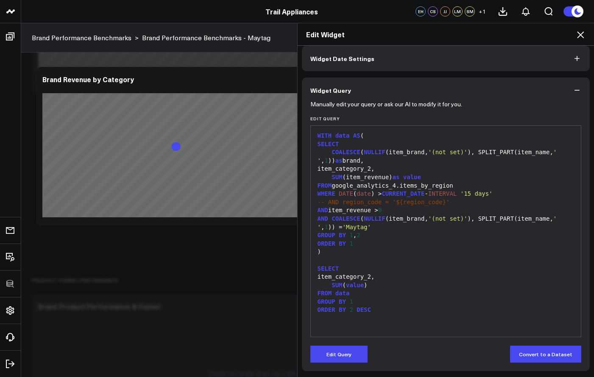
click at [581, 36] on icon at bounding box center [580, 34] width 7 height 7
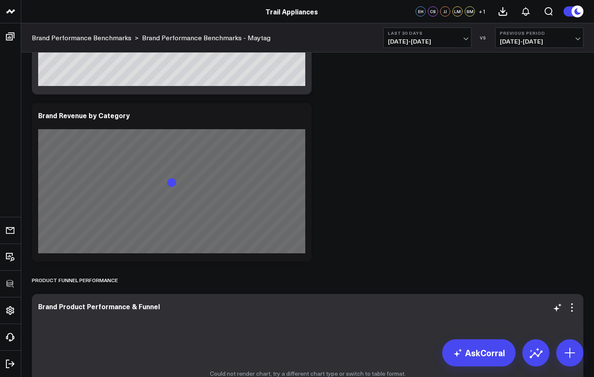
scroll to position [2054, 0]
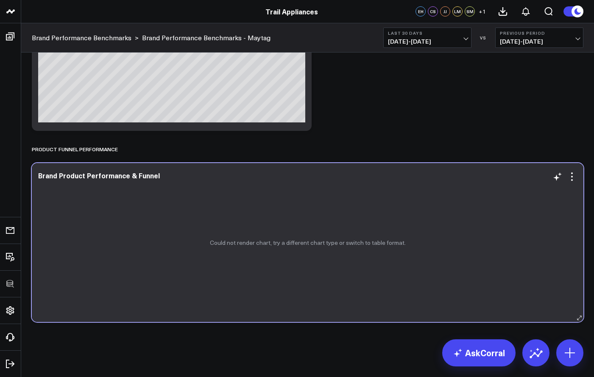
click at [569, 169] on div "Could not render chart, try a different chart type or switch to table format." at bounding box center [308, 242] width 552 height 159
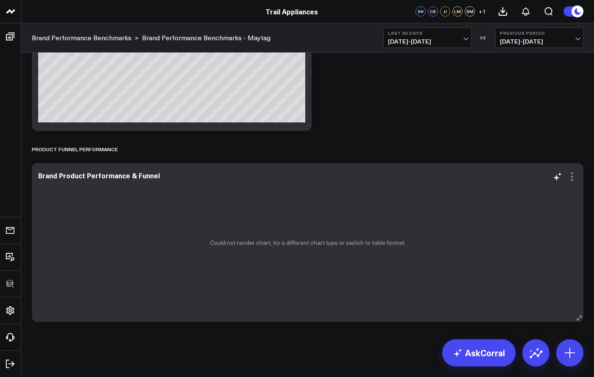
click at [573, 172] on icon at bounding box center [572, 177] width 10 height 10
click at [0, 0] on li "Edit Widget" at bounding box center [0, 0] width 0 height 0
click at [574, 179] on icon at bounding box center [572, 177] width 10 height 10
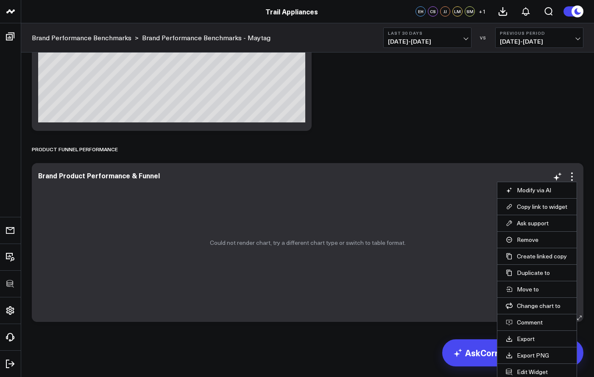
click at [535, 368] on li "Edit Widget" at bounding box center [536, 372] width 79 height 17
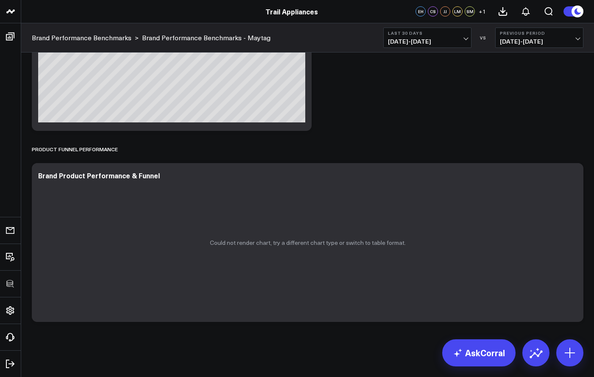
click at [575, 180] on icon at bounding box center [572, 177] width 10 height 10
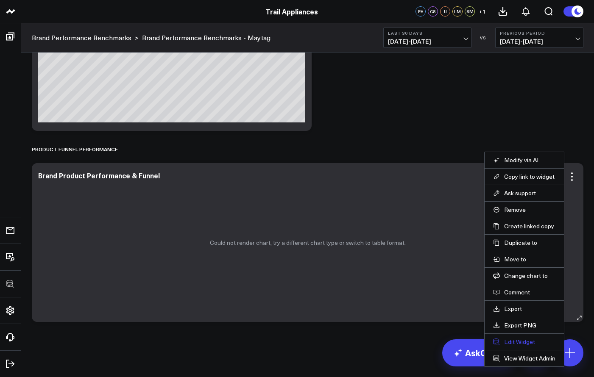
click at [525, 346] on button "Edit Widget" at bounding box center [524, 342] width 62 height 8
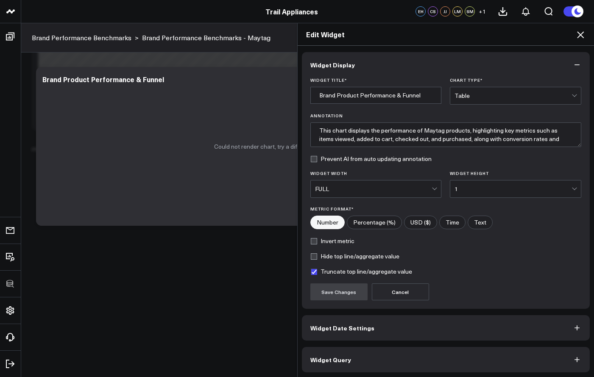
scroll to position [1, 0]
click at [382, 352] on button "Widget Query" at bounding box center [446, 358] width 288 height 25
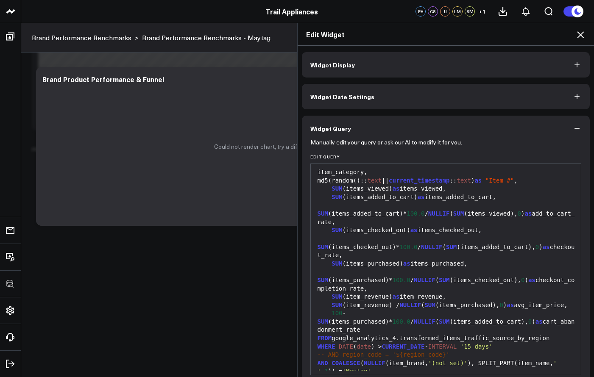
scroll to position [38, 0]
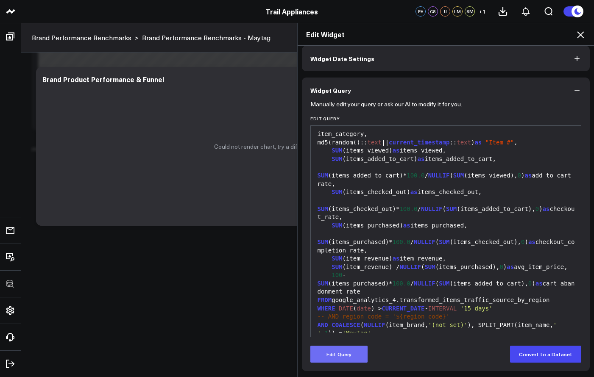
click at [341, 355] on button "Edit Query" at bounding box center [338, 354] width 57 height 17
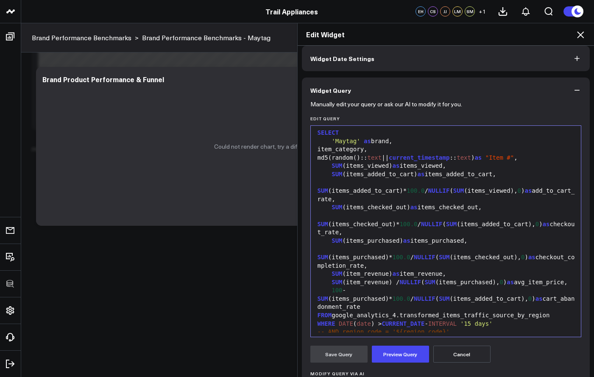
scroll to position [0, 0]
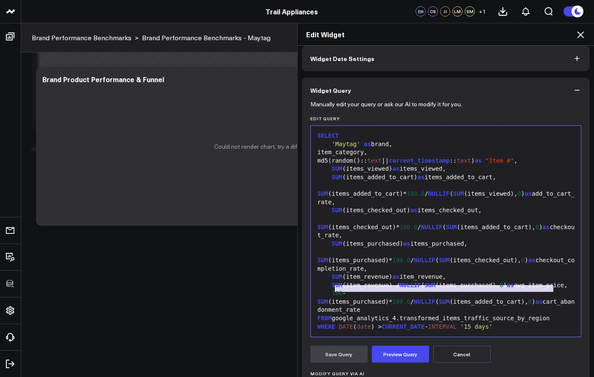
drag, startPoint x: 551, startPoint y: 289, endPoint x: 334, endPoint y: 292, distance: 217.6
click at [334, 315] on div "FROM google_analytics_4.transformed_items_traffic_source_by_region" at bounding box center [446, 319] width 262 height 8
paste div
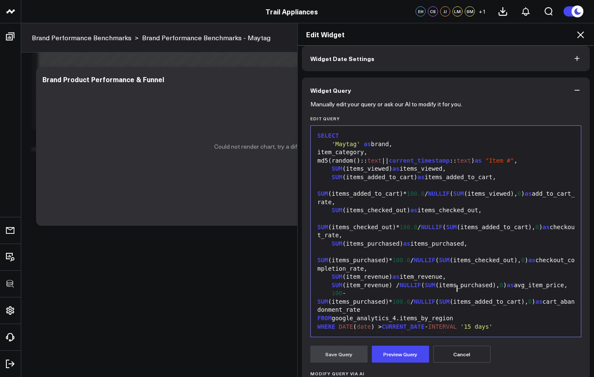
click at [374, 151] on div "item_category," at bounding box center [446, 152] width 262 height 8
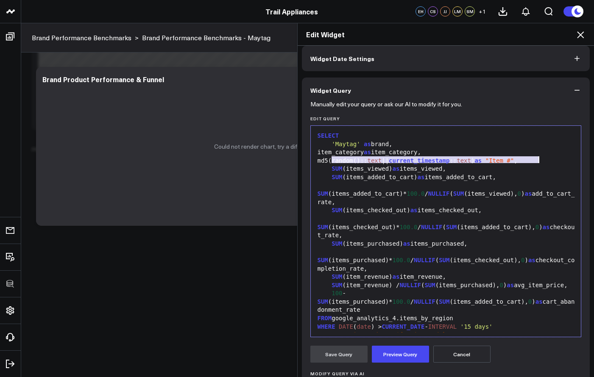
drag, startPoint x: 330, startPoint y: 159, endPoint x: 537, endPoint y: 158, distance: 207.0
click at [537, 158] on div "md5(random():: text || current_timestamp :: text ) as "Item #" ," at bounding box center [446, 161] width 262 height 8
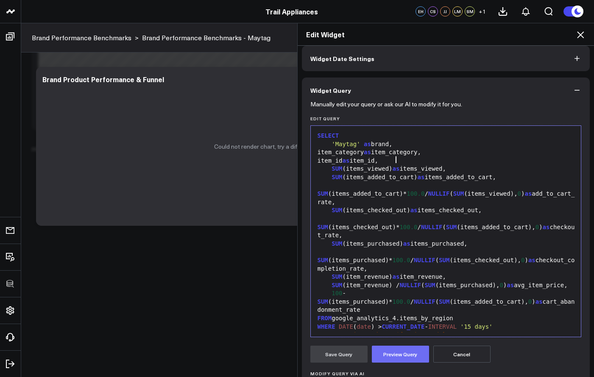
click at [408, 356] on button "Preview Query" at bounding box center [400, 354] width 57 height 17
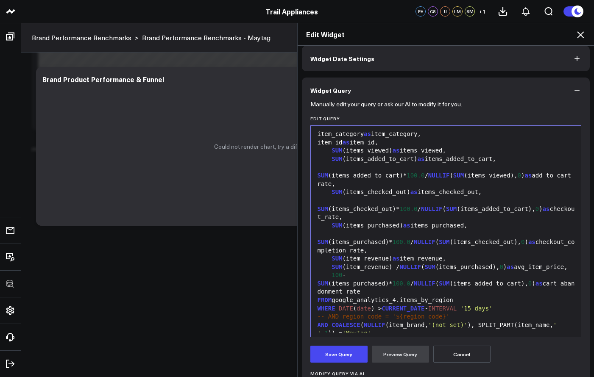
scroll to position [40, 0]
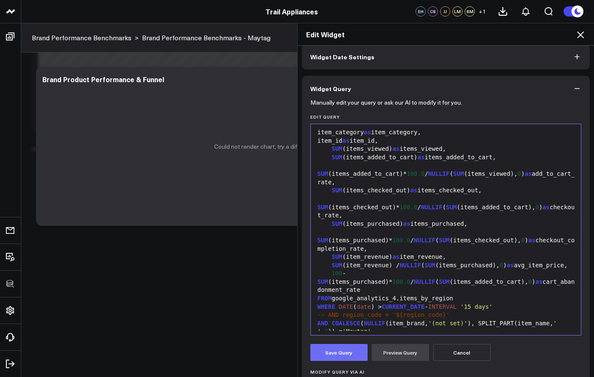
click at [352, 354] on button "Save Query" at bounding box center [338, 352] width 57 height 17
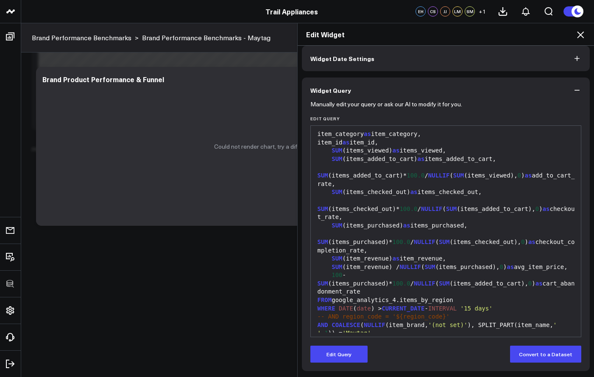
scroll to position [38, 0]
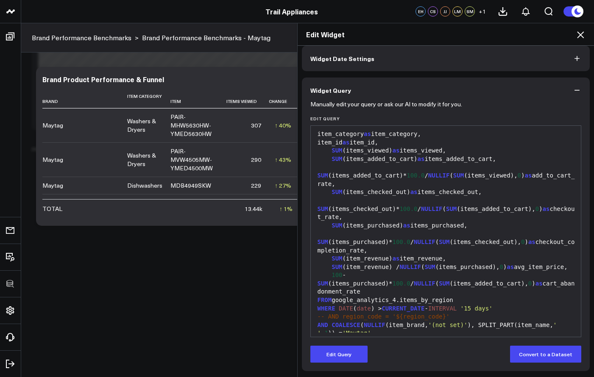
click at [584, 36] on icon at bounding box center [581, 35] width 10 height 10
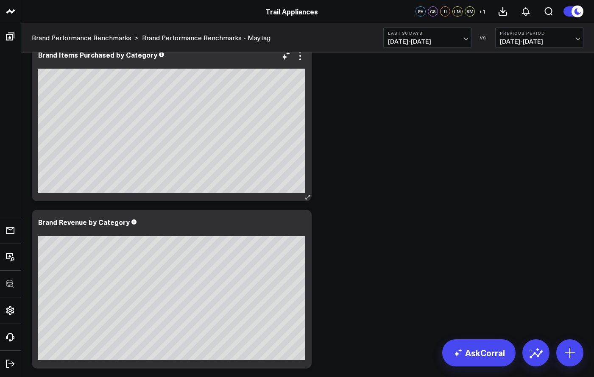
scroll to position [2054, 0]
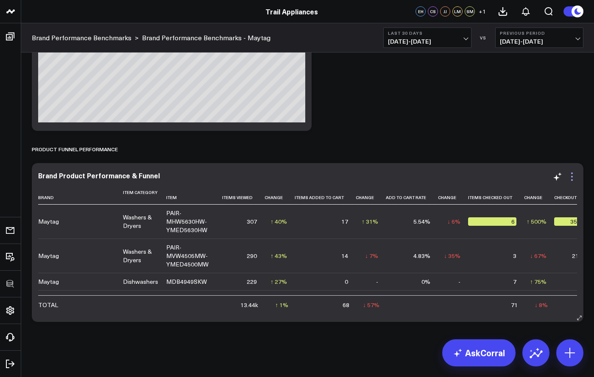
click at [575, 179] on icon at bounding box center [572, 177] width 10 height 10
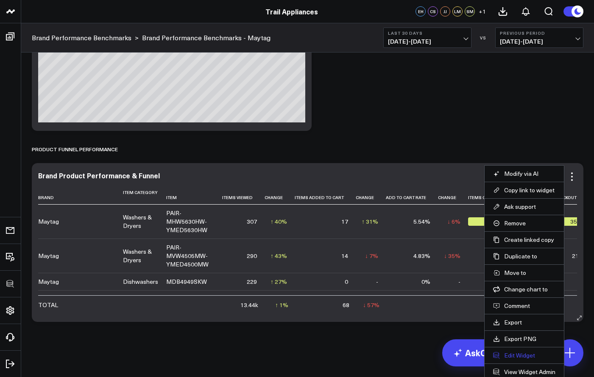
click at [525, 356] on button "Edit Widget" at bounding box center [524, 356] width 62 height 8
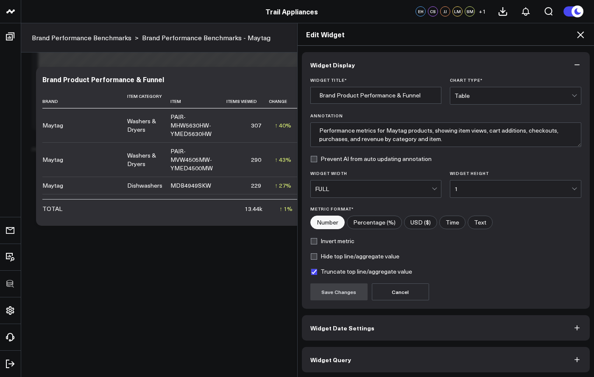
scroll to position [1, 0]
click at [464, 356] on button "Widget Query" at bounding box center [446, 358] width 288 height 25
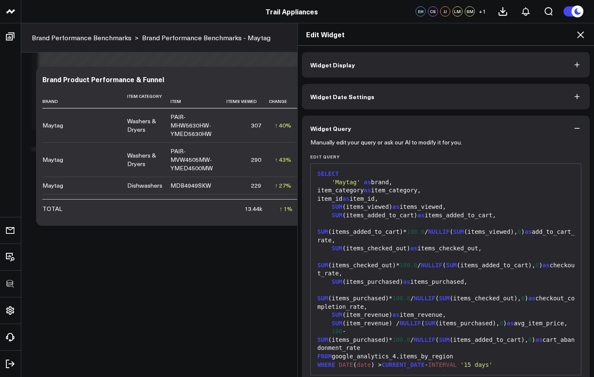
scroll to position [2, 0]
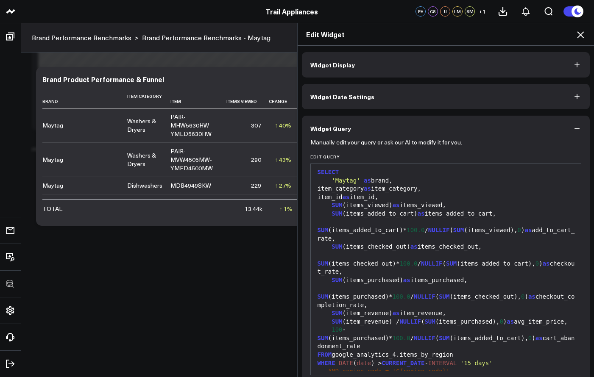
click at [442, 186] on div "item_category as item_category," at bounding box center [446, 189] width 262 height 8
click at [439, 187] on div "item_category as item_category," at bounding box center [446, 189] width 262 height 8
click at [438, 188] on div "item_category as item_category," at bounding box center [446, 189] width 262 height 8
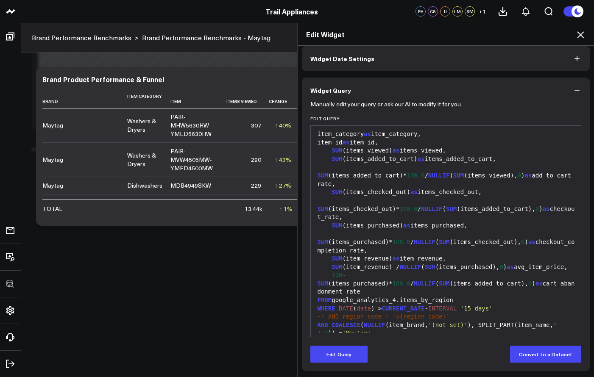
click at [365, 346] on div "Edit Query Convert to a Dataset" at bounding box center [445, 354] width 271 height 17
click at [363, 347] on button "Edit Query" at bounding box center [338, 354] width 57 height 17
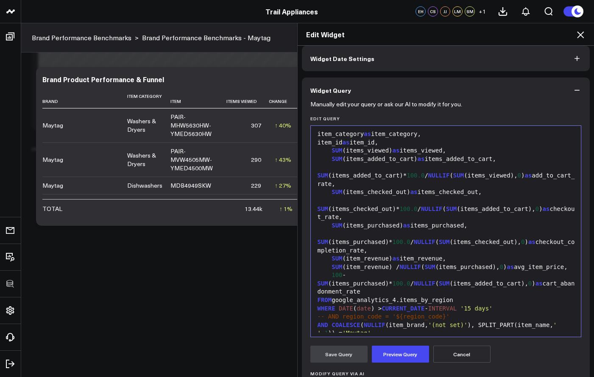
scroll to position [0, 0]
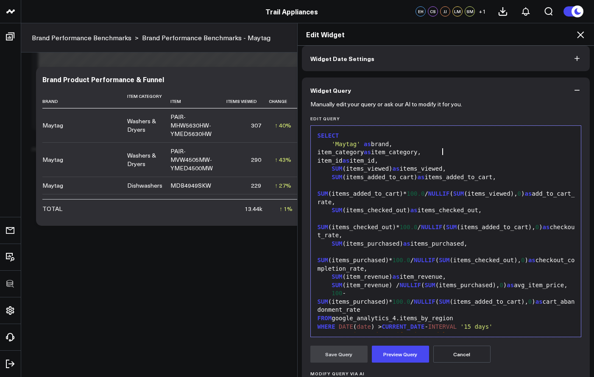
click at [443, 151] on div "item_category as item_category," at bounding box center [446, 152] width 262 height 8
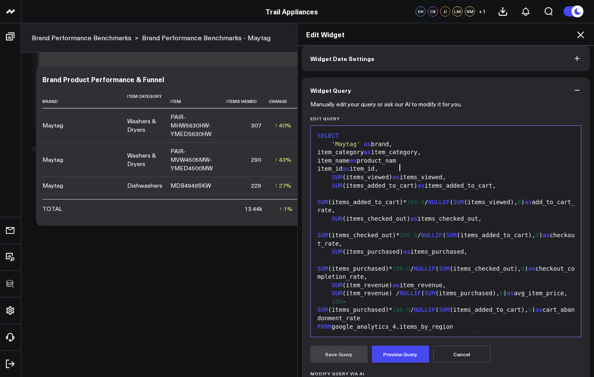
click at [422, 165] on div "item_id as item_id," at bounding box center [446, 169] width 262 height 8
click at [416, 161] on div "item_name as product_nam" at bounding box center [446, 161] width 262 height 8
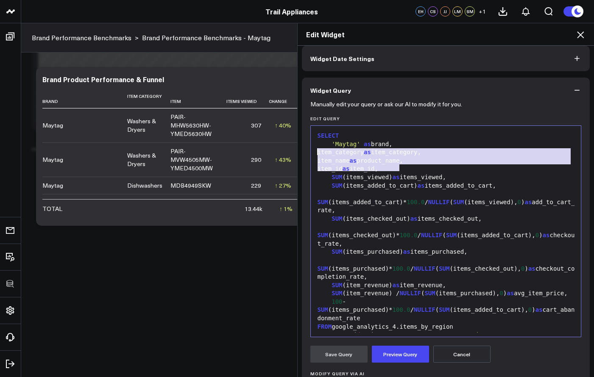
drag, startPoint x: 399, startPoint y: 168, endPoint x: 301, endPoint y: 153, distance: 98.7
click at [302, 153] on div "Manually edit your query or ask our AI to modify it for you. Edit Query 99 1 2 …" at bounding box center [446, 290] width 288 height 374
copy div "item_category as item_category, item_name as product_name, item_id as item_id,"
click at [407, 354] on button "Preview Query" at bounding box center [400, 354] width 57 height 17
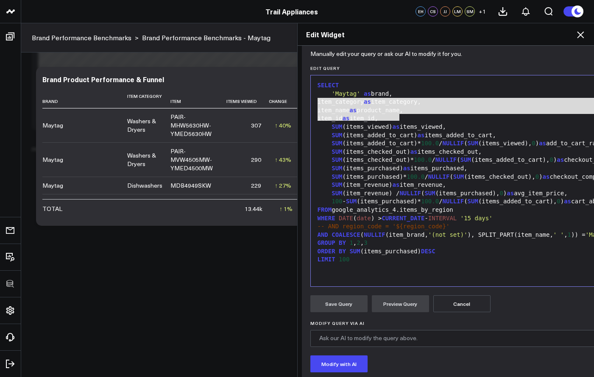
scroll to position [159, 0]
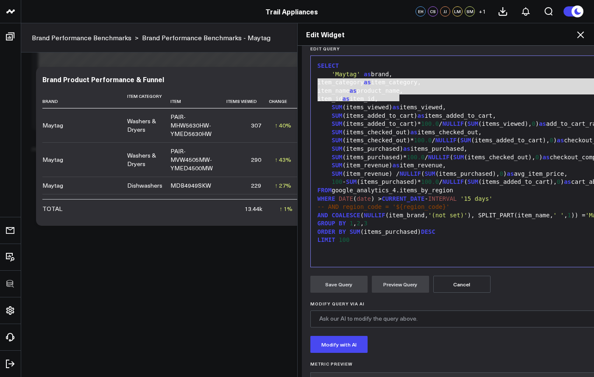
scroll to position [69, 0]
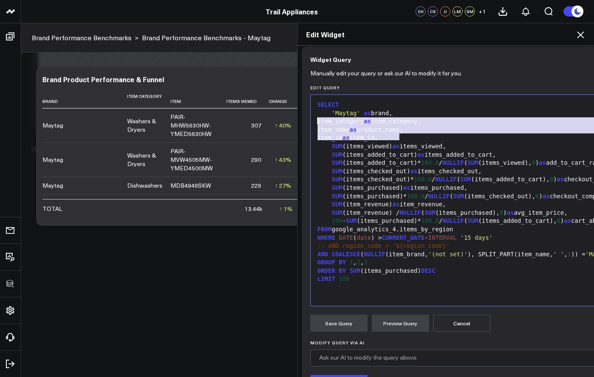
click at [363, 292] on div "SELECT 'Maytag' as brand, item_category as item_category, item_name as product_…" at bounding box center [517, 200] width 405 height 203
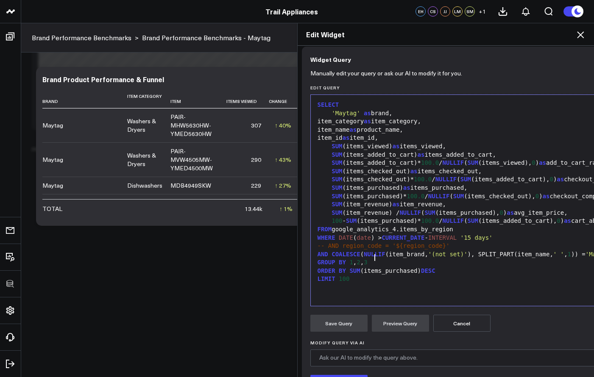
click at [373, 259] on div "GROUP BY 1 , 2 , 3" at bounding box center [517, 263] width 405 height 8
click at [391, 319] on button "Preview Query" at bounding box center [400, 323] width 57 height 17
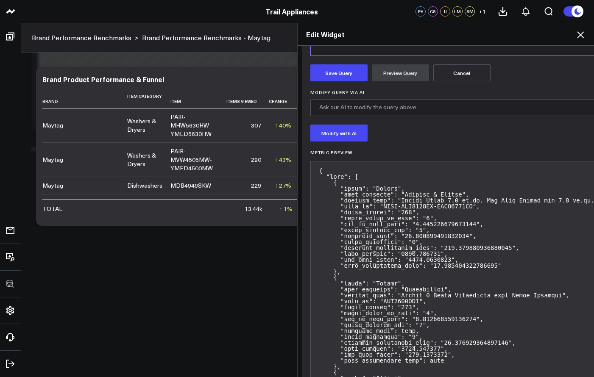
scroll to position [238, 0]
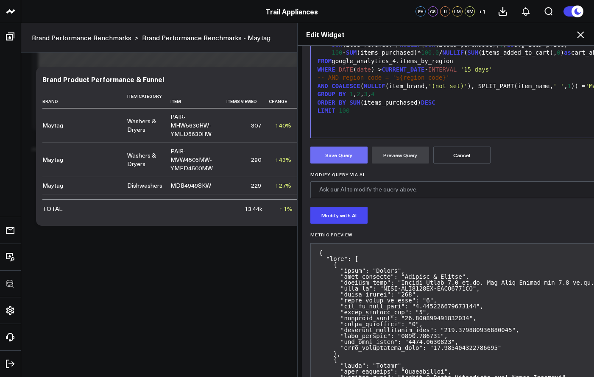
click at [352, 161] on button "Save Query" at bounding box center [338, 155] width 57 height 17
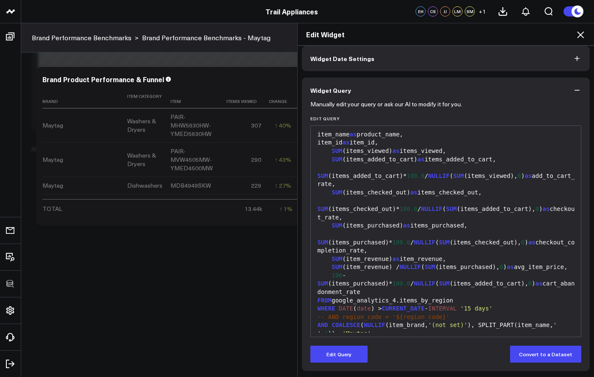
scroll to position [0, 0]
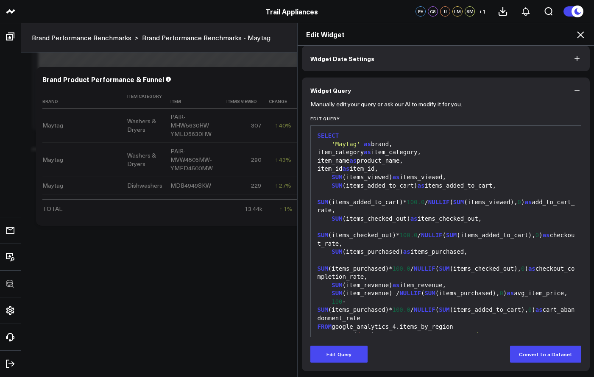
click at [578, 39] on icon at bounding box center [581, 35] width 10 height 10
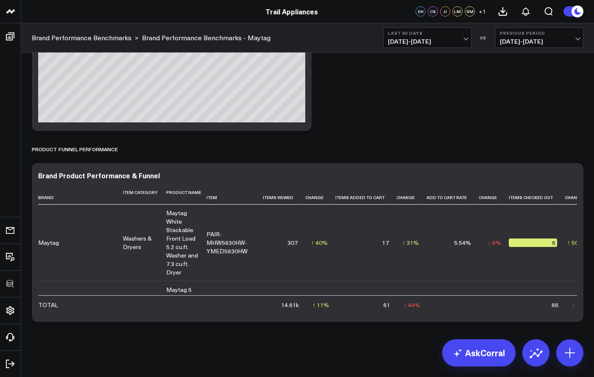
scroll to position [230, 0]
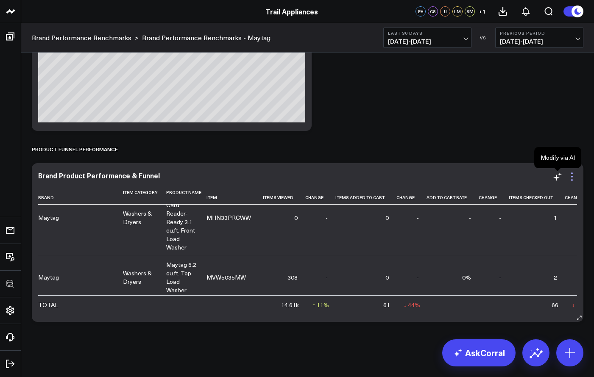
click at [571, 173] on icon at bounding box center [572, 177] width 10 height 10
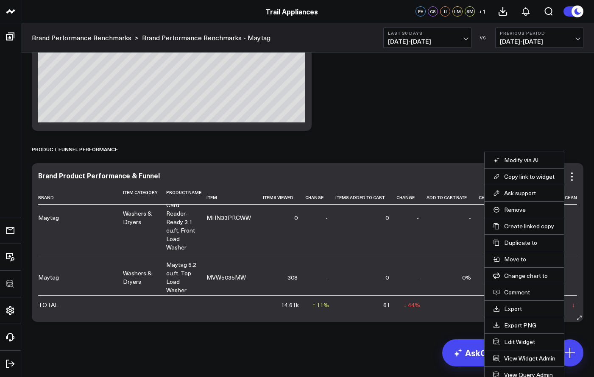
scroll to position [2061, 0]
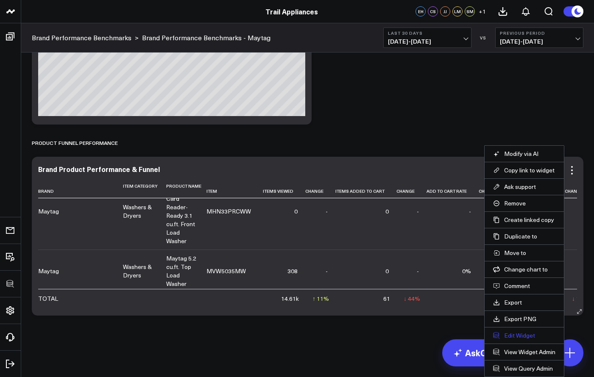
click at [517, 336] on button "Edit Widget" at bounding box center [524, 336] width 62 height 8
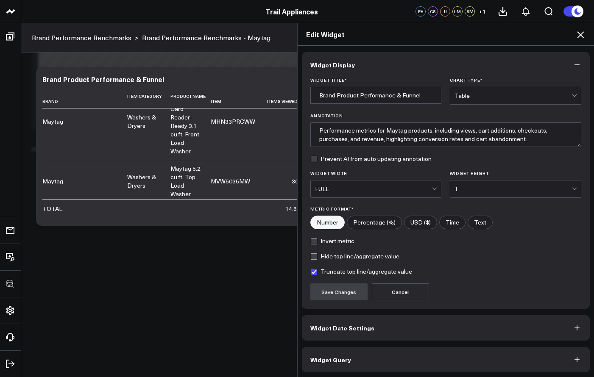
scroll to position [1, 0]
click at [391, 355] on button "Widget Query" at bounding box center [446, 358] width 288 height 25
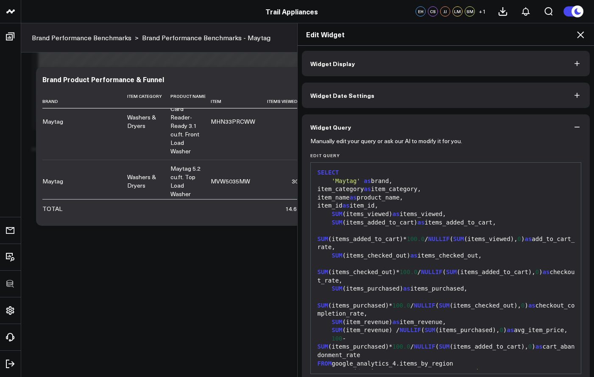
scroll to position [0, 0]
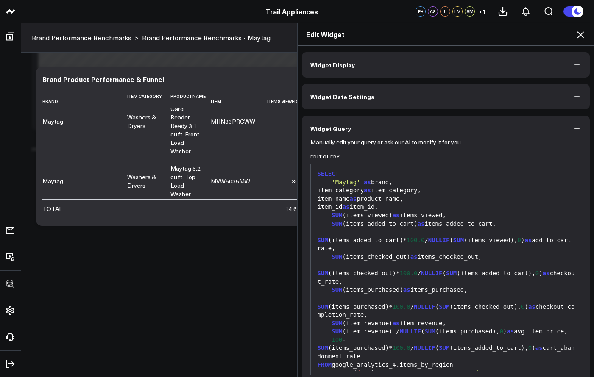
click at [419, 204] on div "item_id as item_id," at bounding box center [446, 207] width 262 height 8
click at [391, 205] on div "item_id as item_id," at bounding box center [446, 207] width 262 height 8
click at [392, 206] on div "item_i d as item_id," at bounding box center [446, 207] width 262 height 8
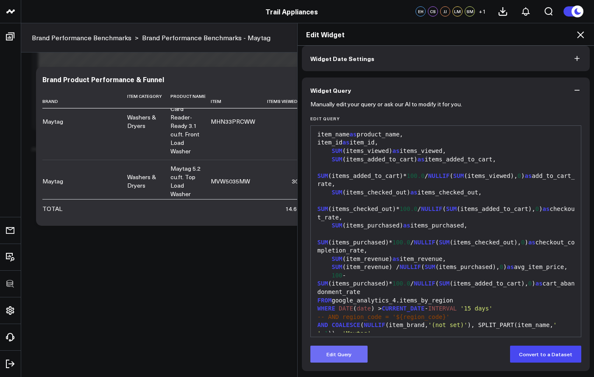
click at [351, 346] on button "Edit Query" at bounding box center [338, 354] width 57 height 17
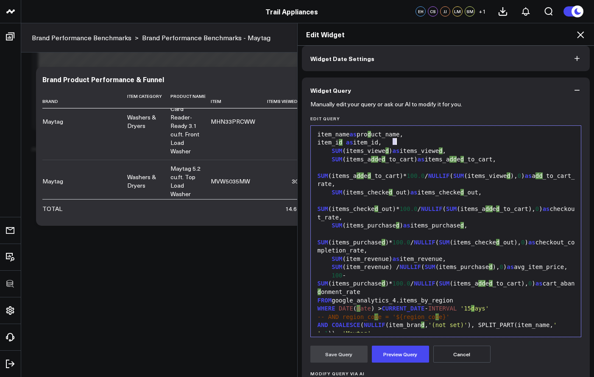
click at [394, 143] on div "item_i d as item_id," at bounding box center [446, 143] width 262 height 8
click at [391, 144] on div "item_id as item_id," at bounding box center [446, 143] width 262 height 8
drag, startPoint x: 387, startPoint y: 143, endPoint x: 394, endPoint y: 143, distance: 6.4
click at [394, 143] on div "item_ id as item_id," at bounding box center [446, 143] width 262 height 8
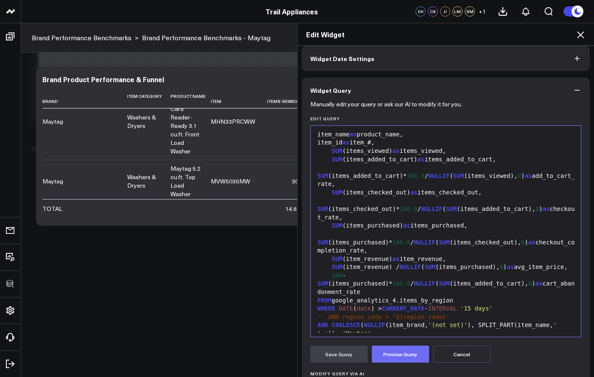
click at [399, 357] on button "Preview Query" at bounding box center [400, 354] width 57 height 17
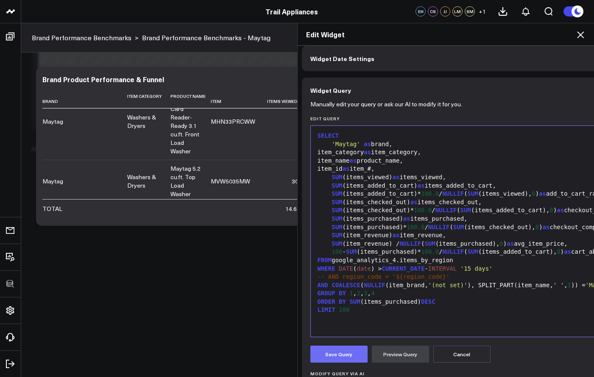
click at [356, 353] on button "Save Query" at bounding box center [338, 354] width 57 height 17
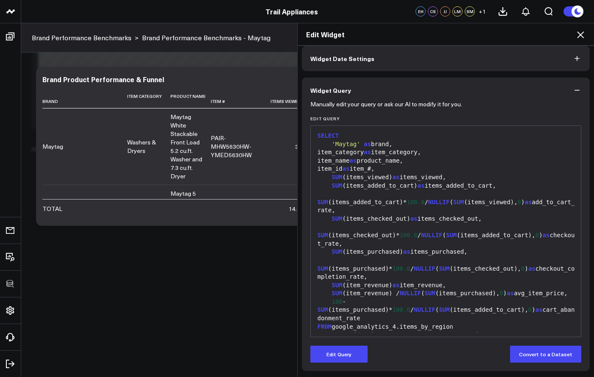
click at [161, 99] on div "Edit Widget Widget Display Widget Date Settings Widget Query Manually edit your…" at bounding box center [297, 200] width 594 height 355
click at [108, 98] on div "Edit Widget Widget Display Widget Date Settings Widget Query Manually edit your…" at bounding box center [297, 200] width 594 height 355
click at [584, 32] on icon at bounding box center [580, 34] width 7 height 7
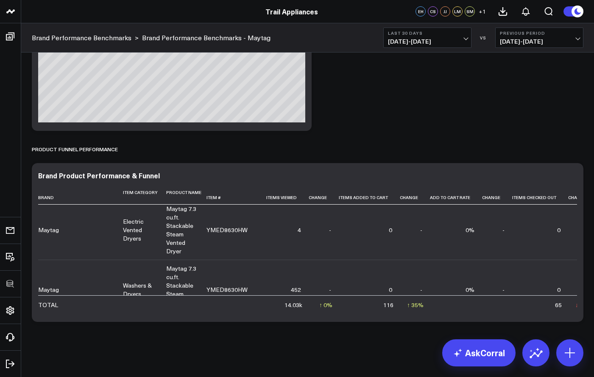
scroll to position [3950, 0]
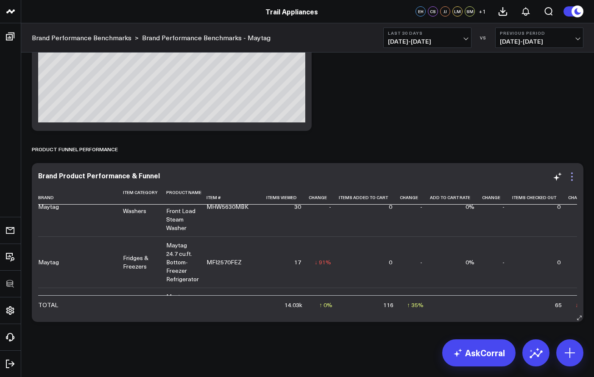
click at [575, 179] on icon at bounding box center [572, 177] width 10 height 10
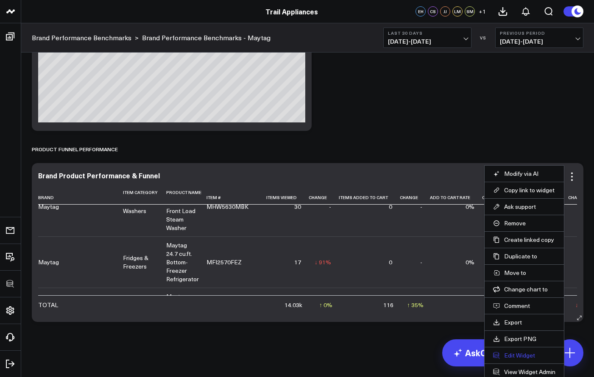
click at [515, 355] on button "Edit Widget" at bounding box center [524, 356] width 62 height 8
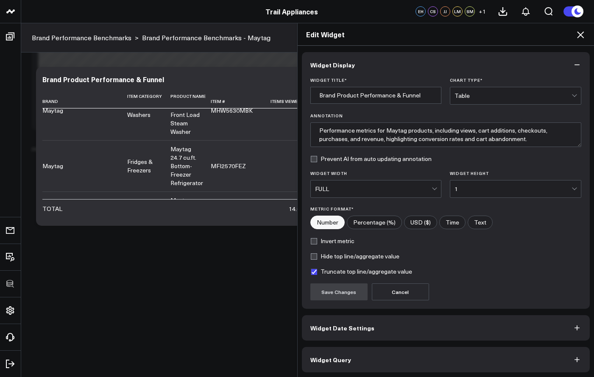
scroll to position [1, 0]
click at [493, 359] on button "Widget Query" at bounding box center [446, 358] width 288 height 25
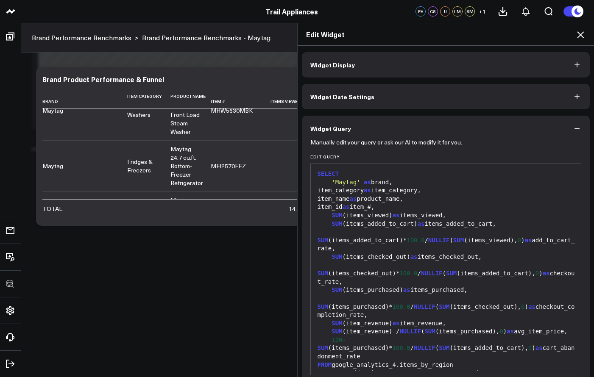
scroll to position [2, 0]
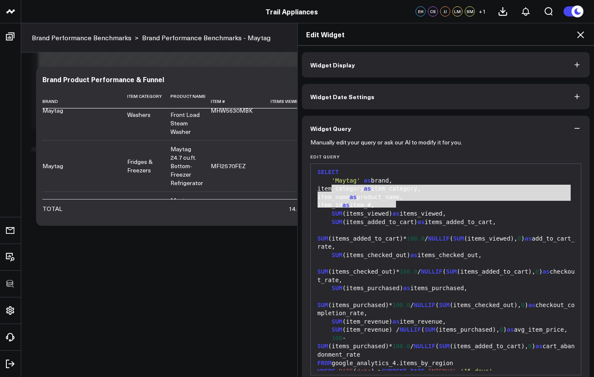
drag, startPoint x: 328, startPoint y: 187, endPoint x: 439, endPoint y: 202, distance: 112.2
click at [439, 202] on div "SELECT 'Maytag' as brand, item_category as item_category, item_name as product_…" at bounding box center [446, 297] width 262 height 261
copy div "item_category as item_category, item_name as product_name, item_id as item_#,"
click at [113, 238] on div "Edit Widget Widget Display Widget Date Settings Widget Query Manually edit your…" at bounding box center [297, 200] width 594 height 355
click at [584, 39] on icon at bounding box center [581, 35] width 10 height 10
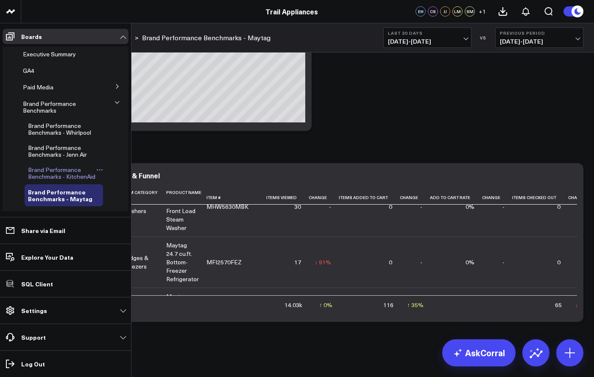
click at [38, 166] on span "Brand Performance Benchmarks - KitchenAid" at bounding box center [61, 173] width 67 height 15
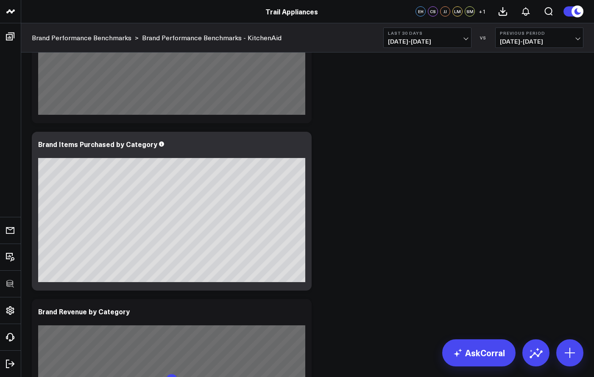
scroll to position [2054, 0]
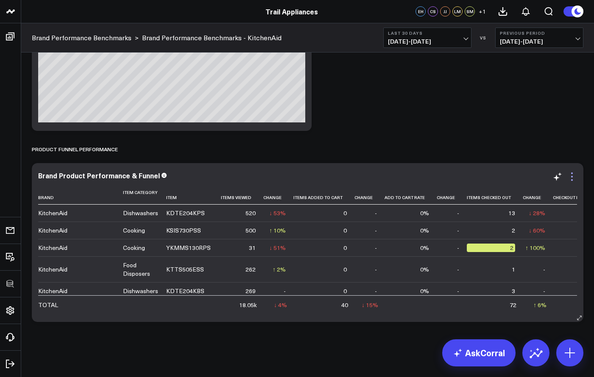
click at [572, 174] on icon at bounding box center [572, 174] width 2 height 2
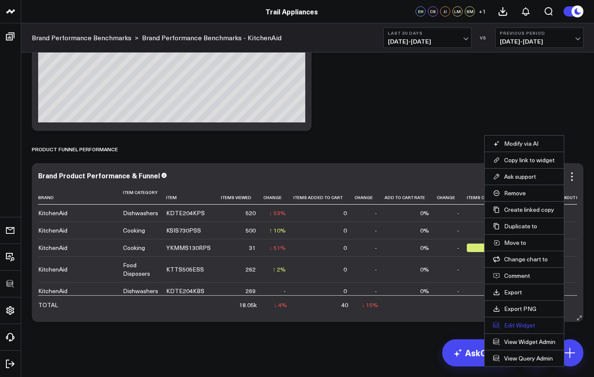
click at [523, 327] on button "Edit Widget" at bounding box center [524, 326] width 62 height 8
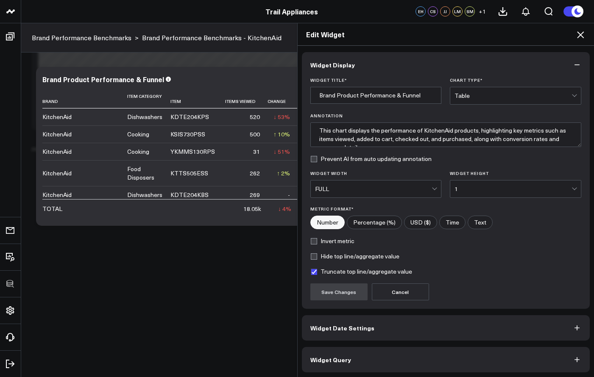
scroll to position [1, 0]
click at [413, 360] on button "Widget Query" at bounding box center [446, 358] width 288 height 25
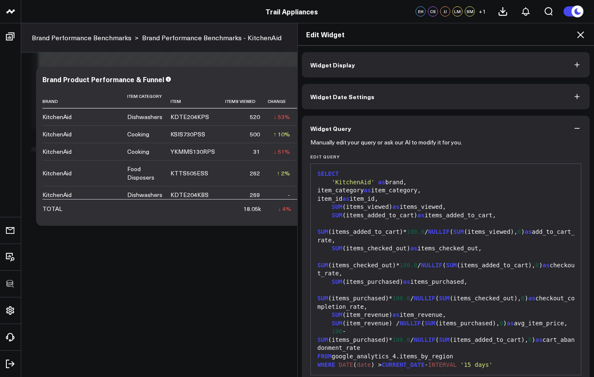
scroll to position [38, 0]
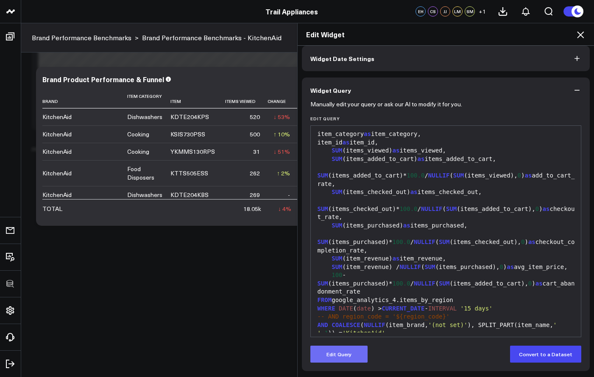
click at [328, 358] on button "Edit Query" at bounding box center [338, 354] width 57 height 17
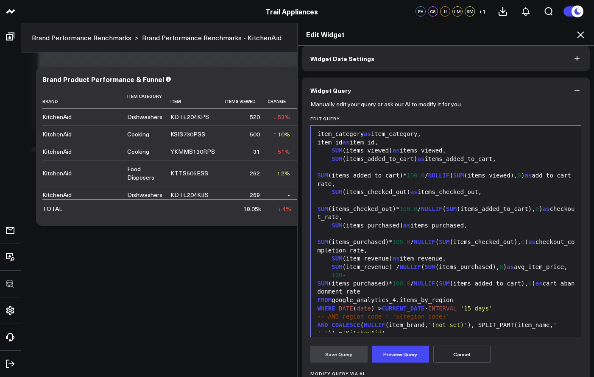
scroll to position [0, 0]
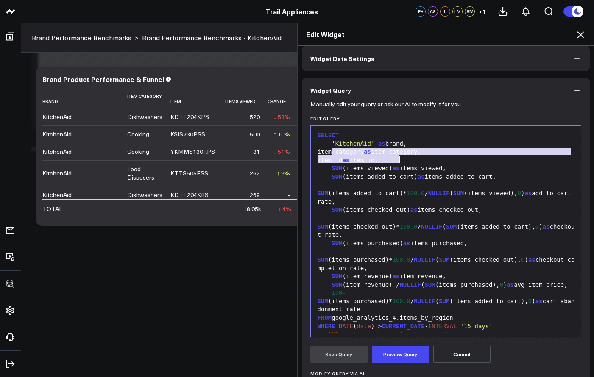
drag, startPoint x: 329, startPoint y: 151, endPoint x: 442, endPoint y: 161, distance: 114.1
click at [442, 161] on div "SELECT 'KitchenAid' as brand, item_category as item_category, item_id as item_i…" at bounding box center [446, 256] width 262 height 253
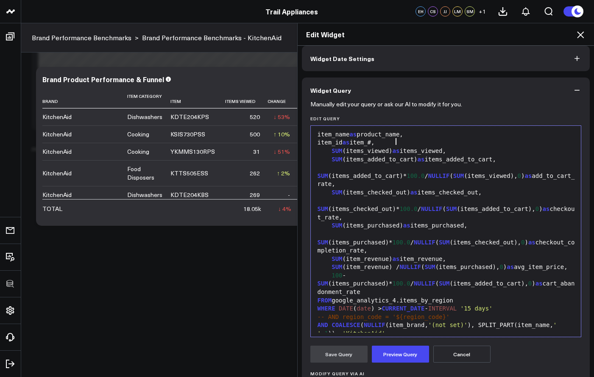
scroll to position [118, 0]
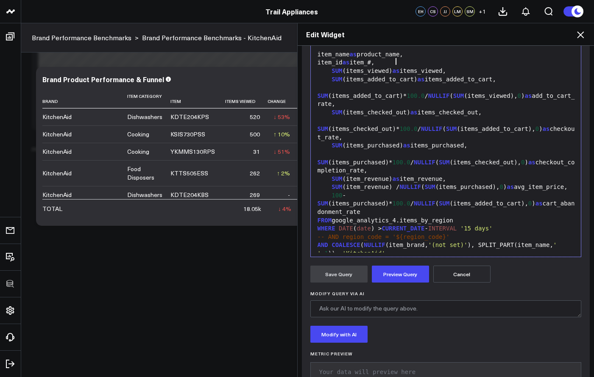
click at [377, 258] on div "GROUP BY 1 , 2 , 3" at bounding box center [446, 262] width 262 height 8
click at [393, 280] on button "Preview Query" at bounding box center [400, 274] width 57 height 17
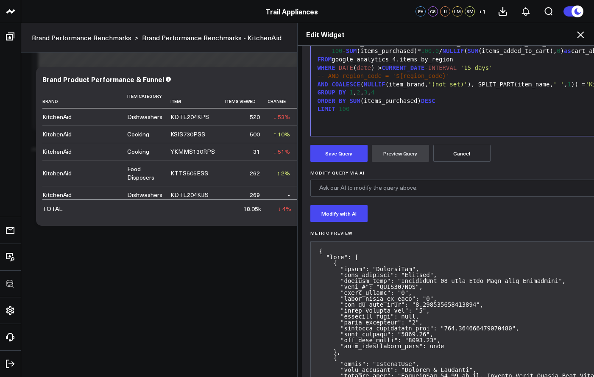
scroll to position [223, 0]
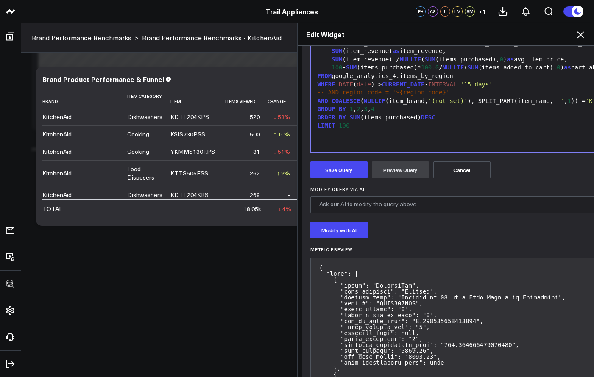
click at [356, 173] on button "Save Query" at bounding box center [338, 170] width 57 height 17
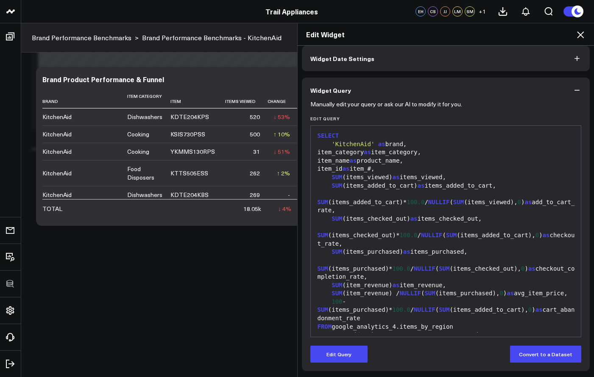
scroll to position [38, 0]
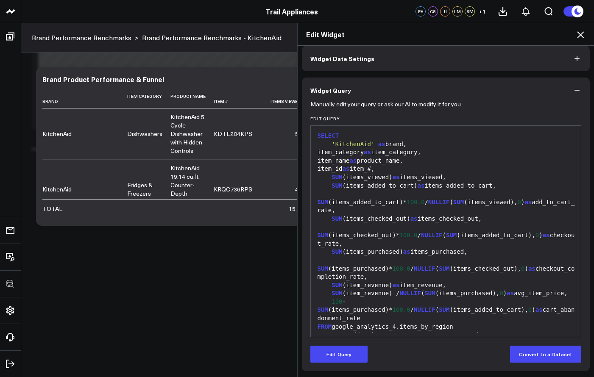
click at [268, 154] on div "Edit Widget Widget Display Widget Date Settings Widget Query Manually edit your…" at bounding box center [297, 200] width 594 height 355
click at [587, 35] on div "Edit Widget" at bounding box center [446, 34] width 297 height 22
click at [582, 36] on icon at bounding box center [581, 35] width 10 height 10
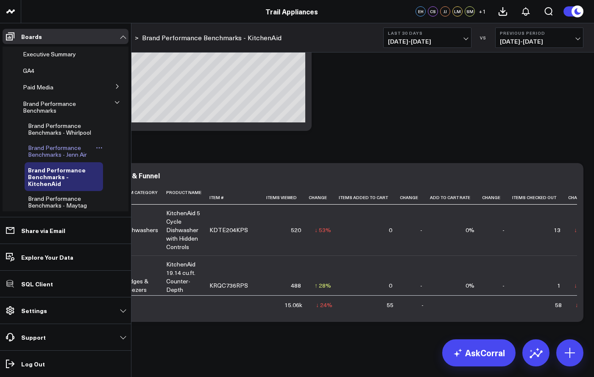
click at [45, 144] on span "Brand Performance Benchmarks - Jenn Air" at bounding box center [57, 151] width 59 height 15
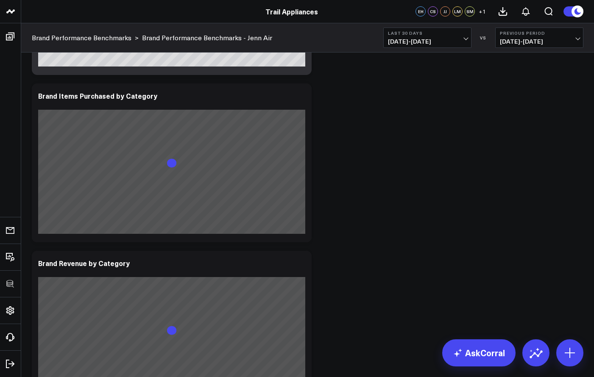
scroll to position [2748, 0]
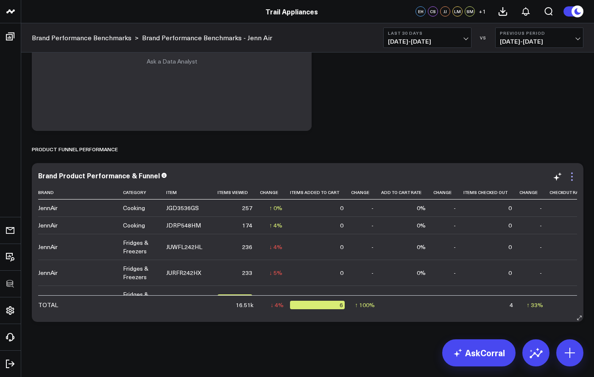
click at [571, 177] on icon at bounding box center [572, 177] width 10 height 10
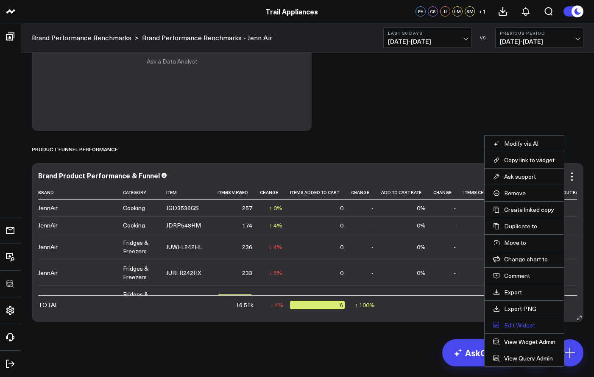
click at [523, 327] on button "Edit Widget" at bounding box center [524, 326] width 62 height 8
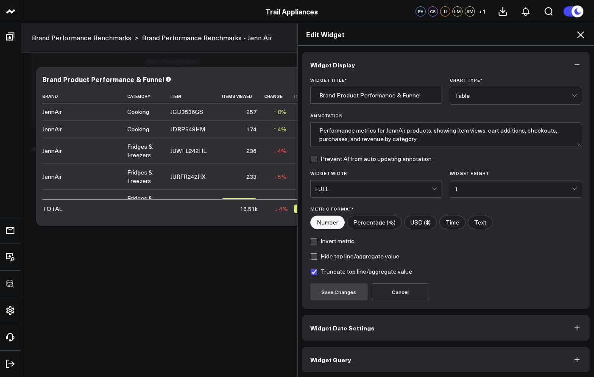
scroll to position [1, 0]
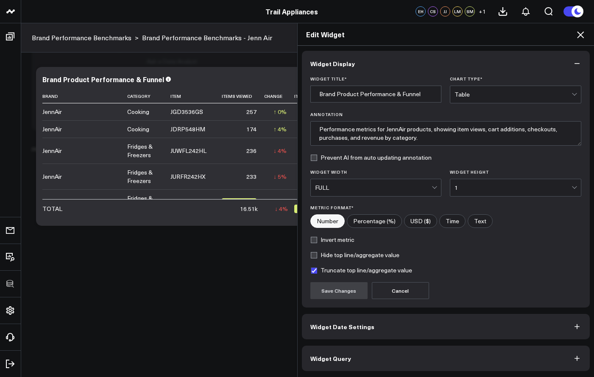
click at [428, 360] on button "Widget Query" at bounding box center [446, 358] width 288 height 25
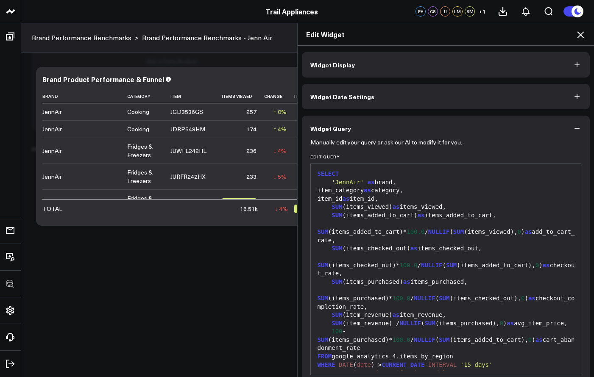
scroll to position [38, 0]
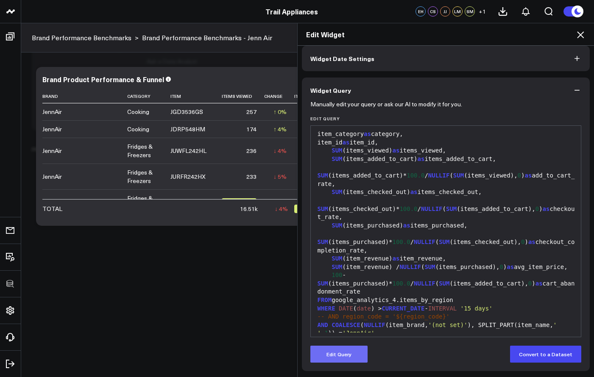
click at [347, 351] on button "Edit Query" at bounding box center [338, 354] width 57 height 17
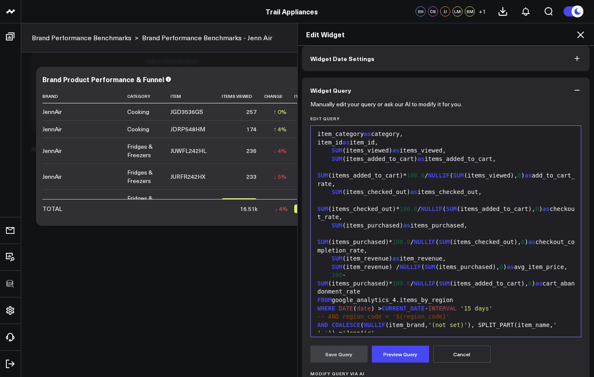
scroll to position [0, 0]
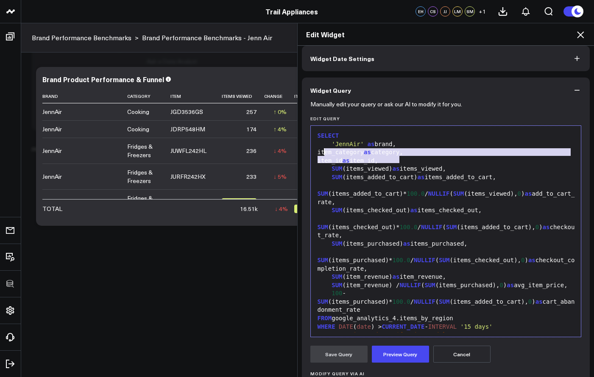
drag, startPoint x: 397, startPoint y: 160, endPoint x: 320, endPoint y: 153, distance: 77.5
click at [320, 153] on div "SELECT 'JennAir' as brand, item_category as category, item_id as item_id, SUM (…" at bounding box center [446, 256] width 262 height 253
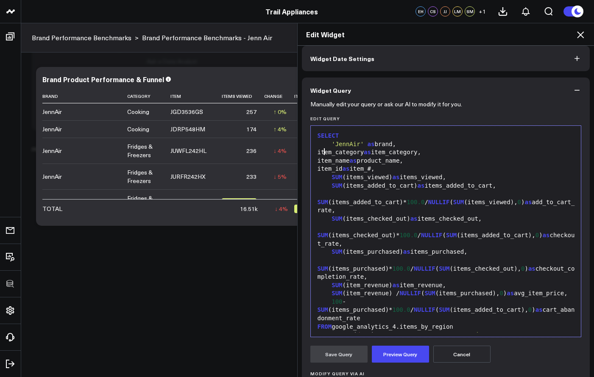
click at [322, 154] on div "item_category as item_category," at bounding box center [446, 152] width 262 height 8
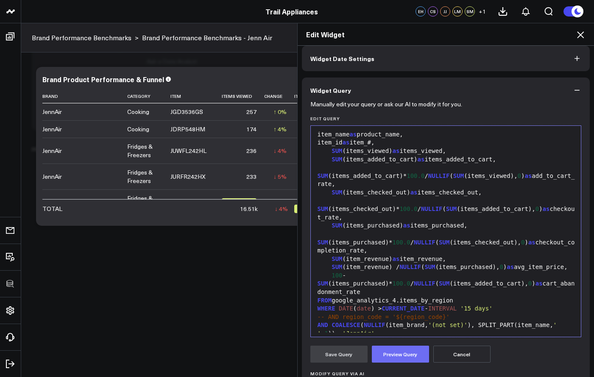
scroll to position [143, 0]
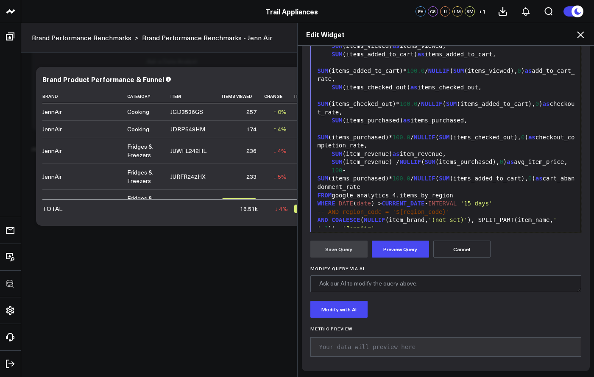
click at [375, 233] on div "GROUP BY 1 , 2 , 3" at bounding box center [446, 237] width 262 height 8
click at [403, 246] on button "Preview Query" at bounding box center [400, 249] width 57 height 17
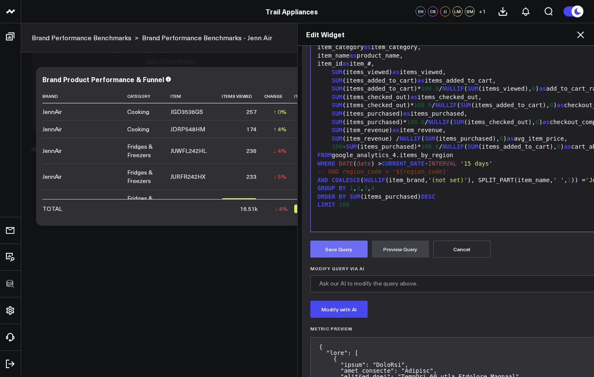
scroll to position [0, 0]
click at [346, 251] on button "Save Query" at bounding box center [338, 249] width 57 height 17
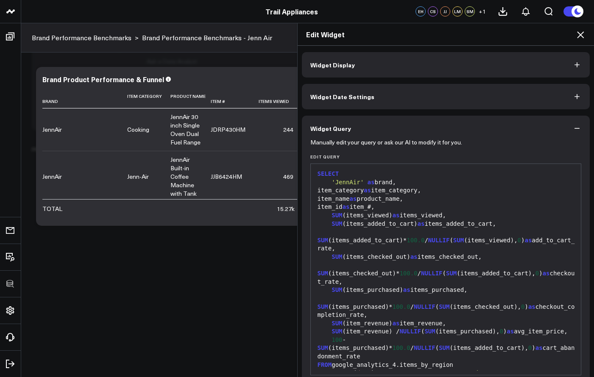
scroll to position [2, 0]
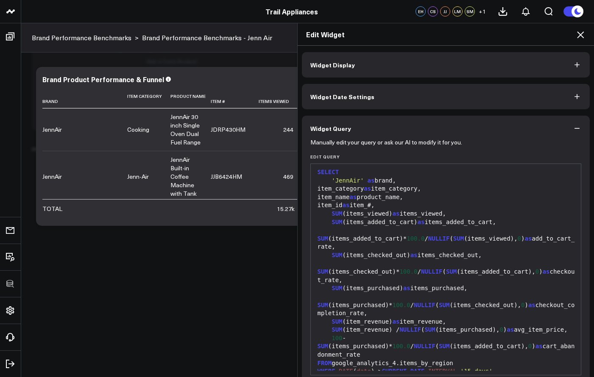
click at [576, 37] on icon at bounding box center [581, 35] width 10 height 10
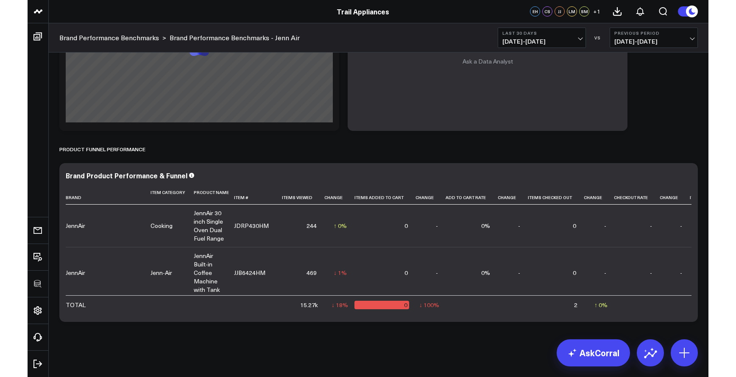
scroll to position [1398, 0]
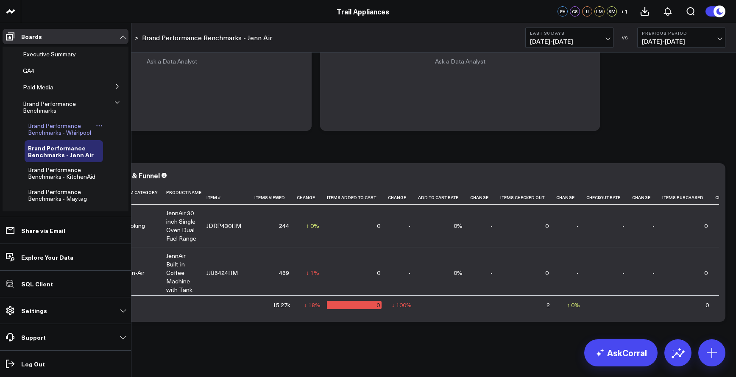
click at [48, 122] on span "Brand Performance Benchmarks - Whirlpool" at bounding box center [59, 129] width 63 height 15
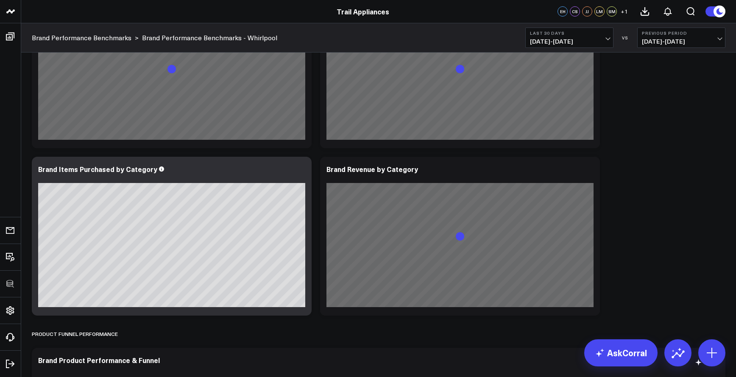
scroll to position [1039, 0]
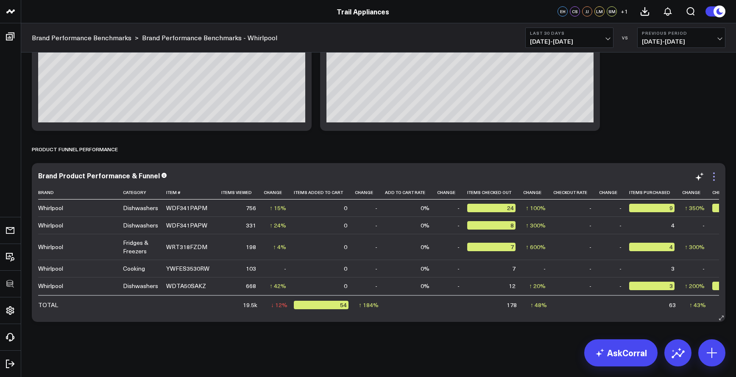
click at [594, 178] on icon at bounding box center [714, 177] width 10 height 10
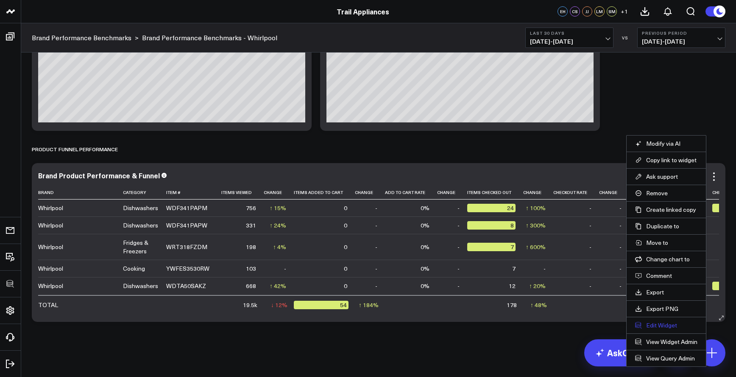
click at [594, 327] on button "Edit Widget" at bounding box center [666, 326] width 62 height 8
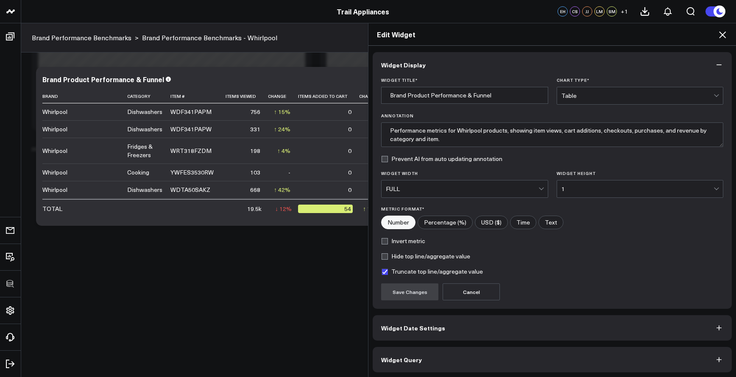
scroll to position [1, 0]
click at [541, 357] on button "Widget Query" at bounding box center [552, 358] width 359 height 25
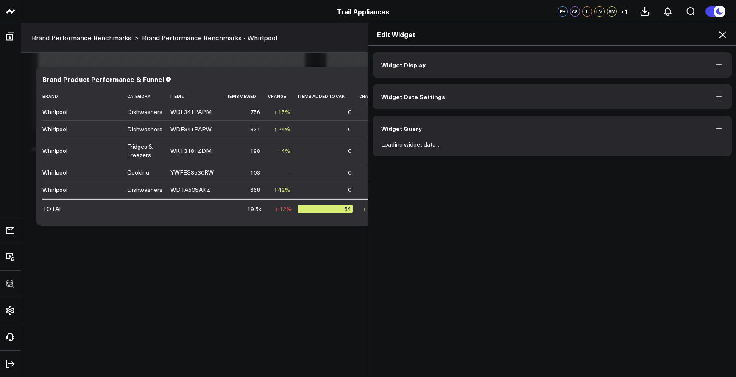
scroll to position [0, 0]
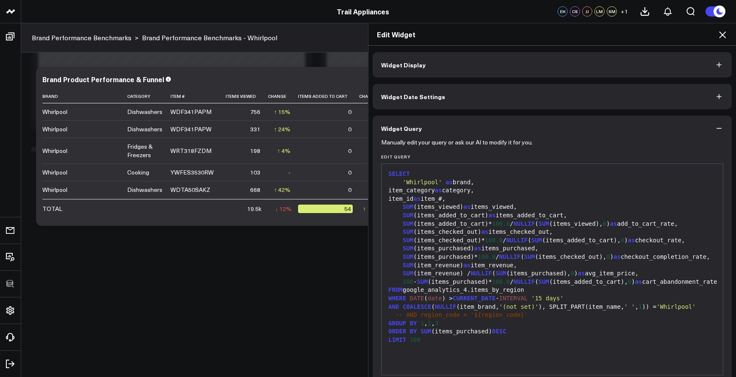
click at [481, 201] on div "item_id as item_#," at bounding box center [552, 199] width 333 height 8
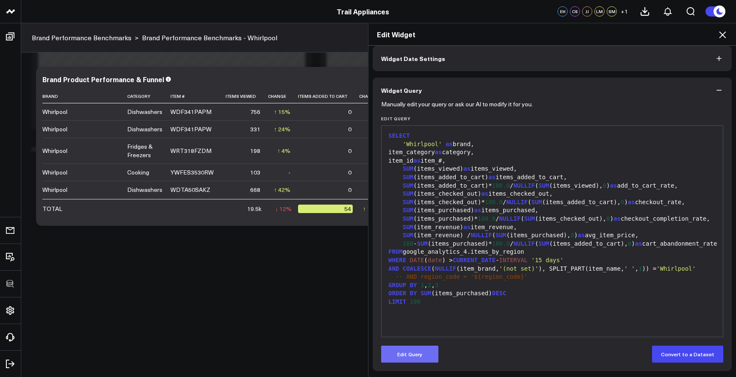
click at [415, 350] on button "Edit Query" at bounding box center [409, 354] width 57 height 17
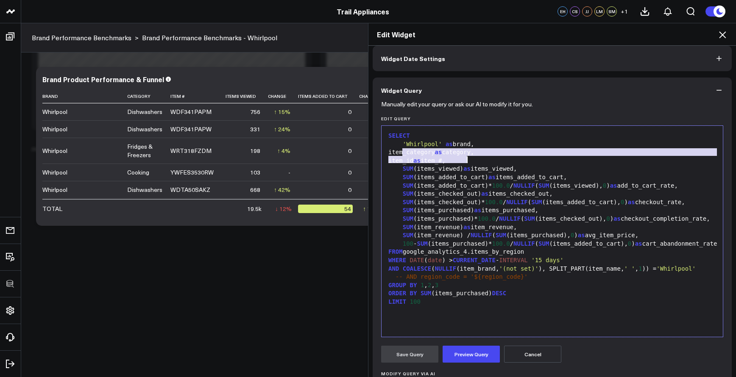
drag, startPoint x: 400, startPoint y: 152, endPoint x: 479, endPoint y: 157, distance: 79.9
click at [479, 157] on div "SELECT 'Whirlpool' as brand, item_category as category, item_id as item_#, SUM …" at bounding box center [552, 231] width 333 height 203
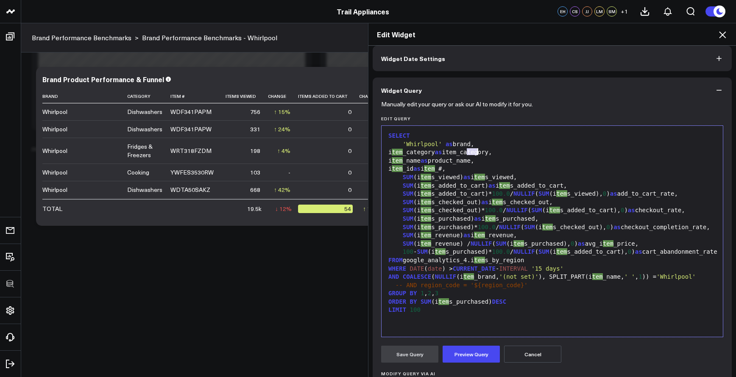
drag, startPoint x: 462, startPoint y: 154, endPoint x: 475, endPoint y: 154, distance: 12.7
click at [475, 154] on div "i tem _category as item_category," at bounding box center [552, 152] width 333 height 8
drag, startPoint x: 471, startPoint y: 154, endPoint x: 466, endPoint y: 154, distance: 5.1
click at [471, 154] on div "i tem _category as item_category," at bounding box center [552, 152] width 333 height 8
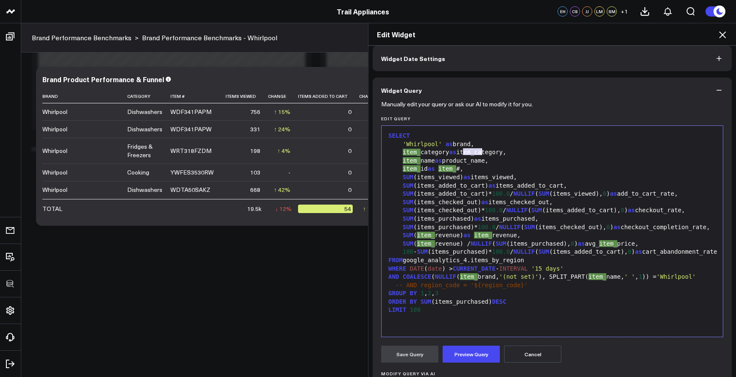
drag, startPoint x: 460, startPoint y: 153, endPoint x: 478, endPoint y: 152, distance: 18.3
click at [478, 152] on div "item_ category as item_category," at bounding box center [552, 152] width 333 height 8
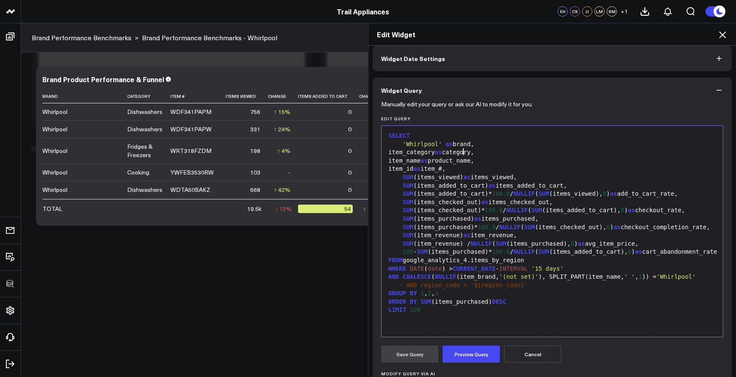
click at [457, 298] on div "GROUP BY 1 , 2 , 3" at bounding box center [552, 294] width 333 height 8
click at [458, 346] on button "Preview Query" at bounding box center [471, 354] width 57 height 17
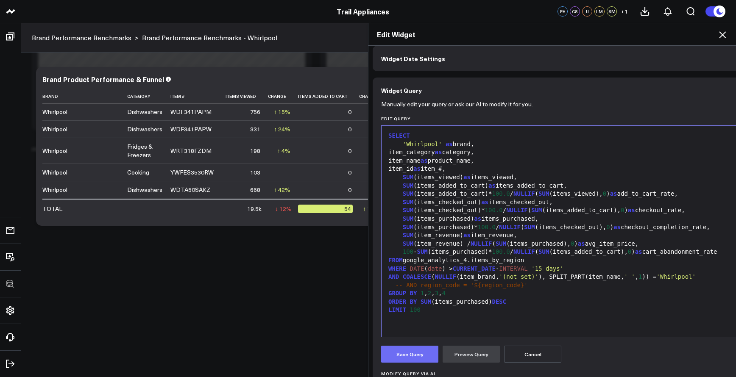
scroll to position [108, 0]
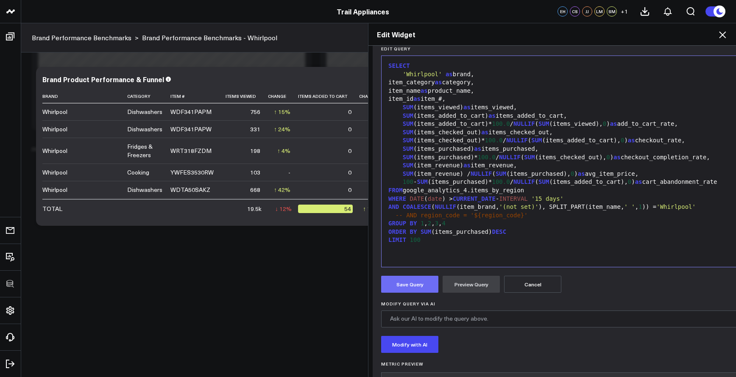
click at [422, 286] on button "Save Query" at bounding box center [409, 284] width 57 height 17
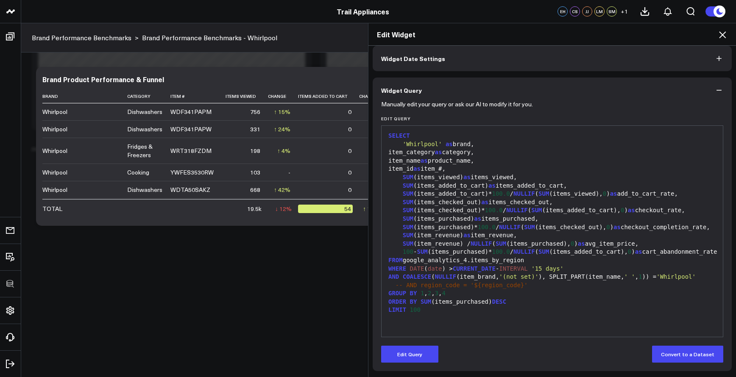
scroll to position [38, 0]
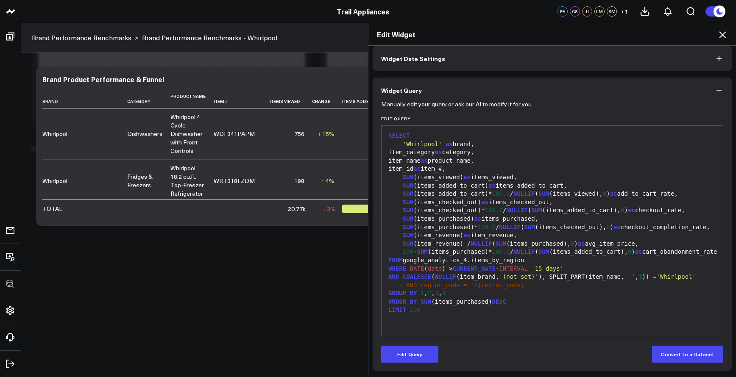
click at [594, 34] on icon at bounding box center [722, 34] width 7 height 7
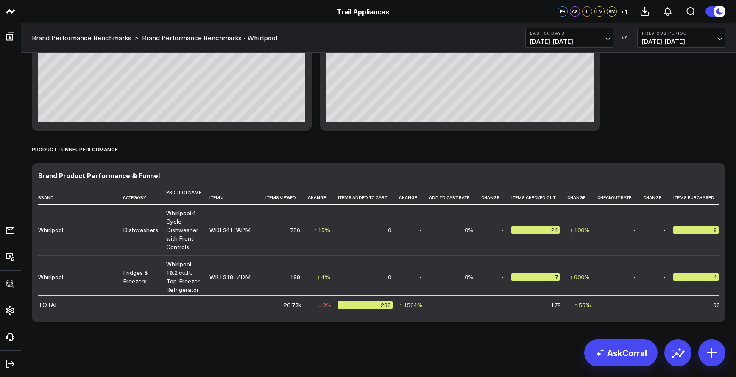
scroll to position [190, 0]
